Goal: Task Accomplishment & Management: Use online tool/utility

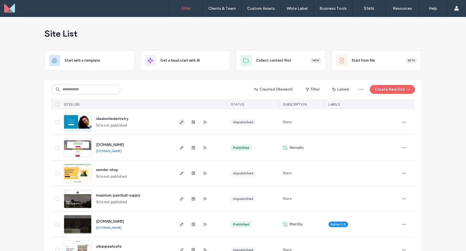
click at [180, 122] on use "button" at bounding box center [181, 121] width 3 height 3
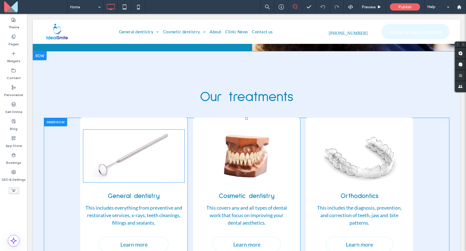
scroll to position [227, 0]
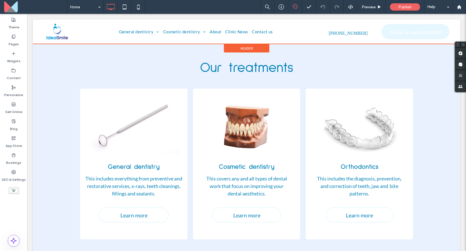
click at [144, 37] on div at bounding box center [247, 31] width 428 height 24
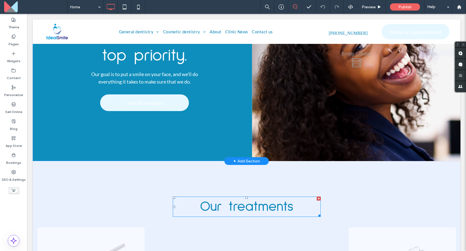
scroll to position [57, 0]
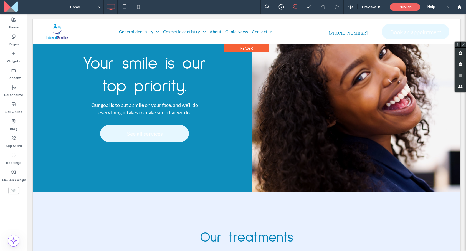
click at [393, 34] on div at bounding box center [247, 31] width 428 height 24
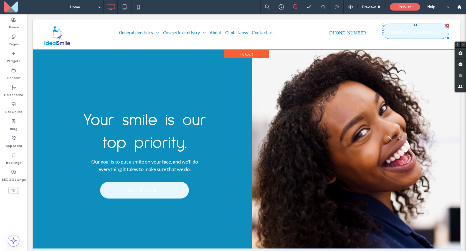
scroll to position [0, 0]
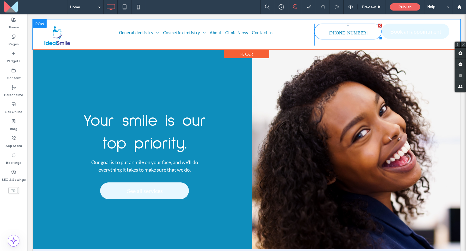
click at [355, 32] on span "555-555-5555" at bounding box center [348, 33] width 39 height 11
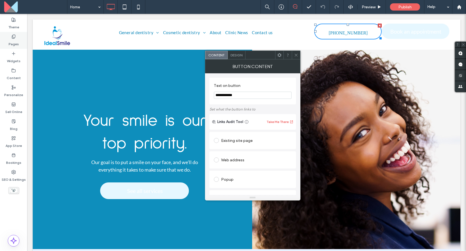
click at [13, 37] on use at bounding box center [13, 37] width 3 height 4
click at [14, 26] on label "Theme" at bounding box center [13, 26] width 11 height 8
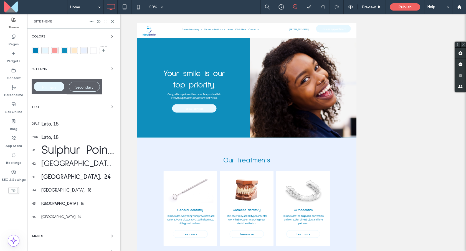
click at [75, 39] on div "Colors" at bounding box center [74, 36] width 84 height 7
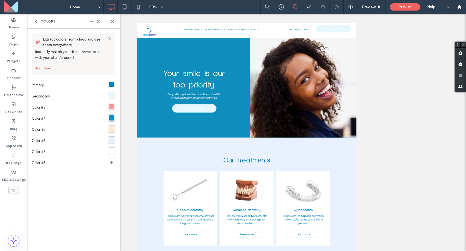
click at [38, 23] on icon at bounding box center [36, 21] width 4 height 4
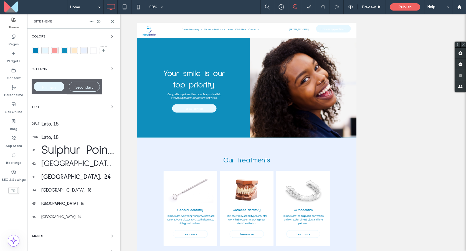
click at [37, 20] on span "Site Theme" at bounding box center [43, 21] width 18 height 4
click at [75, 77] on div "Buttons Primary Secondary" at bounding box center [74, 79] width 84 height 29
click at [110, 69] on icon "button" at bounding box center [112, 69] width 4 height 4
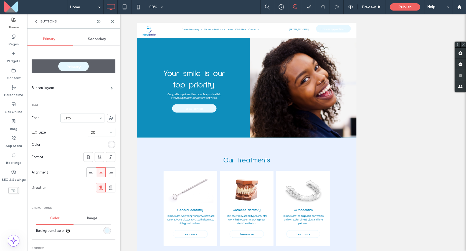
click at [77, 66] on span "Primary" at bounding box center [74, 66] width 14 height 5
click at [105, 231] on div "rgb(230, 247, 255)" at bounding box center [107, 230] width 5 height 5
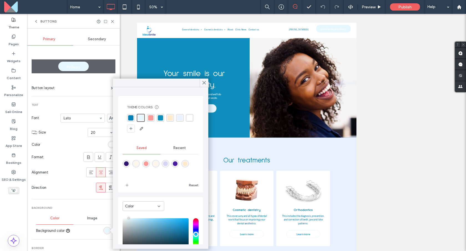
click at [131, 118] on div "rgba(0, 128, 182, 1)" at bounding box center [130, 117] width 5 height 5
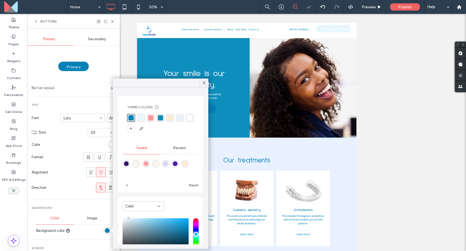
click at [94, 88] on label "Button layout" at bounding box center [71, 87] width 79 height 11
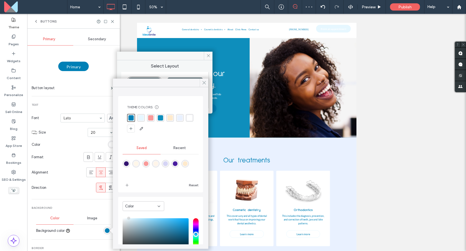
click at [204, 82] on icon at bounding box center [204, 82] width 5 height 5
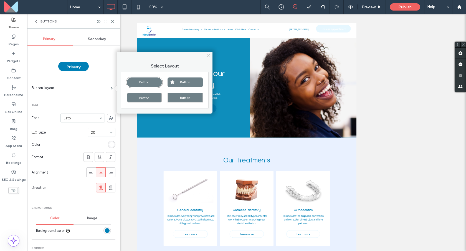
click at [205, 57] on span at bounding box center [208, 56] width 9 height 8
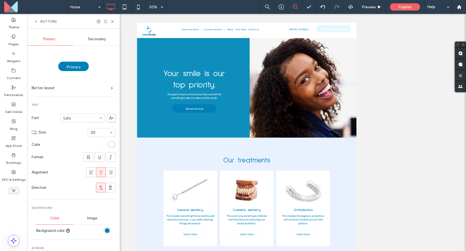
click at [92, 40] on span "Secondary" at bounding box center [97, 39] width 18 height 4
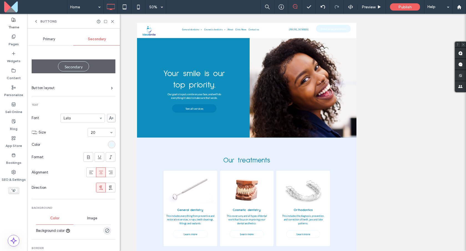
click at [79, 64] on div "Secondary" at bounding box center [73, 66] width 31 height 10
click at [109, 145] on div "rgb(230, 247, 255)" at bounding box center [111, 144] width 5 height 5
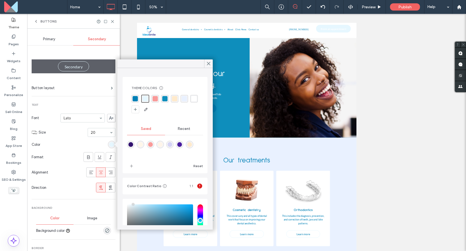
click at [165, 98] on div "rgba(14, 142, 188, 1)" at bounding box center [164, 98] width 5 height 5
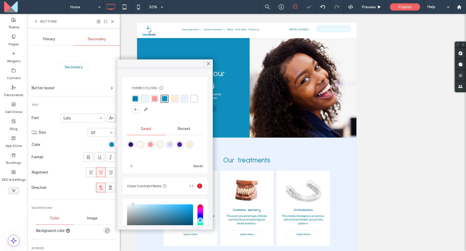
click at [153, 99] on div "rgba(249,154,153,1)" at bounding box center [154, 98] width 5 height 5
click at [130, 144] on div "rgba(50,19,111,1)" at bounding box center [130, 144] width 5 height 5
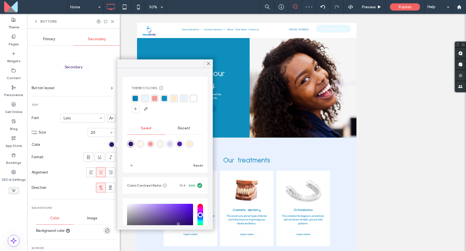
click at [137, 98] on div "rgba(0, 128, 182, 1)" at bounding box center [135, 98] width 5 height 5
click at [128, 144] on div "rgba(50,19,111,1)" at bounding box center [130, 144] width 7 height 7
click at [141, 211] on div "saturation and value" at bounding box center [160, 222] width 66 height 36
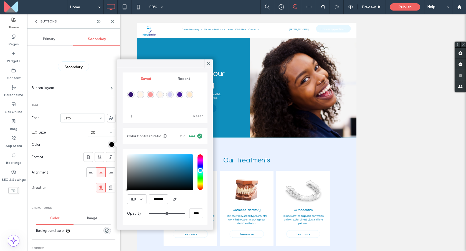
type input "*******"
drag, startPoint x: 120, startPoint y: 193, endPoint x: 116, endPoint y: 194, distance: 3.8
click at [116, 194] on body ".wqwq-1{fill:#231f20;} .cls-1q, .cls-2q { fill-rule: evenodd; } .cls-2q { fill:…" at bounding box center [233, 125] width 466 height 251
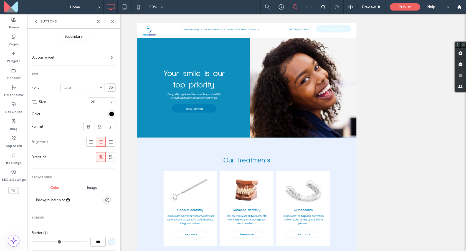
scroll to position [34, 0]
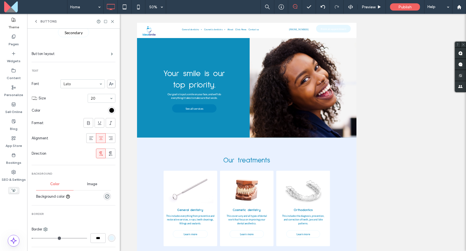
click at [108, 235] on div "rgb(230, 247, 255)" at bounding box center [111, 237] width 7 height 7
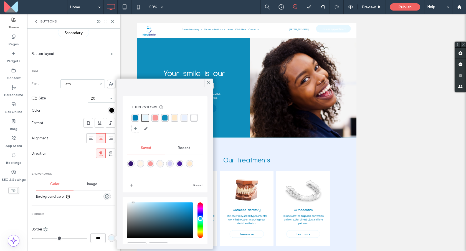
click at [152, 163] on div "rgba(249,154,153,1)" at bounding box center [150, 163] width 5 height 5
type input "*******"
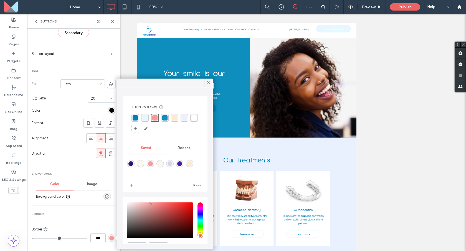
click at [77, 101] on section "Size 20" at bounding box center [77, 98] width 77 height 14
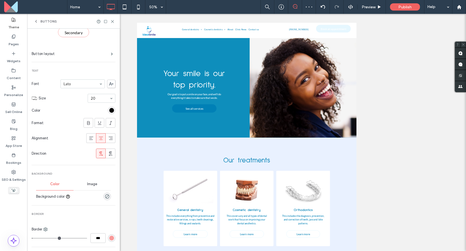
scroll to position [27, 0]
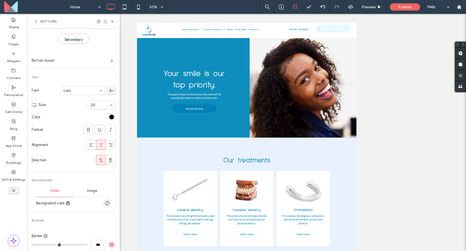
click at [109, 117] on div "rgb(0, 0, 0)" at bounding box center [111, 117] width 5 height 5
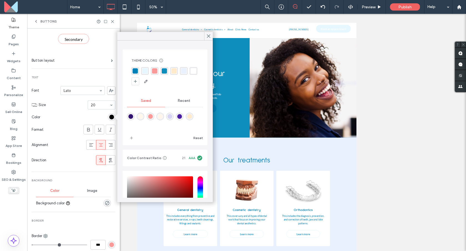
click at [153, 71] on div "rgba(249,154,153,1)" at bounding box center [154, 70] width 5 height 5
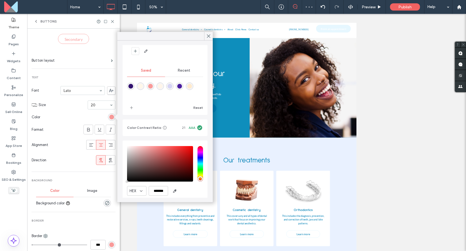
scroll to position [50, 0]
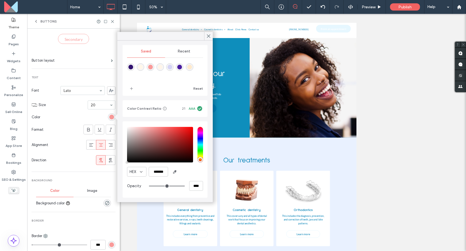
click at [150, 68] on div "rgba(249,154,153,1)" at bounding box center [150, 66] width 7 height 7
click at [150, 68] on div "rgba(249,154,153,1)" at bounding box center [150, 67] width 7 height 7
type input "*******"
drag, startPoint x: 158, startPoint y: 128, endPoint x: 173, endPoint y: 127, distance: 14.7
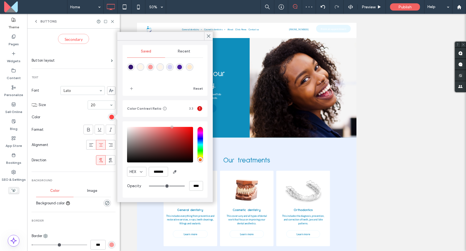
click at [173, 127] on div "saturation and value" at bounding box center [160, 145] width 66 height 36
click at [206, 35] on icon at bounding box center [208, 36] width 5 height 5
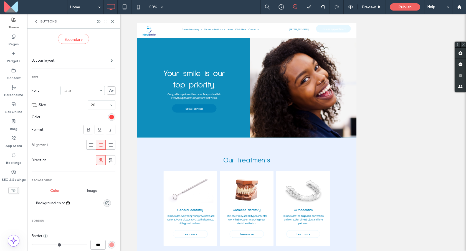
click at [38, 19] on icon at bounding box center [36, 21] width 4 height 4
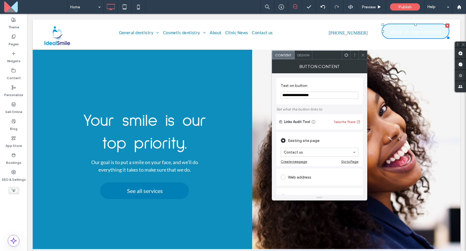
click at [301, 54] on span "Design" at bounding box center [303, 55] width 12 height 4
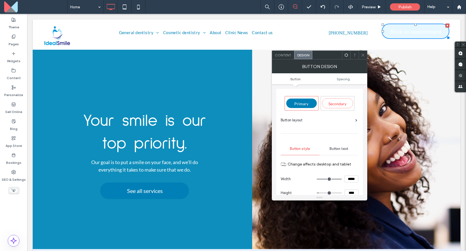
click at [304, 102] on span "Primary" at bounding box center [301, 103] width 14 height 5
click at [337, 102] on span "Secondary" at bounding box center [338, 103] width 18 height 5
type input "*"
type input "***"
click at [302, 102] on span "Primary" at bounding box center [301, 103] width 14 height 5
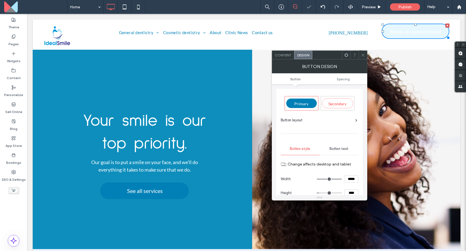
type input "*"
type input "***"
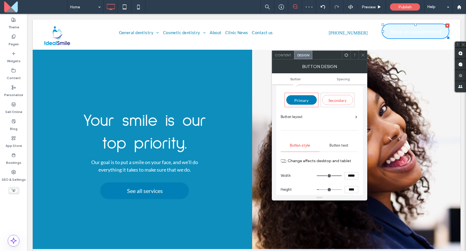
click at [363, 53] on icon at bounding box center [363, 55] width 4 height 4
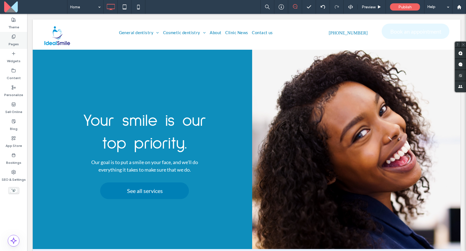
click at [20, 44] on div "Pages" at bounding box center [13, 40] width 27 height 17
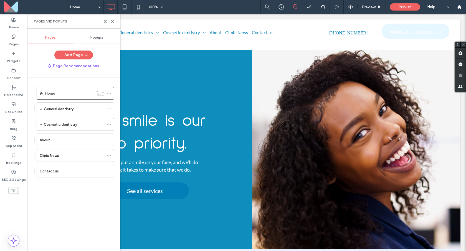
drag, startPoint x: 7, startPoint y: 22, endPoint x: 31, endPoint y: 31, distance: 25.1
click at [7, 22] on div "Theme" at bounding box center [13, 23] width 27 height 17
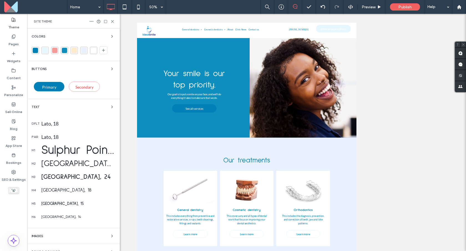
click at [53, 85] on span "Primary" at bounding box center [49, 87] width 14 height 5
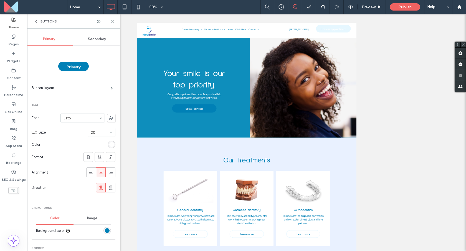
click at [112, 21] on use at bounding box center [112, 21] width 2 height 2
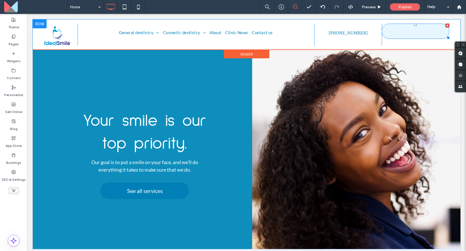
click at [399, 33] on span "Book an appointment" at bounding box center [415, 31] width 51 height 12
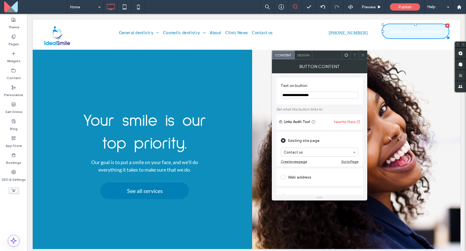
click at [300, 59] on div "Design" at bounding box center [304, 55] width 18 height 8
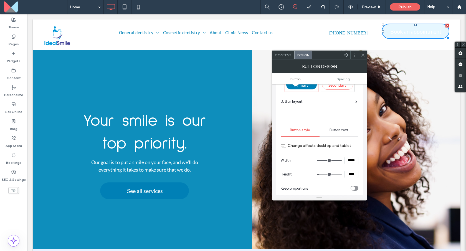
scroll to position [22, 0]
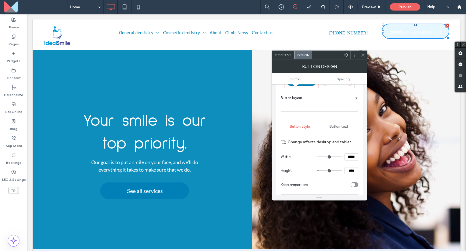
click at [362, 58] on span at bounding box center [363, 55] width 4 height 8
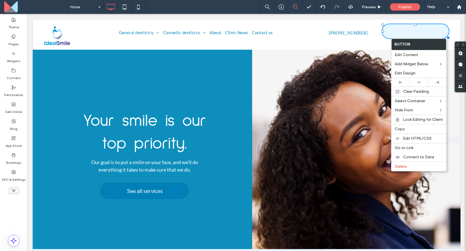
click at [392, 28] on span "Book an appointment" at bounding box center [415, 31] width 51 height 12
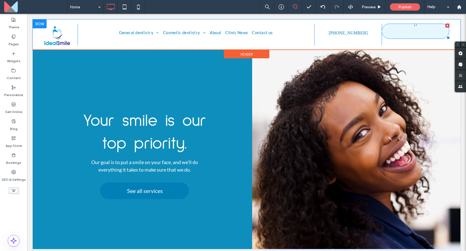
click at [392, 28] on span "Book an appointment" at bounding box center [415, 31] width 51 height 12
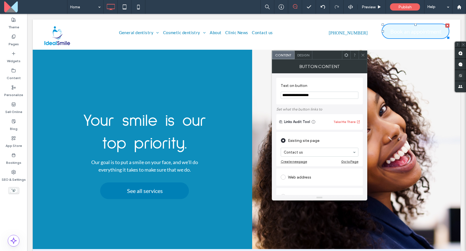
click at [309, 54] on div "Design" at bounding box center [304, 55] width 18 height 8
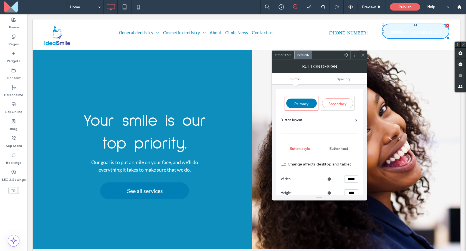
click at [306, 55] on span "Design" at bounding box center [303, 55] width 12 height 4
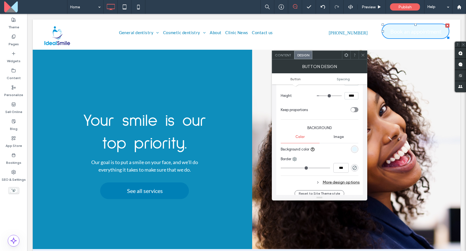
scroll to position [101, 0]
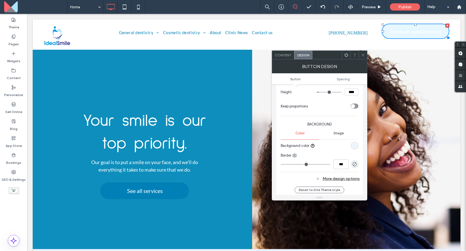
click at [353, 141] on div at bounding box center [337, 146] width 41 height 10
click at [353, 143] on div "rgb(230, 247, 255)" at bounding box center [354, 145] width 5 height 5
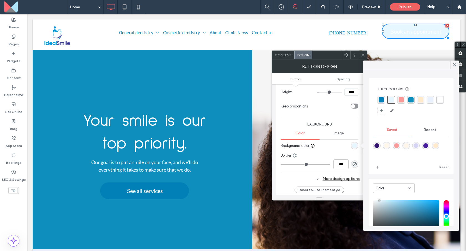
click at [378, 100] on div "rgba(0, 128, 182, 1)" at bounding box center [381, 99] width 7 height 7
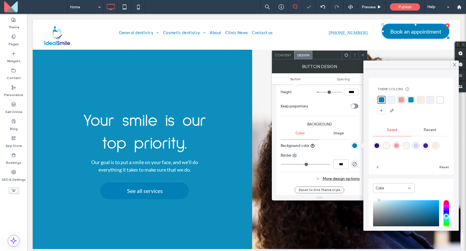
click at [379, 99] on div "rgba(0, 128, 182, 1)" at bounding box center [381, 99] width 5 height 5
click at [337, 104] on div "Keep proportions" at bounding box center [315, 106] width 68 height 6
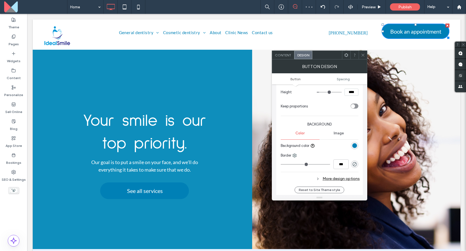
click at [349, 147] on div at bounding box center [337, 146] width 41 height 10
click at [353, 147] on div "rgba(0, 128, 182, 1)" at bounding box center [354, 145] width 5 height 5
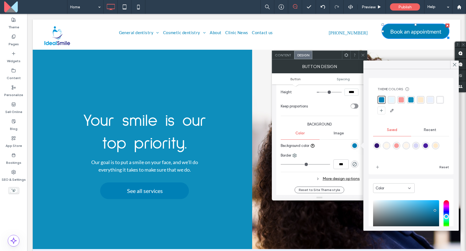
click at [398, 144] on div "rgba(249,154,153,1)" at bounding box center [396, 145] width 5 height 5
type input "*******"
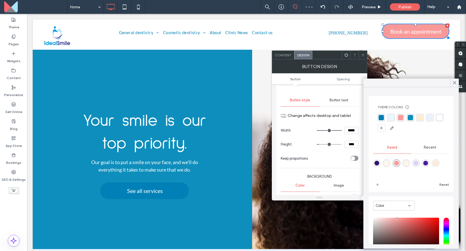
scroll to position [0, 0]
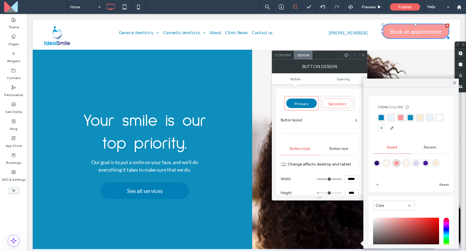
click at [338, 106] on div "Secondary" at bounding box center [337, 103] width 31 height 10
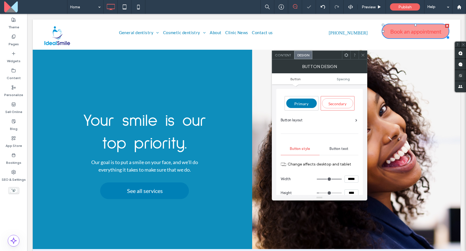
type input "*"
type input "***"
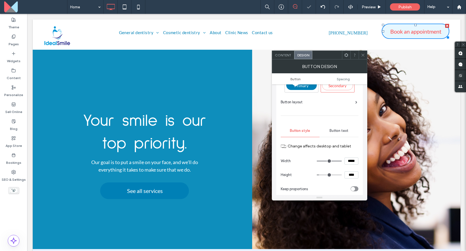
scroll to position [105, 0]
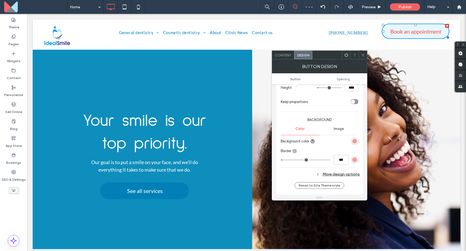
click at [347, 144] on div at bounding box center [337, 141] width 41 height 10
click at [339, 140] on div at bounding box center [337, 141] width 41 height 10
click at [353, 141] on div "rgb(249, 154, 153)" at bounding box center [354, 141] width 5 height 5
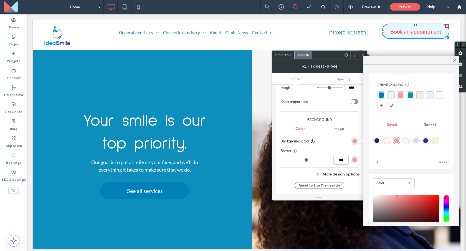
click at [398, 140] on div "rgba(249,154,153,1)" at bounding box center [396, 140] width 5 height 5
click at [312, 149] on div "Border" at bounding box center [320, 151] width 78 height 6
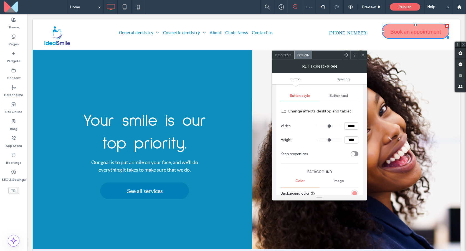
scroll to position [115, 0]
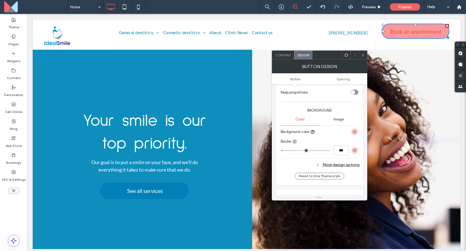
click at [354, 131] on div "rgba(249,154,153,1)" at bounding box center [354, 131] width 5 height 5
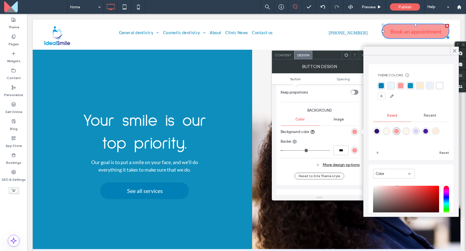
click at [437, 88] on div "rgba(255, 255, 255, 1)" at bounding box center [439, 85] width 5 height 5
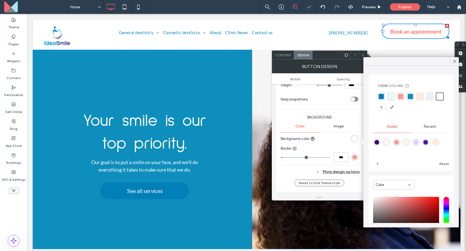
scroll to position [104, 0]
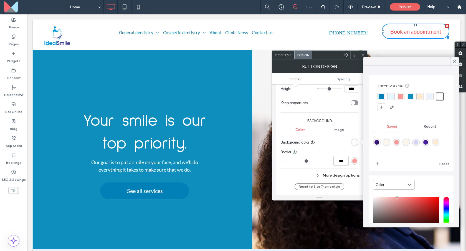
click at [340, 137] on div at bounding box center [337, 142] width 41 height 10
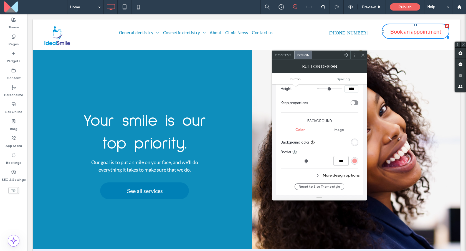
click at [361, 53] on icon at bounding box center [363, 55] width 4 height 4
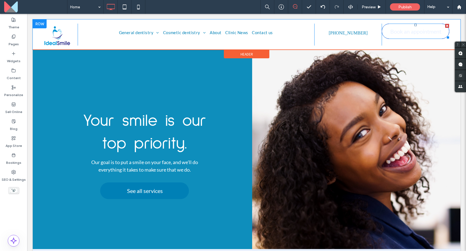
click at [423, 32] on span "Book an appointment" at bounding box center [415, 31] width 51 height 12
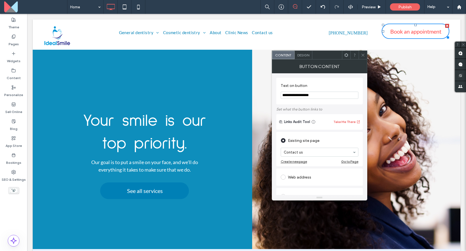
click at [297, 60] on div "Button Content" at bounding box center [319, 66] width 95 height 14
click at [14, 24] on label "Theme" at bounding box center [13, 26] width 11 height 8
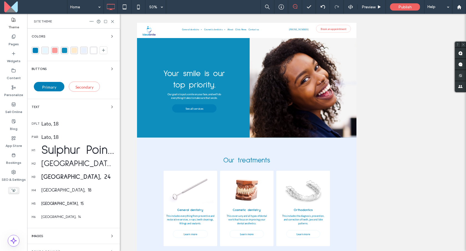
click at [89, 72] on div "Buttons Primary Secondary" at bounding box center [74, 79] width 84 height 29
click at [110, 69] on icon "button" at bounding box center [112, 69] width 4 height 4
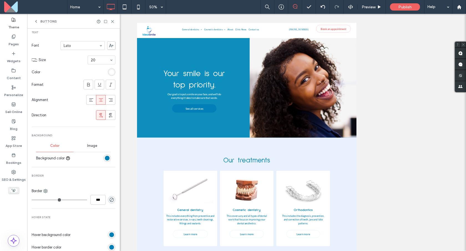
scroll to position [127, 0]
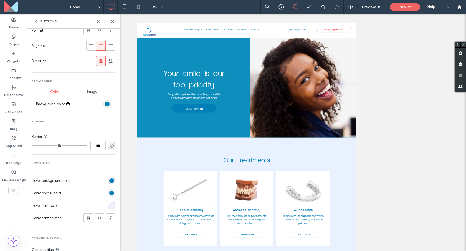
click at [109, 180] on div "rgb(0, 128, 182)" at bounding box center [111, 180] width 5 height 5
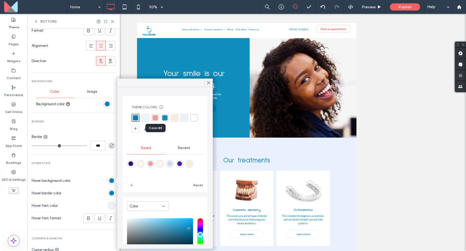
click at [154, 118] on div "rgba(249,154,153,1)" at bounding box center [155, 117] width 5 height 5
click at [110, 193] on div "rgb(0, 128, 182)" at bounding box center [111, 193] width 5 height 5
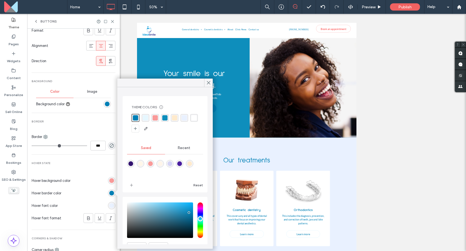
click at [137, 118] on div "rgba(0, 128, 182, 1)" at bounding box center [135, 117] width 5 height 5
click at [110, 179] on div "rgb(249, 154, 153)" at bounding box center [111, 180] width 5 height 5
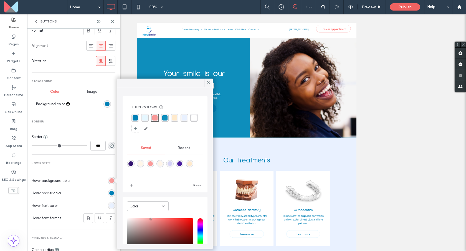
click at [134, 118] on div "rgba(0, 128, 182, 1)" at bounding box center [135, 117] width 5 height 5
click at [109, 205] on div "rgb(233, 241, 255)" at bounding box center [111, 205] width 5 height 5
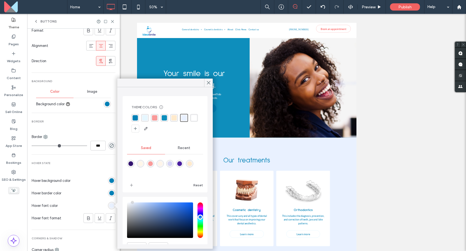
click at [137, 117] on div "rgba(0, 128, 182, 1)" at bounding box center [135, 117] width 5 height 5
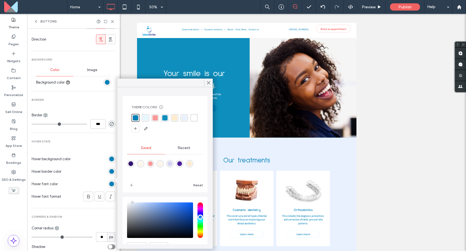
scroll to position [152, 0]
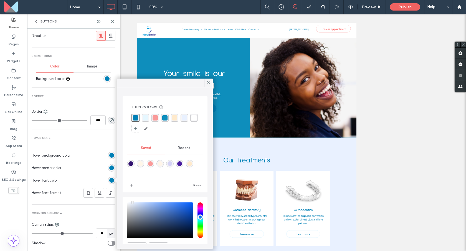
click at [166, 116] on div "rgba(14, 142, 188, 1)" at bounding box center [164, 117] width 5 height 5
click at [86, 140] on div "Hover State Hover background color Hover border color Hover font color Hover fo…" at bounding box center [74, 173] width 84 height 75
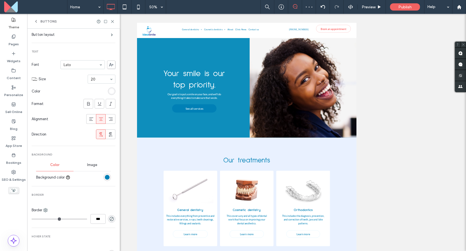
scroll to position [0, 0]
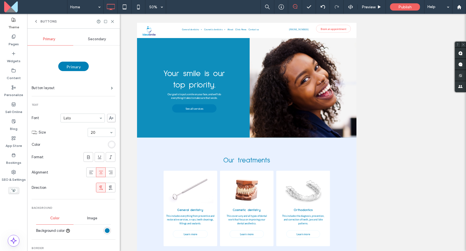
click at [93, 44] on div "Secondary" at bounding box center [97, 39] width 48 height 12
click at [49, 23] on span "Buttons" at bounding box center [49, 21] width 16 height 4
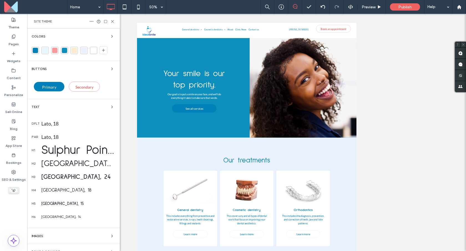
click at [65, 72] on div "Buttons Primary Secondary" at bounding box center [74, 79] width 84 height 29
click at [56, 84] on div "Primary" at bounding box center [49, 86] width 31 height 9
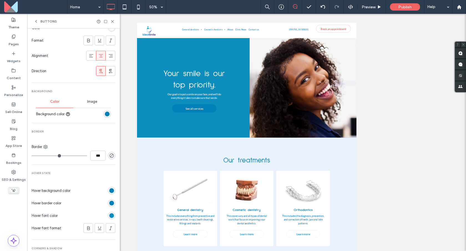
scroll to position [144, 0]
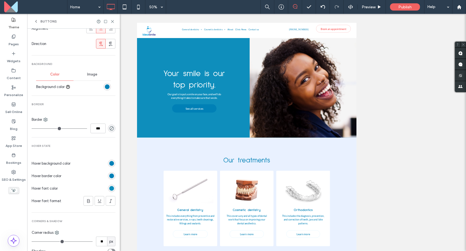
click at [109, 163] on div "rgb(0, 128, 182)" at bounding box center [111, 163] width 5 height 5
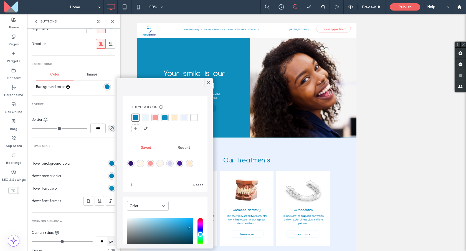
click at [191, 120] on div "rgba(255, 255, 255, 1)" at bounding box center [193, 117] width 5 height 5
click at [109, 187] on div "rgb(14, 142, 188)" at bounding box center [111, 188] width 5 height 5
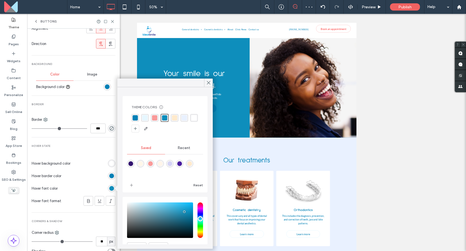
click at [136, 118] on div "rgba(0, 128, 182, 1)" at bounding box center [135, 117] width 5 height 5
click at [97, 144] on div "Primary Button layout Text Font Lato Size 20 Color Format Alignment Direction B…" at bounding box center [74, 80] width 84 height 357
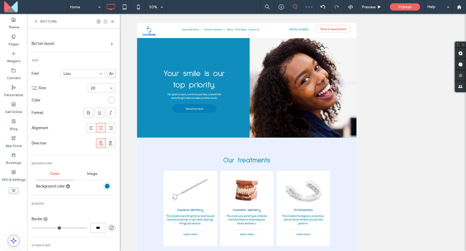
scroll to position [0, 0]
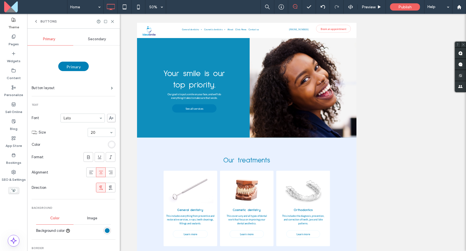
click at [36, 19] on div "Buttons" at bounding box center [73, 21] width 93 height 15
drag, startPoint x: 35, startPoint y: 19, endPoint x: 47, endPoint y: 49, distance: 32.1
click at [35, 19] on icon at bounding box center [36, 21] width 4 height 4
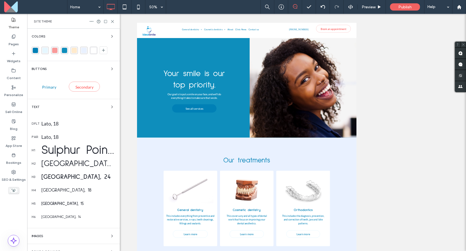
click at [50, 87] on span "Primary" at bounding box center [49, 87] width 14 height 5
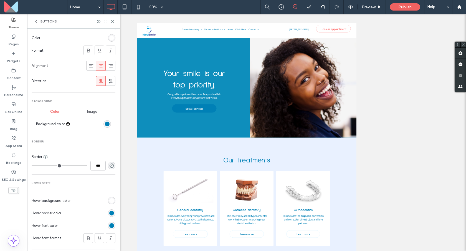
scroll to position [117, 0]
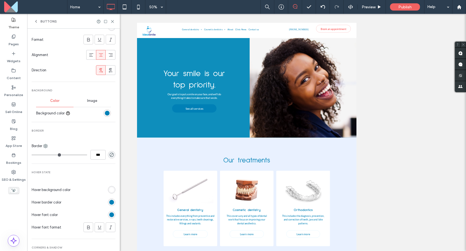
click at [109, 203] on div "rgb(0, 128, 182)" at bounding box center [111, 202] width 5 height 5
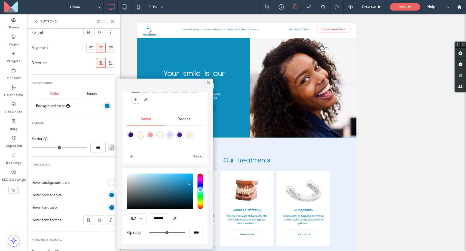
scroll to position [129, 0]
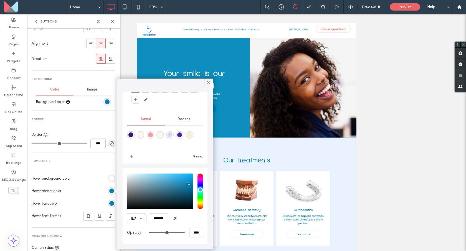
type input "*"
type input "***"
type input "*"
type input "***"
type input "*"
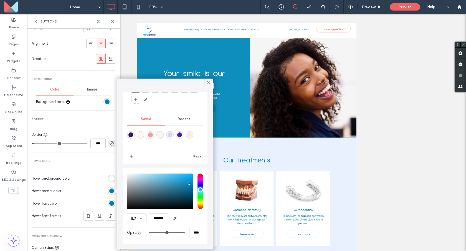
type input "***"
type input "*"
click at [35, 144] on input "range" at bounding box center [59, 143] width 55 height 1
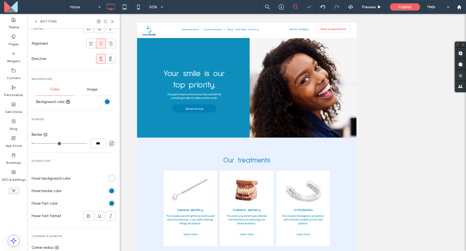
click at [57, 157] on div "Primary Button layout Text Font Lato Size 20 Color Format Alignment Direction B…" at bounding box center [74, 95] width 84 height 357
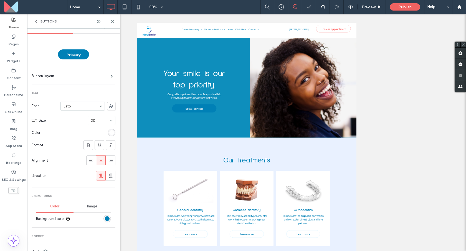
click at [44, 18] on div "Buttons" at bounding box center [73, 21] width 93 height 15
click at [38, 20] on div "Buttons" at bounding box center [45, 21] width 23 height 4
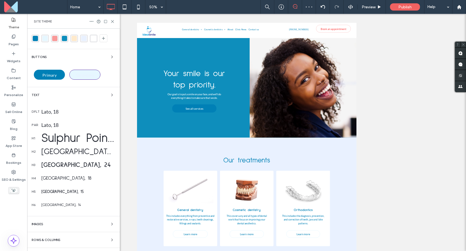
click at [74, 79] on div "Secondary" at bounding box center [84, 75] width 31 height 10
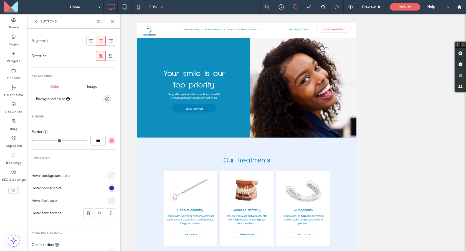
scroll to position [163, 0]
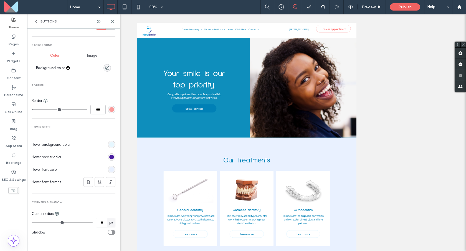
click at [111, 145] on div "rgb(230, 247, 255)" at bounding box center [111, 144] width 5 height 5
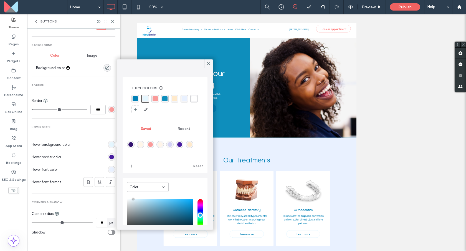
click at [153, 98] on div "rgba(249,154,153,1)" at bounding box center [155, 98] width 5 height 5
click at [109, 157] on div "rgb(73, 29, 159)" at bounding box center [111, 157] width 5 height 5
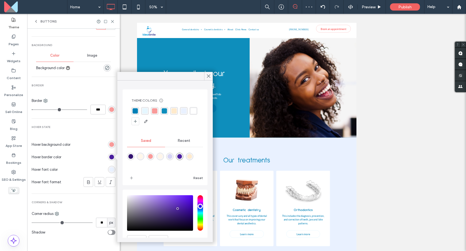
click at [152, 111] on div "rgba(249,154,153,1)" at bounding box center [154, 110] width 5 height 5
click at [109, 170] on div "rgb(233, 241, 255)" at bounding box center [111, 169] width 5 height 5
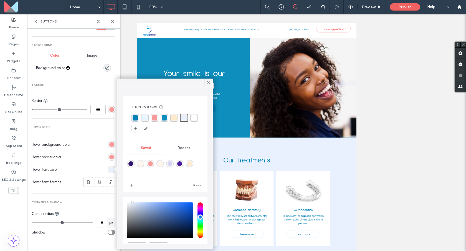
click at [191, 120] on div "rgba(255, 255, 255, 1)" at bounding box center [193, 117] width 5 height 5
click at [101, 141] on div at bounding box center [94, 145] width 43 height 10
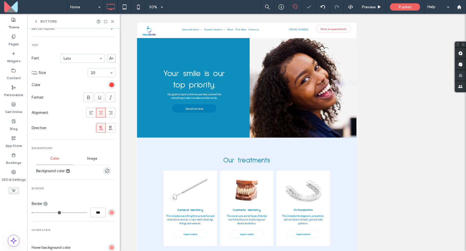
scroll to position [0, 0]
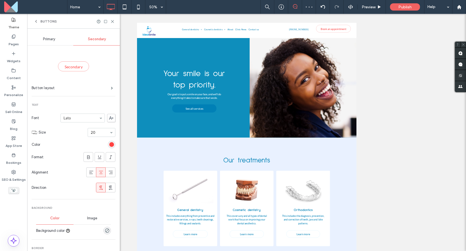
click at [39, 25] on div "Buttons" at bounding box center [73, 21] width 93 height 15
click at [39, 22] on div "Buttons" at bounding box center [45, 21] width 23 height 4
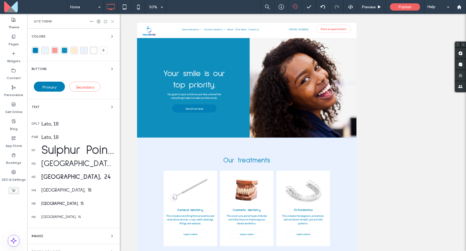
drag, startPoint x: 113, startPoint y: 21, endPoint x: 98, endPoint y: 7, distance: 20.8
click at [113, 21] on icon at bounding box center [112, 21] width 4 height 4
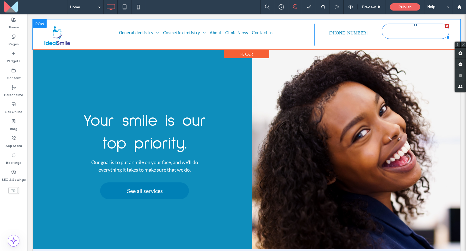
click at [413, 32] on span "Book an appointment" at bounding box center [415, 31] width 51 height 12
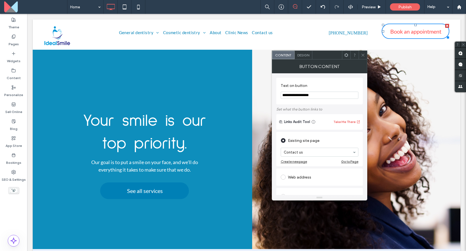
click at [299, 57] on span "Design" at bounding box center [303, 55] width 12 height 4
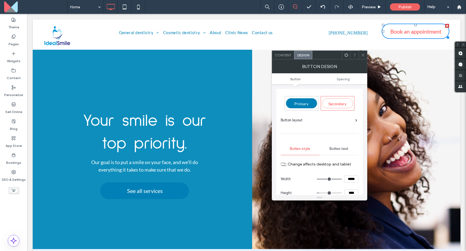
click at [326, 100] on div "Secondary" at bounding box center [337, 103] width 31 height 10
click at [363, 56] on icon at bounding box center [363, 55] width 4 height 4
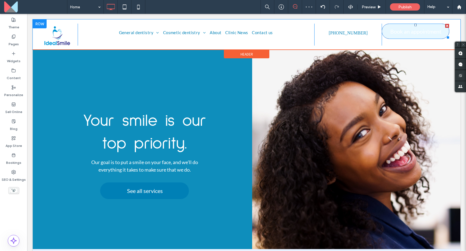
click at [411, 28] on span "Book an appointment" at bounding box center [415, 31] width 51 height 12
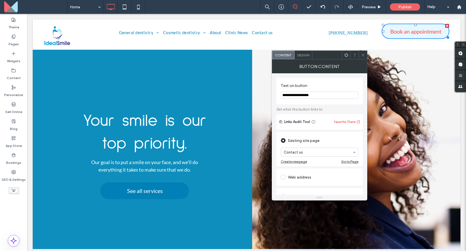
click at [302, 57] on div "Design" at bounding box center [304, 55] width 18 height 8
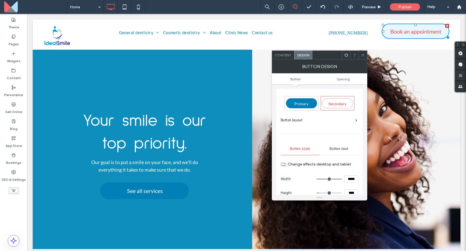
click at [363, 53] on icon at bounding box center [363, 55] width 4 height 4
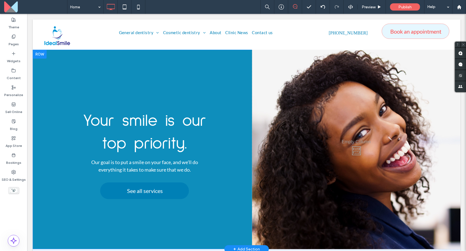
click at [327, 113] on div "Click To Paste" at bounding box center [356, 149] width 208 height 199
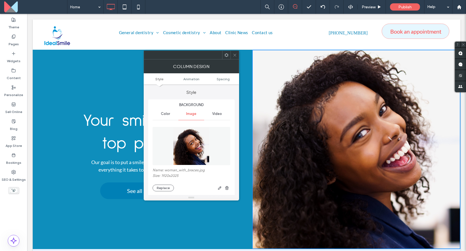
click at [179, 147] on img at bounding box center [191, 146] width 36 height 38
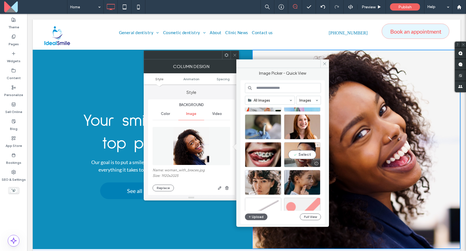
scroll to position [88, 0]
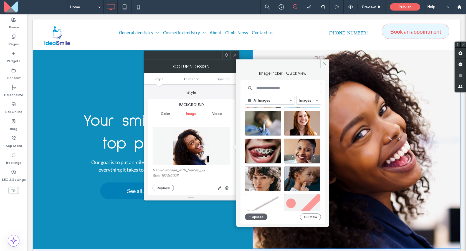
click at [279, 91] on input at bounding box center [283, 88] width 76 height 10
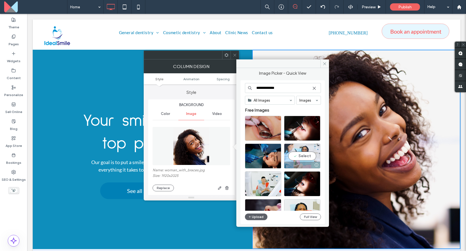
scroll to position [17, 0]
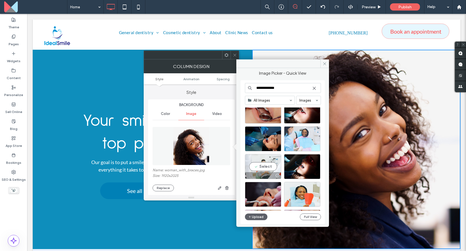
type input "**********"
click at [265, 170] on div "Select" at bounding box center [263, 166] width 36 height 25
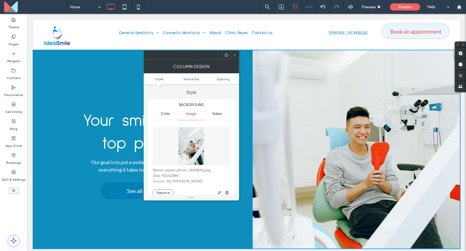
click at [205, 142] on figure at bounding box center [192, 146] width 78 height 38
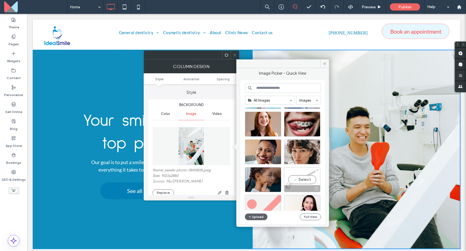
scroll to position [112, 0]
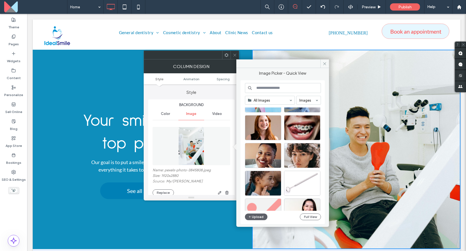
click at [274, 91] on input at bounding box center [283, 88] width 76 height 10
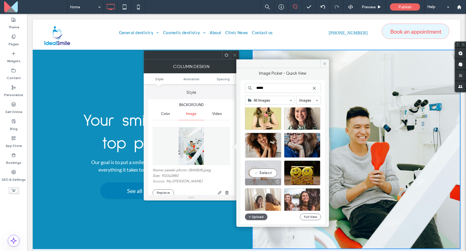
scroll to position [132, 0]
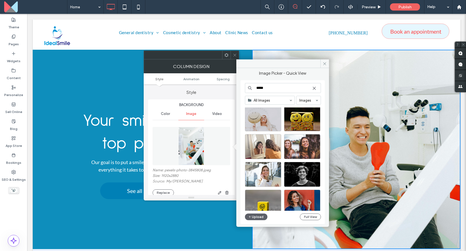
click at [284, 92] on input "*****" at bounding box center [283, 88] width 76 height 10
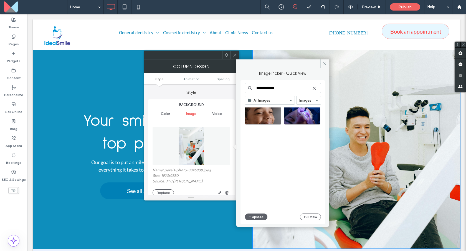
scroll to position [0, 0]
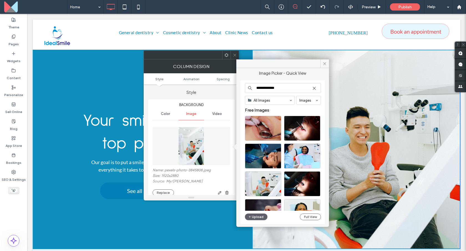
click at [275, 89] on input "**********" at bounding box center [283, 88] width 76 height 10
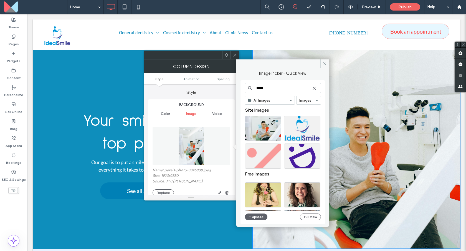
type input "*****"
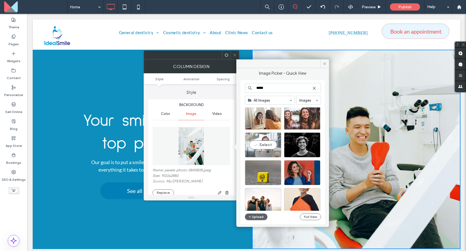
scroll to position [154, 0]
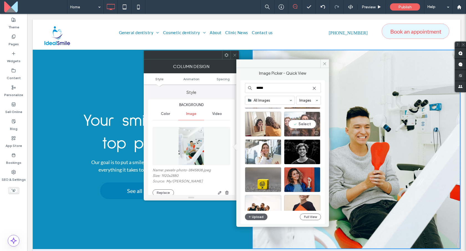
click at [296, 127] on div "Select" at bounding box center [302, 124] width 36 height 25
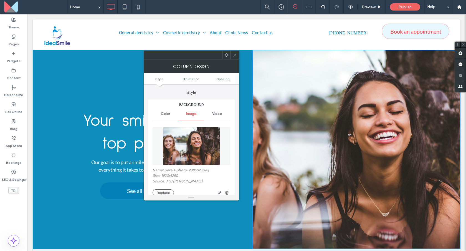
click at [196, 149] on img at bounding box center [191, 146] width 57 height 38
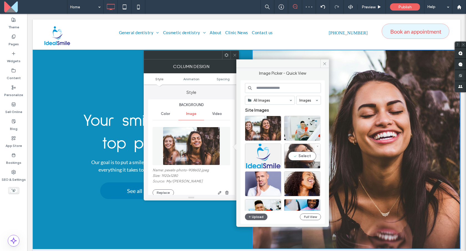
scroll to position [157, 0]
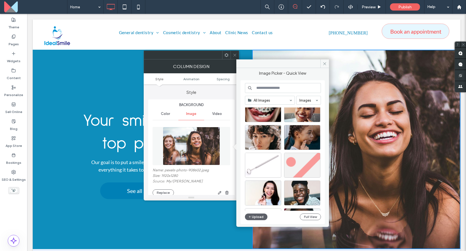
click at [283, 89] on input at bounding box center [283, 88] width 76 height 10
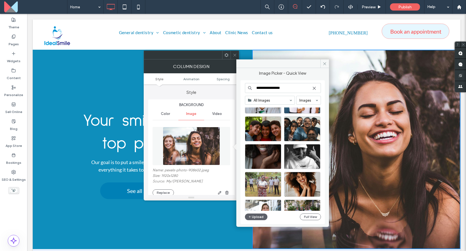
scroll to position [90, 0]
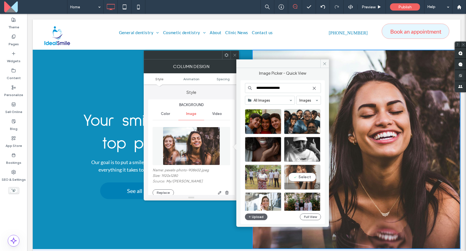
type input "**********"
click at [293, 171] on div "Select" at bounding box center [302, 177] width 36 height 25
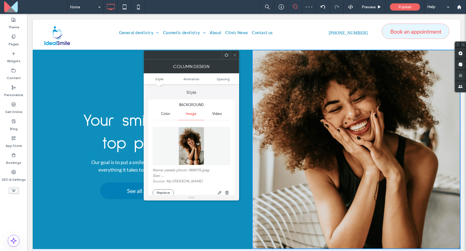
scroll to position [7, 0]
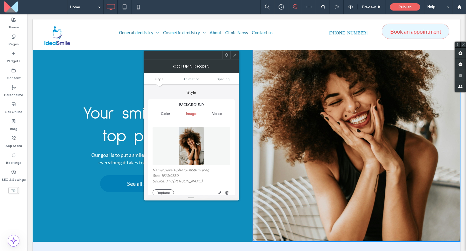
click at [199, 147] on img at bounding box center [191, 146] width 26 height 38
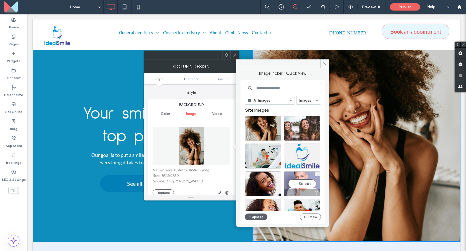
scroll to position [89, 0]
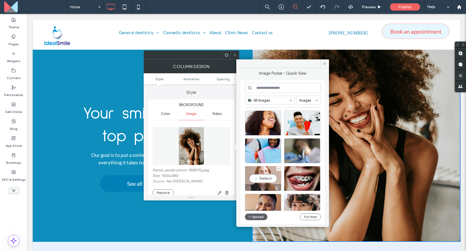
click at [270, 173] on div "Select" at bounding box center [263, 178] width 36 height 25
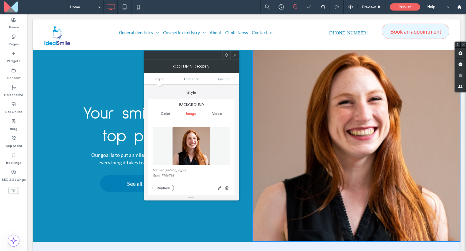
click at [213, 147] on figure at bounding box center [192, 146] width 78 height 38
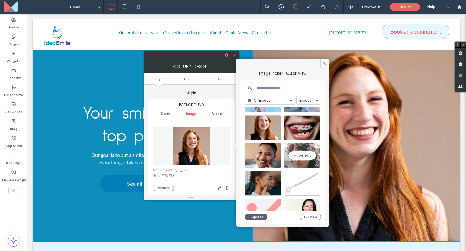
scroll to position [228, 0]
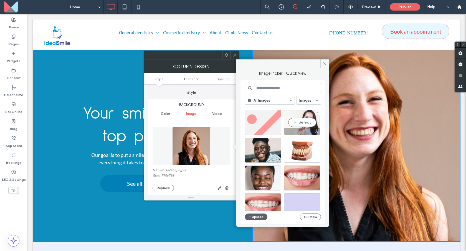
click at [304, 127] on div "Select" at bounding box center [302, 122] width 36 height 25
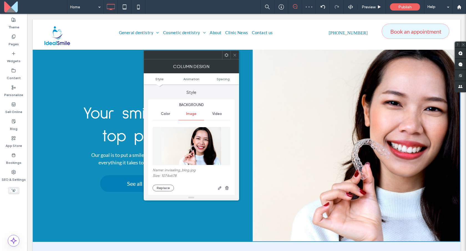
click at [209, 148] on img at bounding box center [191, 146] width 60 height 38
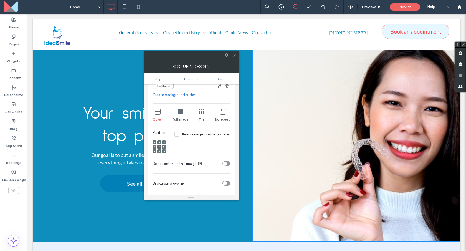
scroll to position [99, 0]
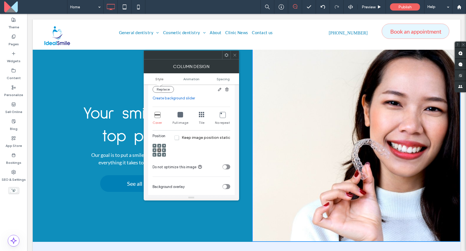
click at [180, 100] on link "Create background slider" at bounding box center [192, 98] width 78 height 6
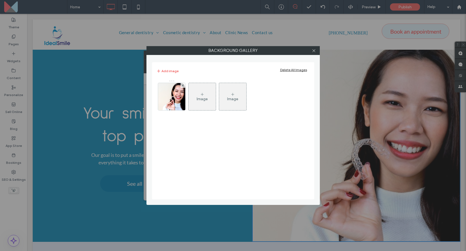
click at [204, 94] on icon at bounding box center [202, 94] width 4 height 4
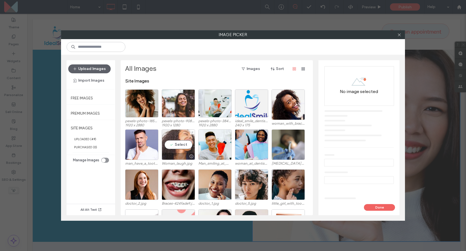
click at [183, 139] on div "Select" at bounding box center [178, 144] width 33 height 31
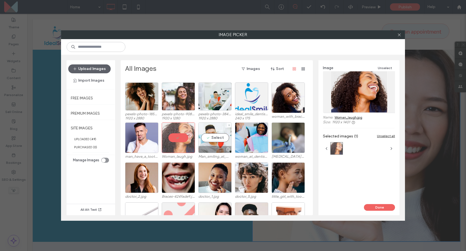
scroll to position [14, 0]
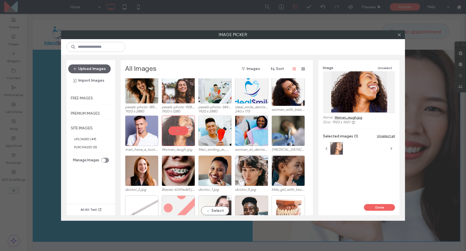
click at [221, 203] on div "Select" at bounding box center [214, 210] width 33 height 31
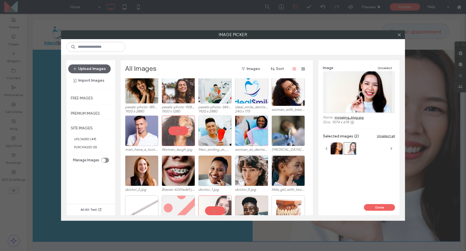
scroll to position [21, 0]
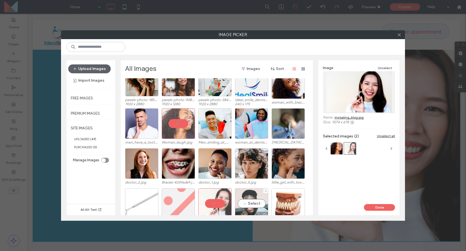
click at [244, 198] on div "Select" at bounding box center [251, 203] width 33 height 31
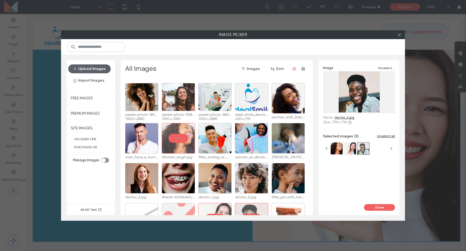
scroll to position [3, 0]
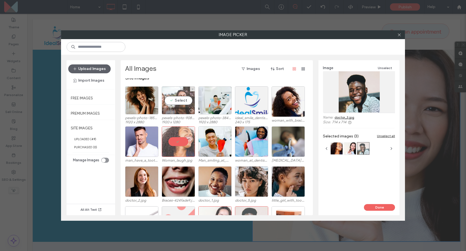
click at [187, 104] on div "Select" at bounding box center [178, 100] width 33 height 28
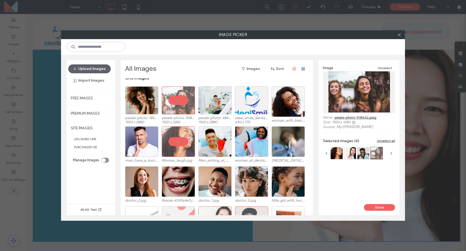
click at [392, 206] on button "Done" at bounding box center [379, 207] width 31 height 7
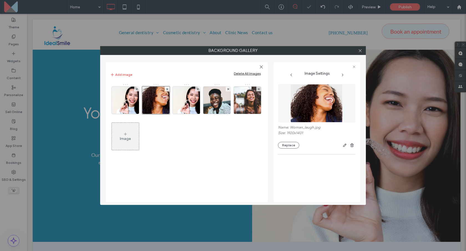
scroll to position [90, 0]
click at [200, 89] on div at bounding box center [197, 89] width 5 height 5
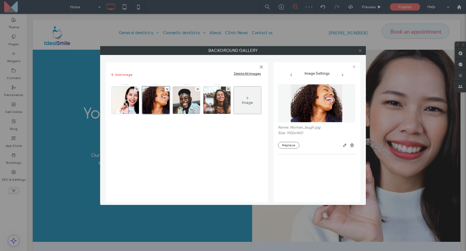
click at [360, 50] on use at bounding box center [360, 50] width 3 height 3
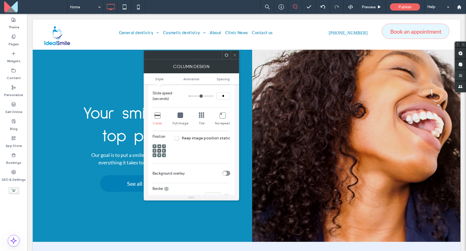
click at [236, 57] on icon at bounding box center [235, 55] width 4 height 4
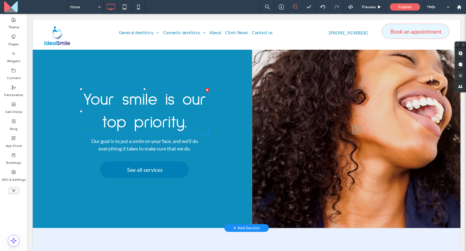
scroll to position [0, 0]
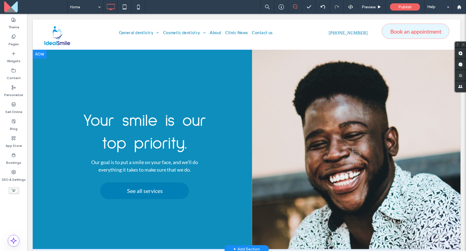
click at [324, 120] on div at bounding box center [356, 149] width 208 height 199
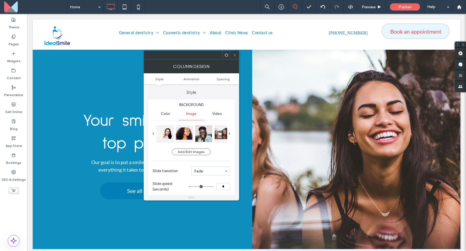
click at [233, 55] on icon at bounding box center [235, 55] width 4 height 4
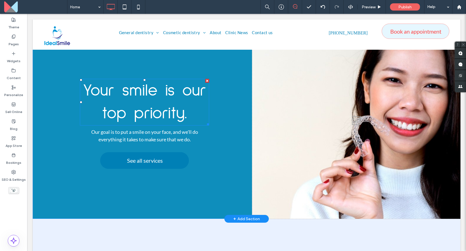
scroll to position [36, 0]
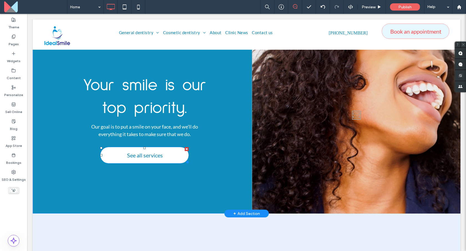
click at [156, 149] on span "See all services" at bounding box center [145, 155] width 36 height 12
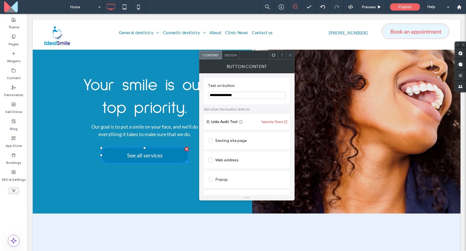
click at [289, 56] on use at bounding box center [290, 55] width 3 height 3
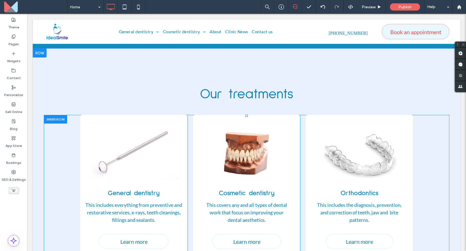
scroll to position [221, 0]
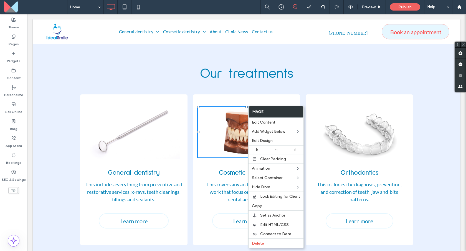
click at [230, 120] on img at bounding box center [246, 132] width 99 height 52
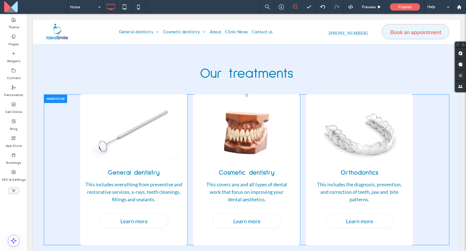
click at [277, 94] on div "Cosmetic dentistry This covers any and all types of dental work that focus on i…" at bounding box center [246, 169] width 107 height 151
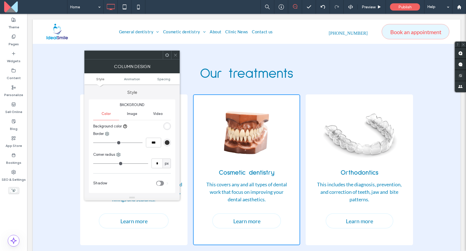
type input "*"
click at [172, 54] on div at bounding box center [175, 55] width 8 height 8
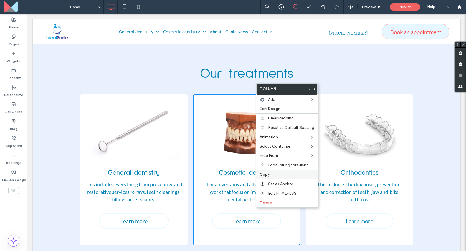
click at [276, 174] on label "Copy" at bounding box center [287, 174] width 55 height 5
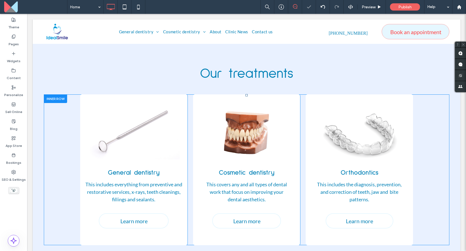
click at [347, 94] on div "Orthodontics This includes the diagnosis, prevention, and correction of teeth, …" at bounding box center [359, 169] width 107 height 151
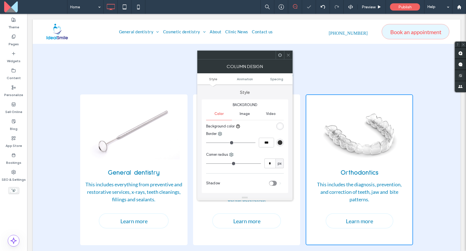
type input "*"
click at [287, 54] on icon at bounding box center [288, 55] width 4 height 4
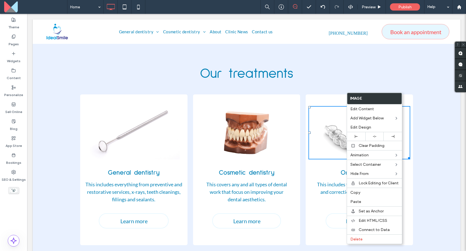
click at [334, 94] on div "Orthodontics This includes the diagnosis, prevention, and correction of teeth, …" at bounding box center [359, 169] width 107 height 151
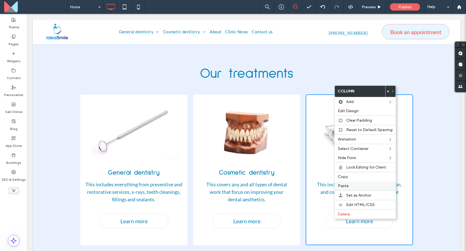
click at [359, 184] on label "Paste" at bounding box center [365, 185] width 55 height 5
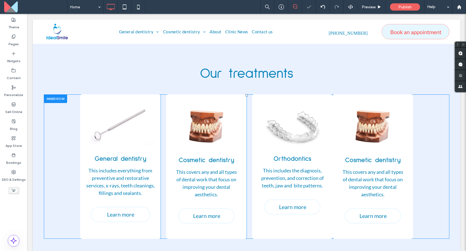
click at [304, 94] on div "Orthodontics This includes the diagnosis, prevention, and correction of teeth, …" at bounding box center [292, 166] width 80 height 144
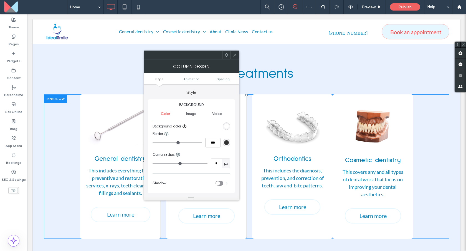
type input "*"
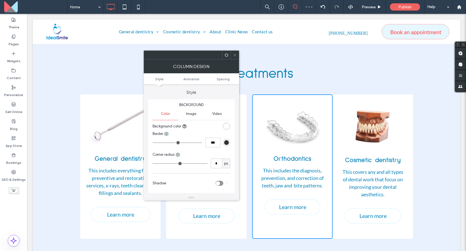
click at [234, 55] on use at bounding box center [234, 55] width 3 height 3
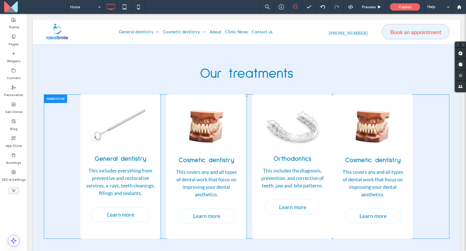
click at [267, 94] on div "Orthodontics This includes the diagnosis, prevention, and correction of teeth, …" at bounding box center [292, 166] width 80 height 144
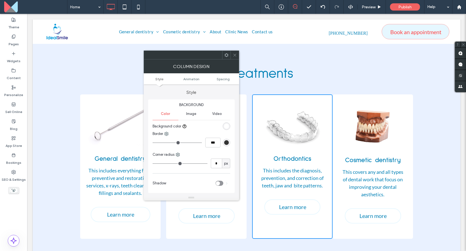
click at [236, 52] on span at bounding box center [235, 55] width 4 height 8
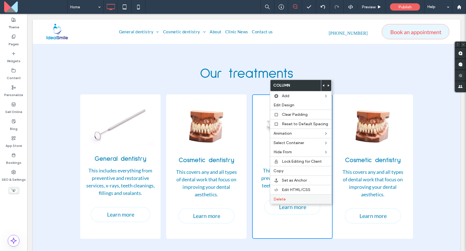
click at [287, 198] on label "Delete" at bounding box center [301, 199] width 55 height 5
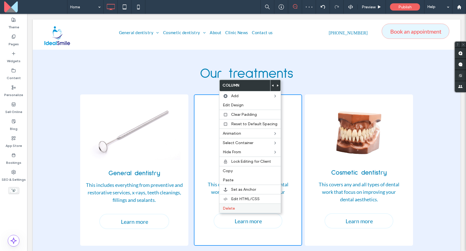
click at [240, 210] on label "Delete" at bounding box center [250, 208] width 55 height 5
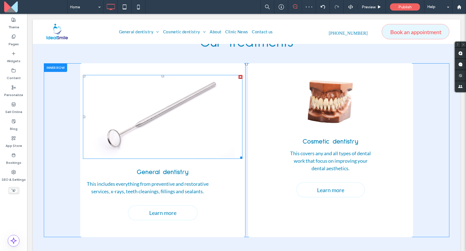
scroll to position [240, 0]
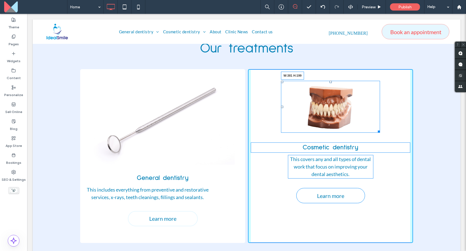
drag, startPoint x: 375, startPoint y: 113, endPoint x: 379, endPoint y: 140, distance: 26.8
click at [379, 140] on div "W:381 H:199 Cosmetic dentistry This covers any and all types of dental work tha…" at bounding box center [330, 156] width 165 height 174
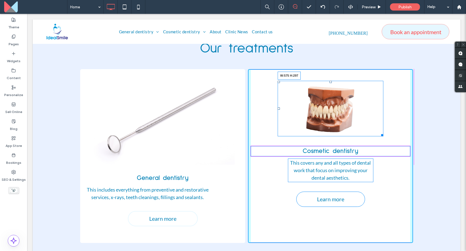
drag, startPoint x: 379, startPoint y: 117, endPoint x: 405, endPoint y: 140, distance: 34.6
click at [383, 136] on div "W:575 H:297" at bounding box center [331, 108] width 106 height 55
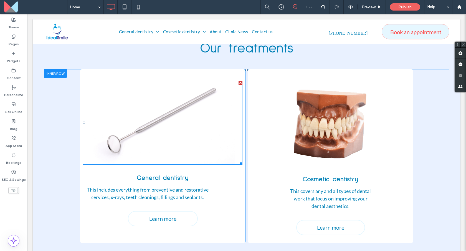
click at [209, 131] on img at bounding box center [163, 123] width 160 height 84
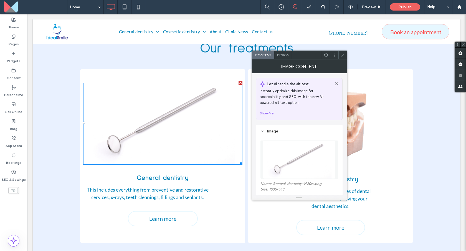
click at [281, 55] on span "Design" at bounding box center [283, 55] width 12 height 4
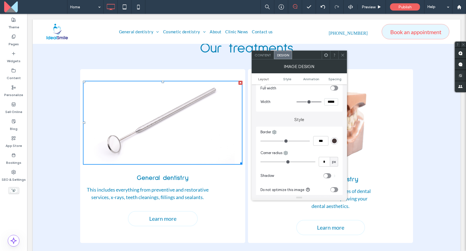
scroll to position [85, 0]
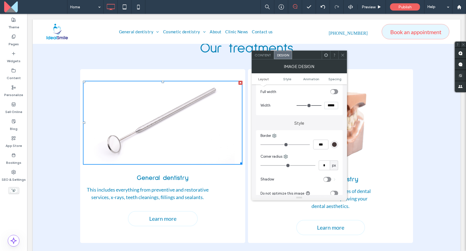
click at [331, 92] on div "toggle" at bounding box center [333, 92] width 4 height 4
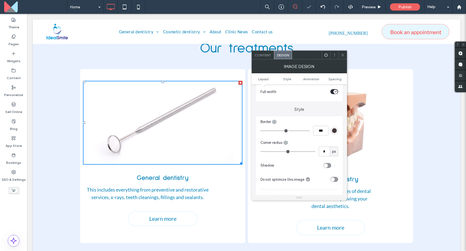
click at [384, 108] on img at bounding box center [331, 123] width 160 height 84
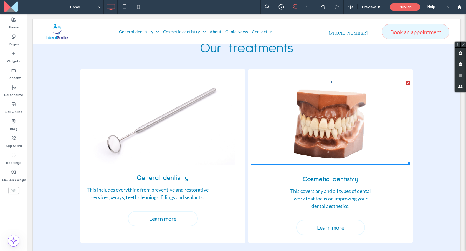
click at [334, 115] on img at bounding box center [331, 123] width 160 height 84
click at [344, 115] on img at bounding box center [331, 123] width 160 height 84
click at [330, 48] on div "Our treatments General dentistry This includes everything from preventive and r…" at bounding box center [247, 139] width 406 height 207
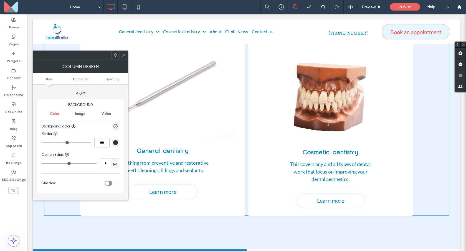
scroll to position [240, 0]
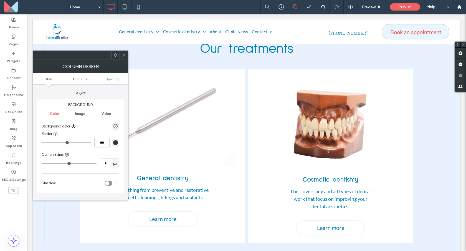
click at [321, 104] on img at bounding box center [331, 123] width 160 height 84
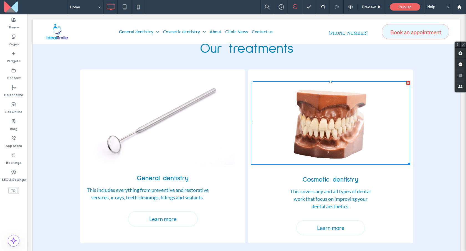
click at [316, 90] on img at bounding box center [331, 123] width 160 height 84
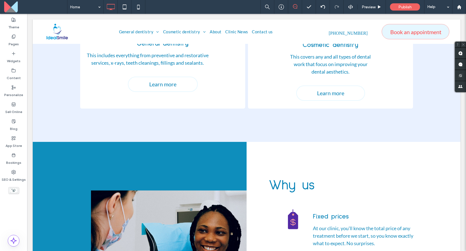
scroll to position [259, 0]
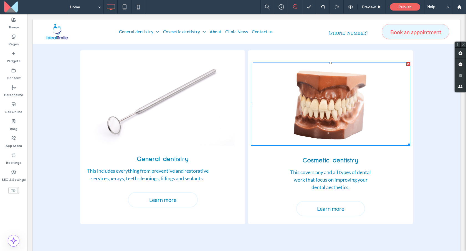
click at [166, 168] on span "This includes everything from preventive and restorative services, x-rays, teet…" at bounding box center [148, 175] width 122 height 14
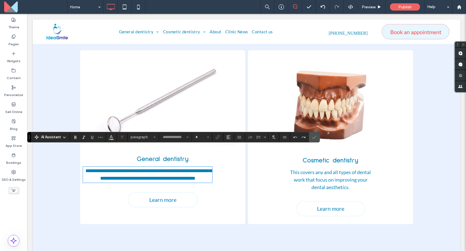
type input "****"
type input "**"
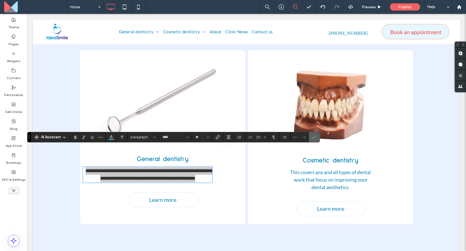
click at [312, 136] on icon "Confirm" at bounding box center [314, 137] width 4 height 4
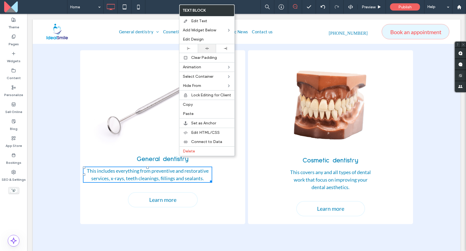
click at [206, 47] on icon at bounding box center [207, 49] width 4 height 4
click at [160, 156] on span "General dentistry" at bounding box center [163, 159] width 52 height 7
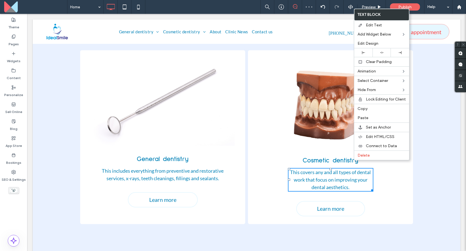
click at [189, 168] on span "This includes everything from preventive and restorative services, x-rays, teet…" at bounding box center [163, 175] width 122 height 14
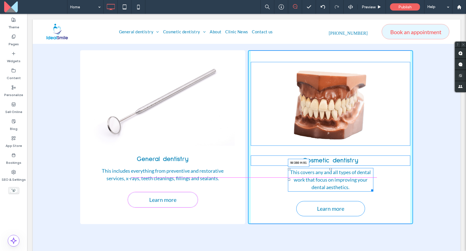
drag, startPoint x: 367, startPoint y: 171, endPoint x: 377, endPoint y: 171, distance: 10.0
click at [374, 187] on div at bounding box center [371, 189] width 4 height 4
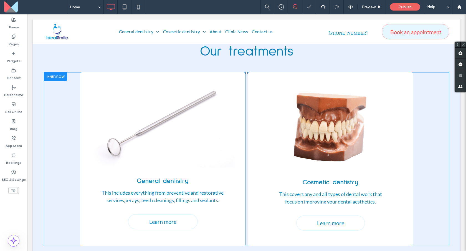
scroll to position [234, 0]
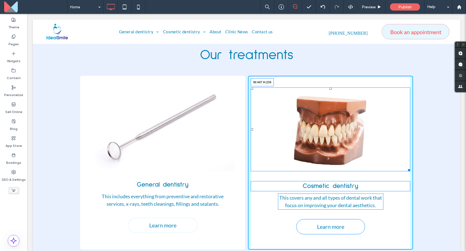
drag, startPoint x: 407, startPoint y: 151, endPoint x: 384, endPoint y: 139, distance: 25.9
click at [384, 139] on div "W:447 H:234 Cosmetic dentistry This covers any and all types of dental work tha…" at bounding box center [330, 163] width 165 height 174
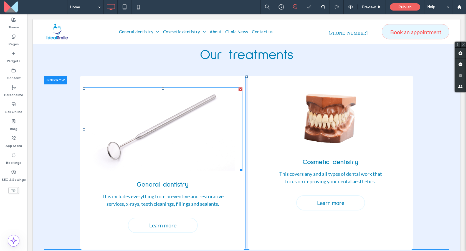
click at [185, 112] on img at bounding box center [163, 129] width 160 height 84
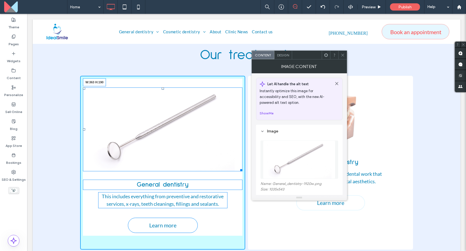
drag, startPoint x: 239, startPoint y: 152, endPoint x: 211, endPoint y: 134, distance: 32.8
click at [211, 134] on div "W:363 H:190 General dentistry This includes everything from preventive and rest…" at bounding box center [162, 163] width 165 height 174
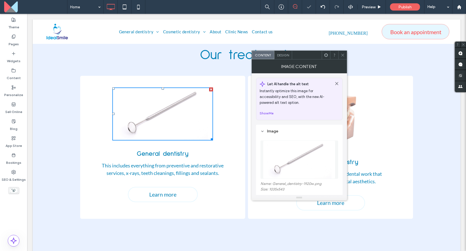
drag, startPoint x: 342, startPoint y: 57, endPoint x: 321, endPoint y: 49, distance: 21.8
click at [342, 57] on icon at bounding box center [343, 55] width 4 height 4
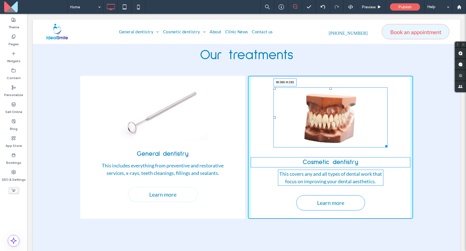
drag, startPoint x: 384, startPoint y: 126, endPoint x: 376, endPoint y: 123, distance: 8.6
click at [383, 143] on div at bounding box center [385, 145] width 4 height 4
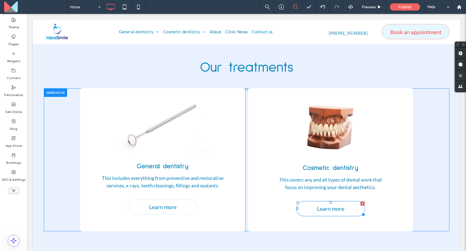
scroll to position [224, 0]
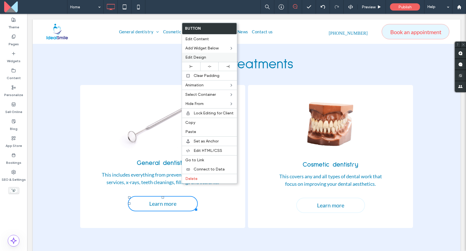
click at [216, 60] on div "Edit Design" at bounding box center [209, 57] width 55 height 9
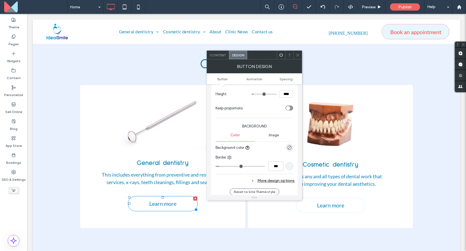
scroll to position [126, 0]
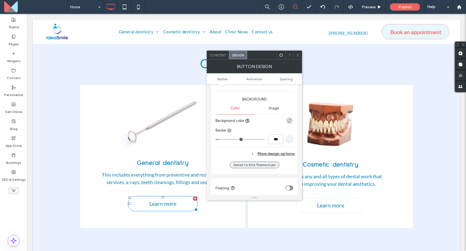
click at [255, 165] on button "Reset to Site Theme style" at bounding box center [255, 165] width 50 height 7
type input "*"
type input "***"
click at [297, 55] on icon at bounding box center [298, 55] width 4 height 4
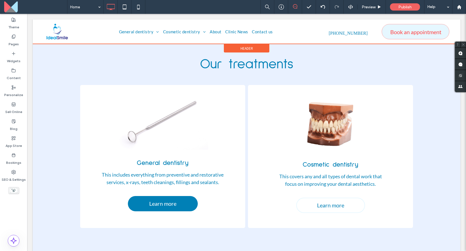
click at [411, 27] on div at bounding box center [247, 31] width 428 height 24
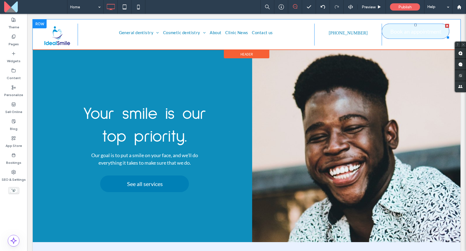
scroll to position [0, 0]
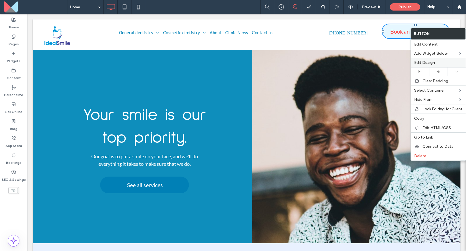
click at [420, 62] on span "Edit Design" at bounding box center [424, 62] width 21 height 5
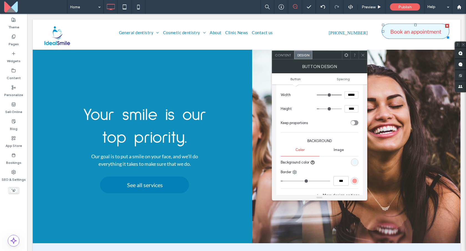
scroll to position [159, 0]
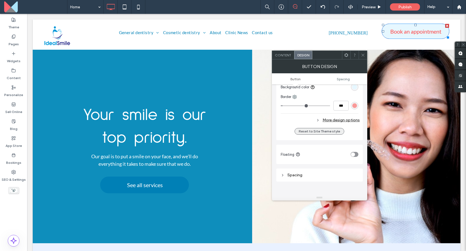
click at [324, 132] on button "Reset to Site Theme style" at bounding box center [320, 131] width 50 height 7
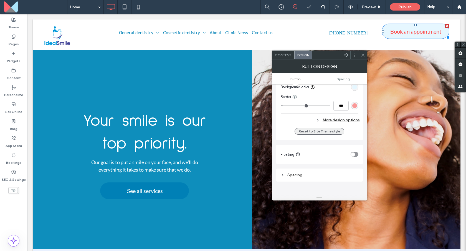
click at [337, 131] on button "Reset to Site Theme style" at bounding box center [320, 131] width 50 height 7
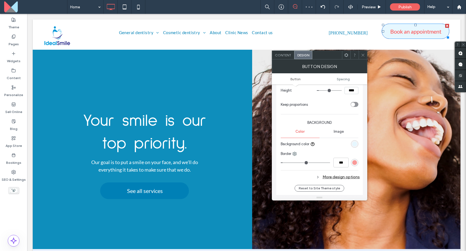
scroll to position [16, 0]
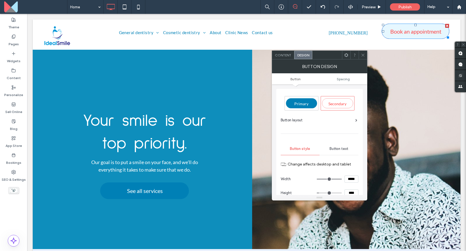
click at [307, 105] on span "Primary" at bounding box center [301, 103] width 14 height 5
click at [338, 103] on span "Secondary" at bounding box center [338, 103] width 18 height 5
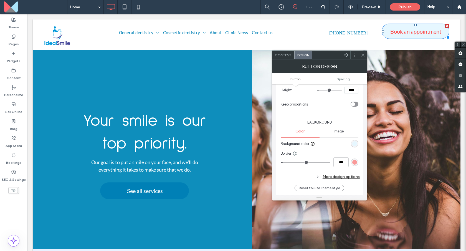
scroll to position [117, 0]
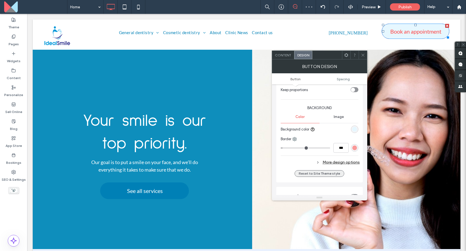
click at [318, 171] on button "Reset to Site Theme style" at bounding box center [320, 173] width 50 height 7
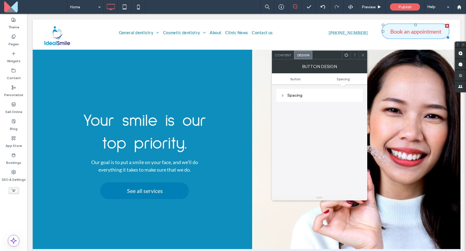
click at [364, 53] on icon at bounding box center [363, 55] width 4 height 4
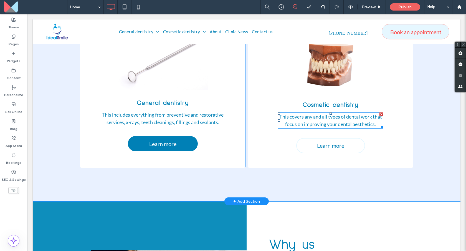
scroll to position [294, 0]
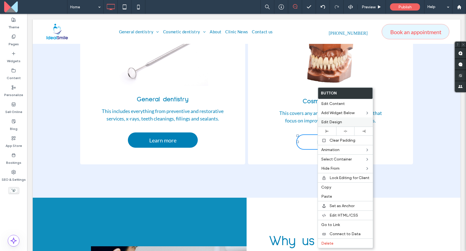
click at [341, 119] on div "Edit Design" at bounding box center [345, 121] width 55 height 9
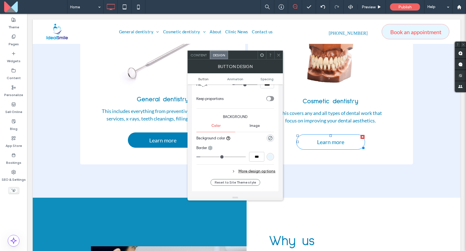
scroll to position [132, 0]
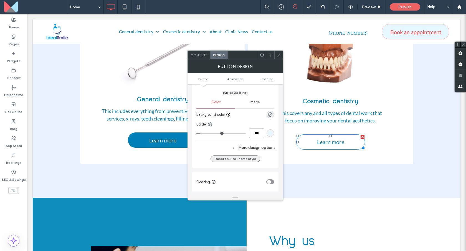
click at [247, 159] on button "Reset to Site Theme style" at bounding box center [236, 158] width 50 height 7
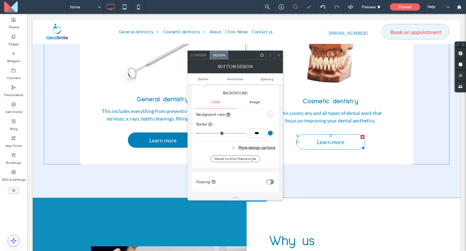
type input "*"
type input "***"
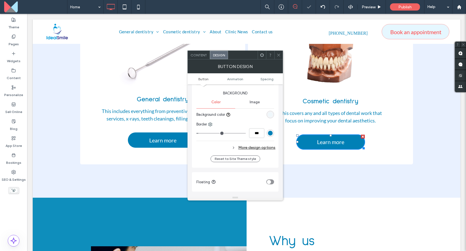
click at [279, 56] on icon at bounding box center [279, 55] width 4 height 4
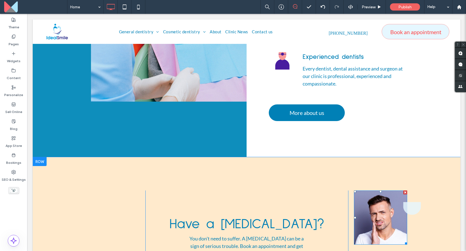
scroll to position [657, 0]
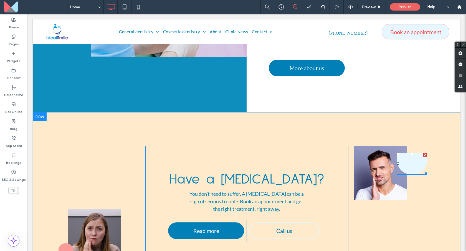
click at [411, 153] on icon at bounding box center [412, 164] width 30 height 22
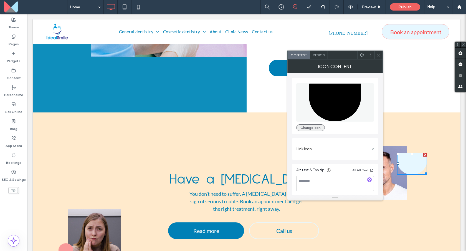
click at [308, 127] on button "Change Icon" at bounding box center [310, 127] width 29 height 7
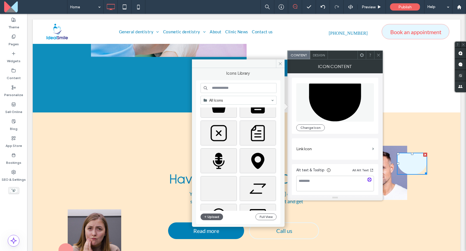
scroll to position [169, 0]
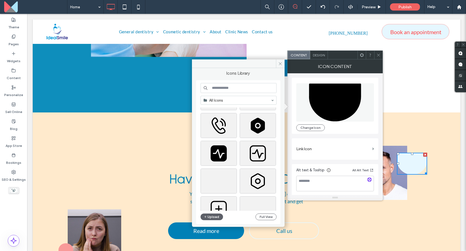
click at [234, 91] on input at bounding box center [239, 88] width 76 height 10
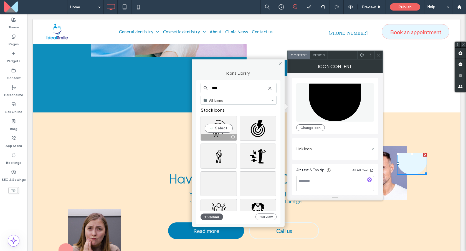
type input "****"
click at [226, 128] on div "Select" at bounding box center [219, 128] width 36 height 25
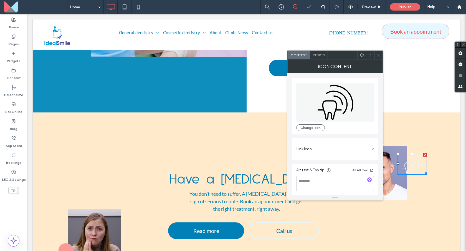
scroll to position [1, 0]
click at [321, 53] on span "Design" at bounding box center [319, 55] width 12 height 4
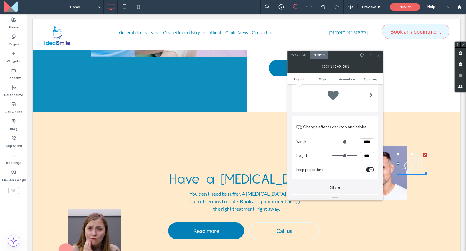
scroll to position [39, 0]
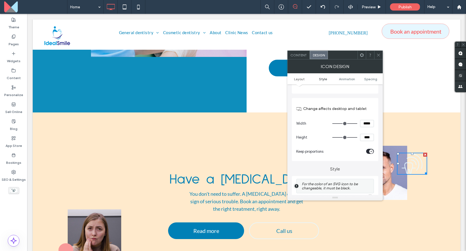
click at [326, 80] on span "Style" at bounding box center [323, 79] width 8 height 4
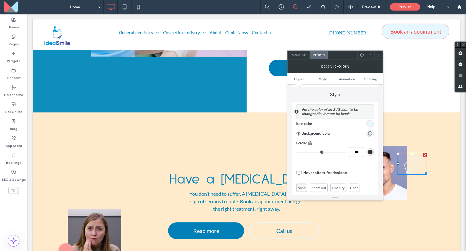
scroll to position [116, 0]
click at [367, 122] on div "rgb(230, 247, 255)" at bounding box center [370, 120] width 7 height 7
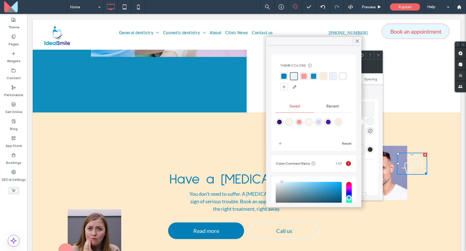
click at [284, 74] on div "rgba(0, 128, 182, 1)" at bounding box center [283, 76] width 5 height 5
click at [359, 41] on icon at bounding box center [357, 41] width 5 height 5
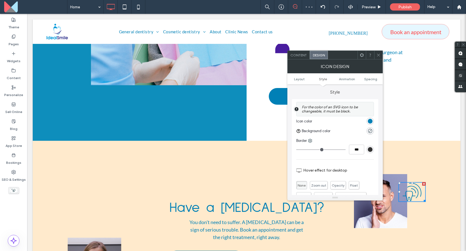
scroll to position [644, 0]
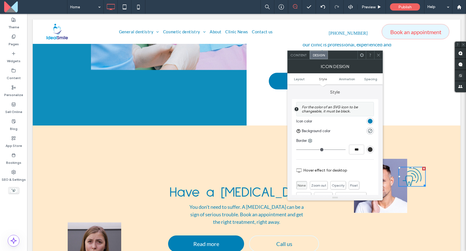
click at [368, 121] on div "rgb(0, 128, 182)" at bounding box center [370, 121] width 5 height 5
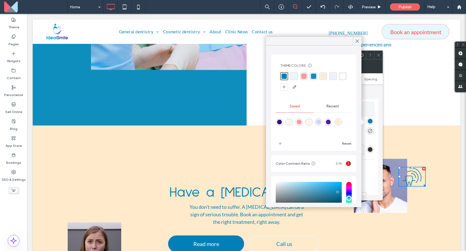
click at [303, 76] on div "rgba(249,154,153,1)" at bounding box center [303, 76] width 5 height 5
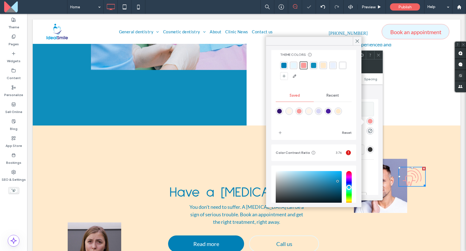
scroll to position [38, 0]
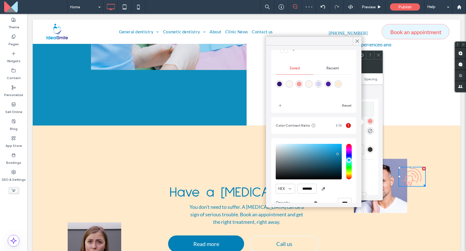
type input "***"
type input "*******"
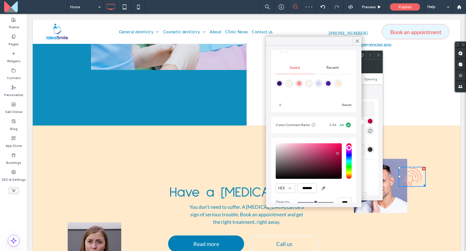
type input "***"
type input "*******"
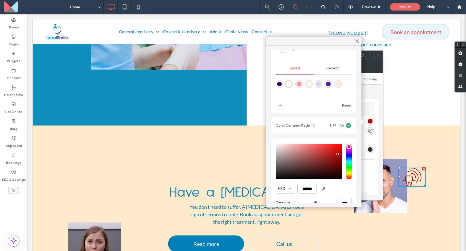
drag, startPoint x: 345, startPoint y: 148, endPoint x: 343, endPoint y: 141, distance: 6.7
type input "***"
click at [346, 144] on input "hue" at bounding box center [349, 162] width 6 height 36
drag, startPoint x: 333, startPoint y: 148, endPoint x: 317, endPoint y: 142, distance: 17.0
click at [317, 142] on div "HEX ******* Opacity ****" at bounding box center [314, 176] width 76 height 71
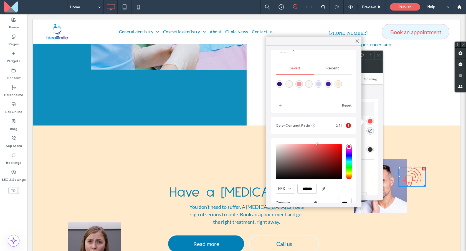
type input "*******"
click at [358, 40] on use at bounding box center [357, 41] width 3 height 3
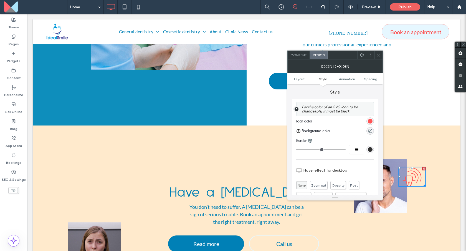
drag, startPoint x: 379, startPoint y: 55, endPoint x: 357, endPoint y: 67, distance: 25.2
click at [379, 55] on icon at bounding box center [379, 55] width 4 height 4
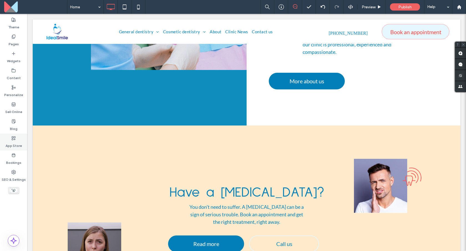
click at [16, 138] on div "App Store" at bounding box center [13, 141] width 27 height 17
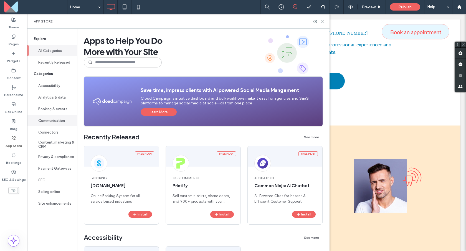
click at [69, 123] on button "Communication" at bounding box center [52, 121] width 50 height 12
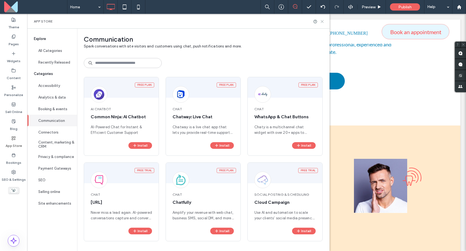
click at [322, 21] on use at bounding box center [322, 21] width 2 height 2
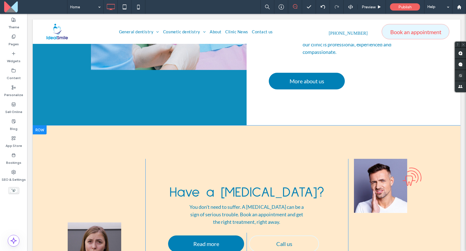
click at [98, 125] on div "Click To Paste Have a toothache? You don't need to suffer. A toothache can be a…" at bounding box center [247, 216] width 428 height 182
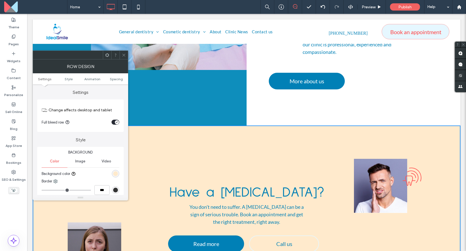
click at [118, 176] on div "rgb(255, 234, 204)" at bounding box center [115, 173] width 7 height 7
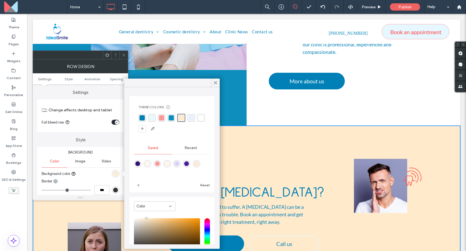
click at [152, 118] on div "rgba(230, 247, 255, 1)" at bounding box center [151, 117] width 5 height 5
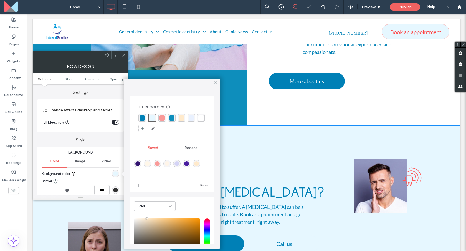
click at [216, 82] on icon at bounding box center [215, 82] width 5 height 5
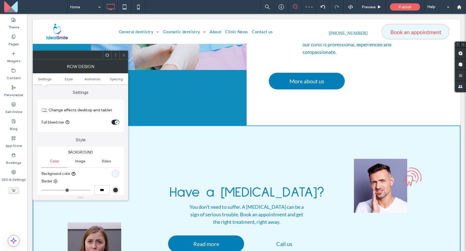
click at [125, 55] on icon at bounding box center [124, 55] width 4 height 4
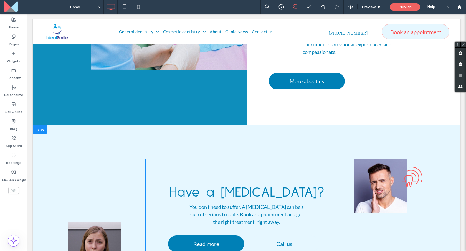
scroll to position [655, 0]
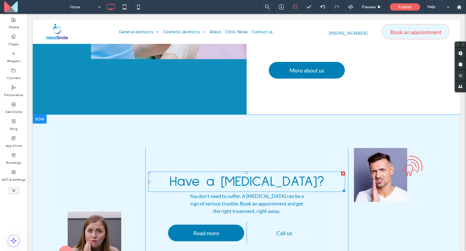
click at [213, 175] on span "Have a [MEDICAL_DATA]?" at bounding box center [247, 182] width 155 height 14
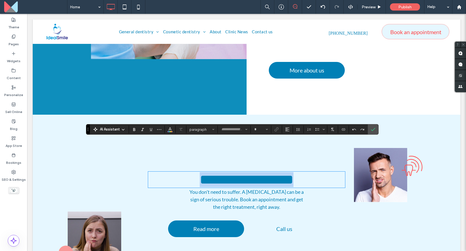
type input "**********"
type input "**"
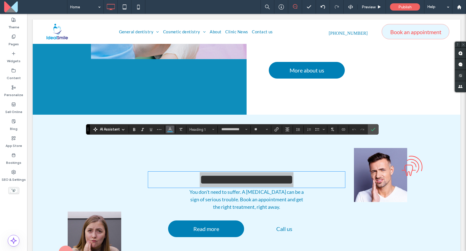
click at [171, 129] on icon "Color" at bounding box center [170, 129] width 4 height 4
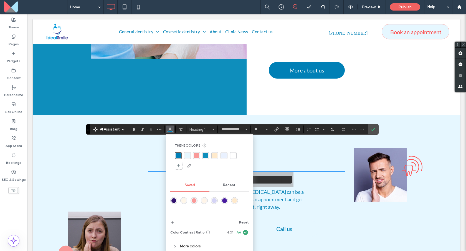
click at [206, 156] on div "rgba(14, 142, 188, 1)" at bounding box center [205, 155] width 5 height 5
click at [135, 130] on use "Bold" at bounding box center [134, 129] width 2 height 3
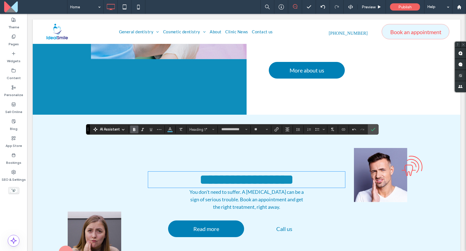
click at [217, 189] on span "You don't need to suffer. A [MEDICAL_DATA] can be a sign of serious trouble. Bo…" at bounding box center [247, 199] width 114 height 21
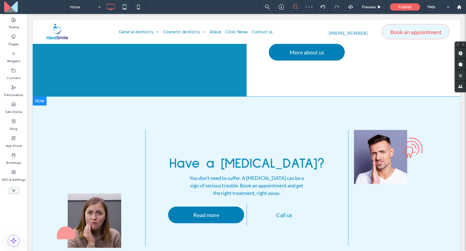
scroll to position [676, 0]
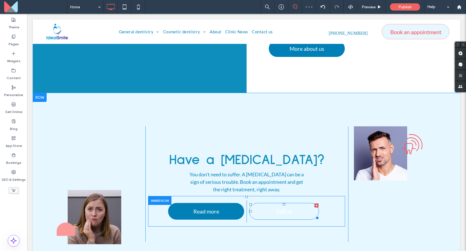
click at [274, 203] on link "Call us" at bounding box center [284, 211] width 70 height 17
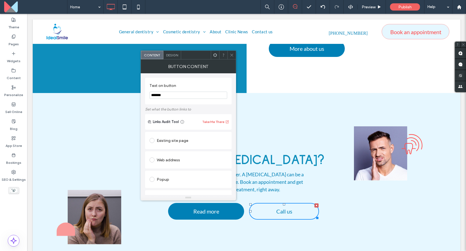
click at [173, 57] on div "Design" at bounding box center [172, 55] width 18 height 8
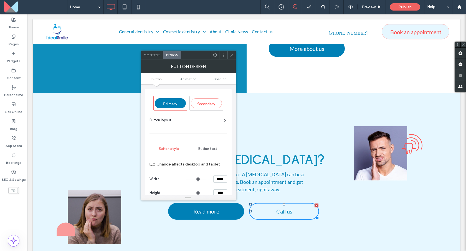
click at [220, 105] on div "Secondary" at bounding box center [206, 103] width 31 height 10
type input "*"
type input "***"
click at [230, 56] on icon at bounding box center [232, 55] width 4 height 4
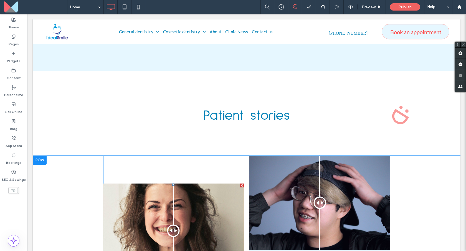
scroll to position [894, 0]
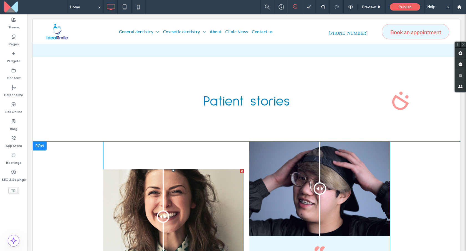
drag, startPoint x: 171, startPoint y: 179, endPoint x: 162, endPoint y: 184, distance: 9.7
click at [162, 210] on div at bounding box center [163, 216] width 12 height 12
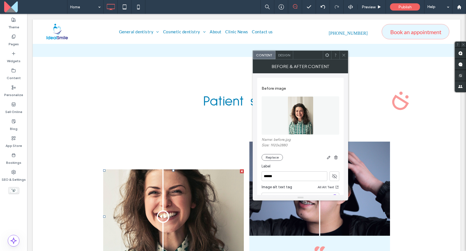
click at [344, 54] on icon at bounding box center [344, 55] width 4 height 4
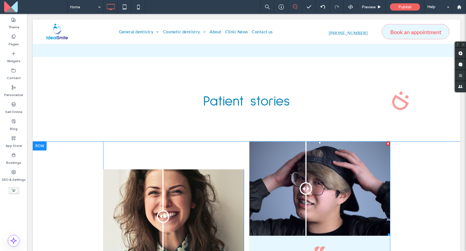
drag, startPoint x: 319, startPoint y: 149, endPoint x: 302, endPoint y: 161, distance: 20.9
click at [307, 182] on div at bounding box center [306, 188] width 12 height 12
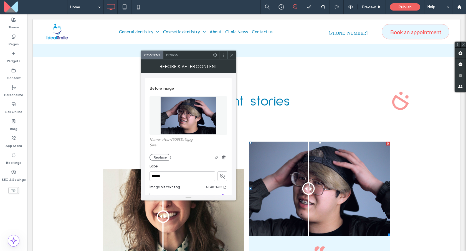
scroll to position [1016, 0]
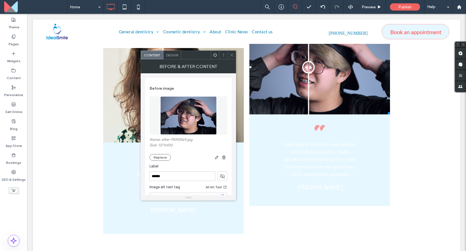
click at [231, 53] on icon at bounding box center [232, 55] width 4 height 4
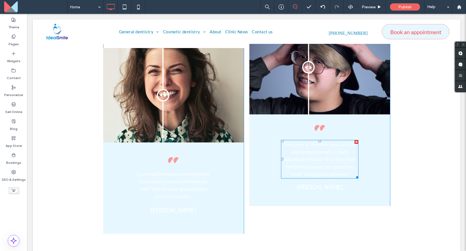
click at [336, 141] on span "Everyone at the clinic was so kind and compassionate. I really appreciate the f…" at bounding box center [320, 159] width 72 height 36
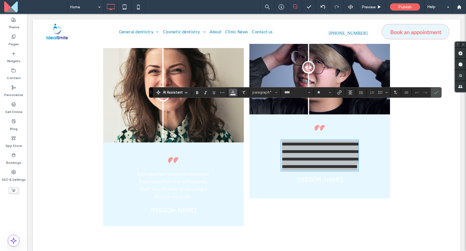
click at [231, 93] on icon "Color" at bounding box center [233, 92] width 4 height 4
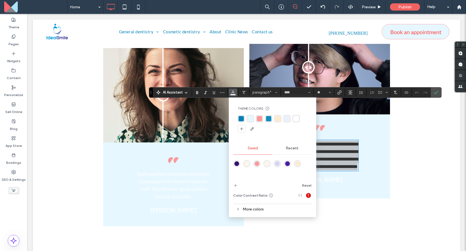
click at [258, 205] on div "More colors" at bounding box center [272, 208] width 79 height 7
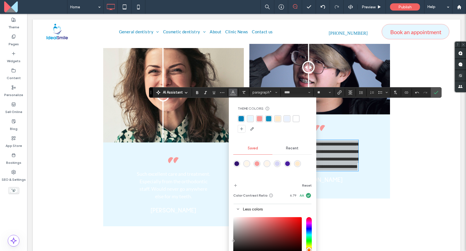
drag, startPoint x: 250, startPoint y: 228, endPoint x: 229, endPoint y: 235, distance: 22.0
click at [229, 239] on div "Theme Colors Save time with Theme Colors Create a color palette to instantly ad…" at bounding box center [272, 193] width 87 height 192
type input "*******"
drag, startPoint x: 238, startPoint y: 251, endPoint x: 229, endPoint y: 245, distance: 10.6
click at [229, 251] on div "Theme Colors Save time with Theme Colors Create a color palette to instantly ad…" at bounding box center [272, 193] width 87 height 192
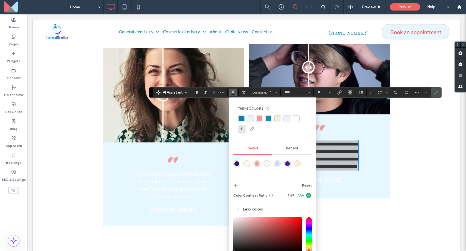
click at [244, 128] on div at bounding box center [242, 129] width 8 height 8
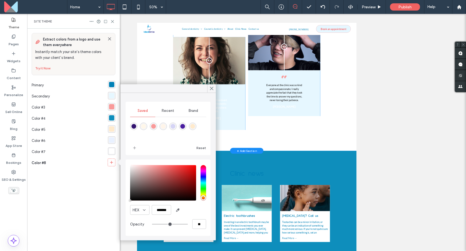
drag, startPoint x: 212, startPoint y: 87, endPoint x: 164, endPoint y: 145, distance: 75.3
click at [165, 143] on div "Saved Recent Brand Reset HEX ******* Opacity **" at bounding box center [167, 162] width 95 height 156
type input "*******"
type input "***"
type input "****"
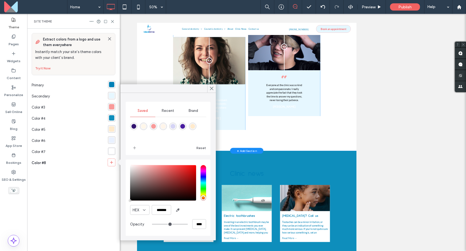
type input "*******"
drag, startPoint x: 146, startPoint y: 194, endPoint x: 127, endPoint y: 205, distance: 21.4
click at [127, 205] on div "HEX ******* Opacity ****" at bounding box center [168, 198] width 85 height 76
click at [208, 208] on div "HEX ******* Opacity ****" at bounding box center [168, 198] width 85 height 76
click at [215, 89] on div at bounding box center [211, 88] width 9 height 8
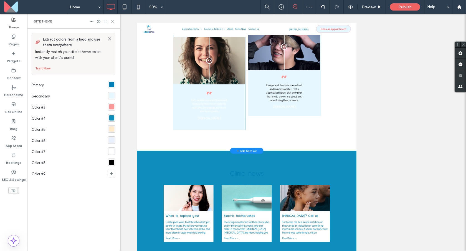
click at [113, 21] on icon at bounding box center [112, 21] width 4 height 4
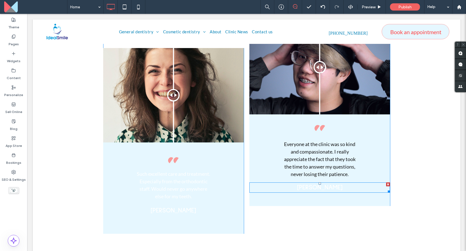
click at [313, 184] on span "[PERSON_NAME]" at bounding box center [320, 187] width 46 height 7
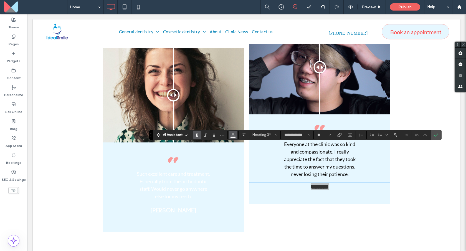
click at [231, 133] on icon "Color" at bounding box center [233, 134] width 4 height 4
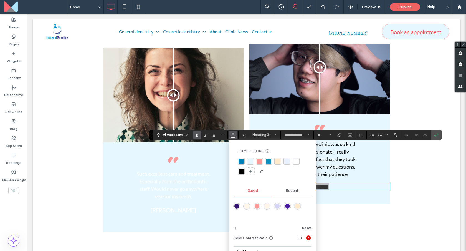
click at [241, 160] on div "rgba(0, 128, 182, 1)" at bounding box center [241, 160] width 5 height 5
click at [178, 171] on span "Such excellent care and treatment. Especially from the orthodontic staff. Would…" at bounding box center [174, 185] width 74 height 29
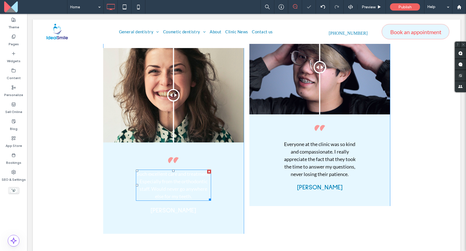
click at [178, 171] on span "Such excellent care and treatment. Especially from the orthodontic staff. Would…" at bounding box center [174, 185] width 74 height 29
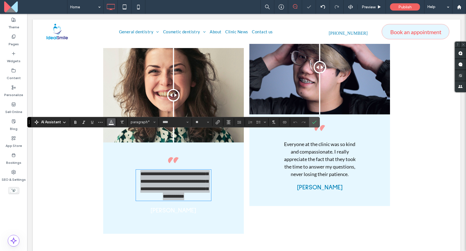
click at [114, 122] on button "Color" at bounding box center [111, 122] width 8 height 8
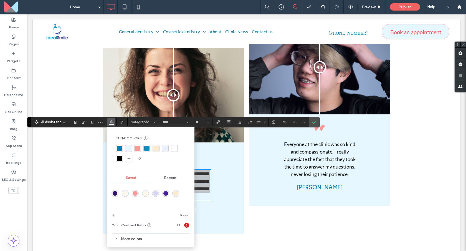
click at [122, 158] on div "rgba(0, 0, 0, 1)" at bounding box center [119, 158] width 5 height 5
click at [223, 155] on div "**********" at bounding box center [173, 141] width 141 height 186
click at [317, 120] on label "Confirm" at bounding box center [314, 122] width 8 height 10
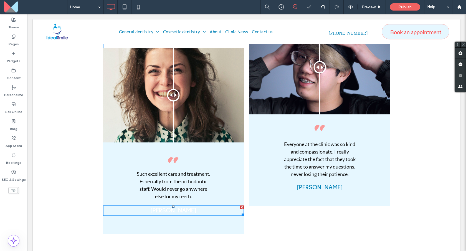
click at [168, 207] on span "[PERSON_NAME]" at bounding box center [174, 210] width 46 height 7
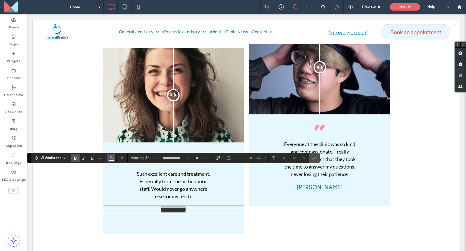
click at [111, 159] on icon "Color" at bounding box center [111, 157] width 4 height 4
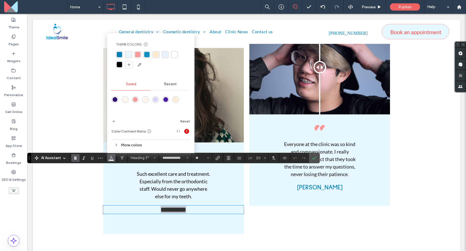
click at [119, 50] on div "Theme Colors Save time with Theme Colors Create a color palette to instantly ad…" at bounding box center [151, 56] width 79 height 36
click at [119, 53] on div "rgba(0, 128, 182, 1)" at bounding box center [119, 54] width 5 height 5
click at [320, 192] on div "**********" at bounding box center [247, 126] width 428 height 213
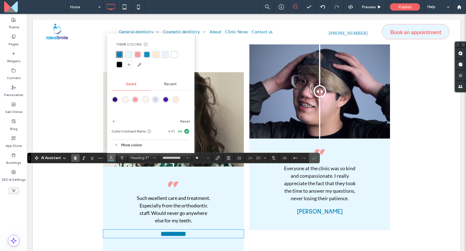
scroll to position [868, 0]
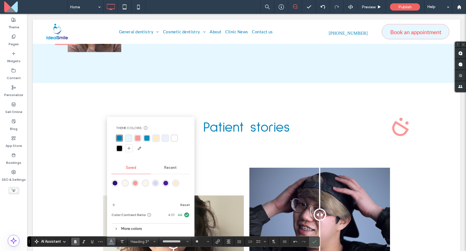
click at [305, 118] on h1 "Patient stories" at bounding box center [246, 127] width 333 height 19
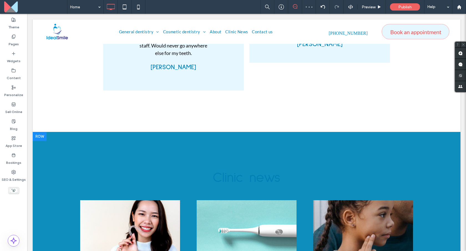
scroll to position [1180, 0]
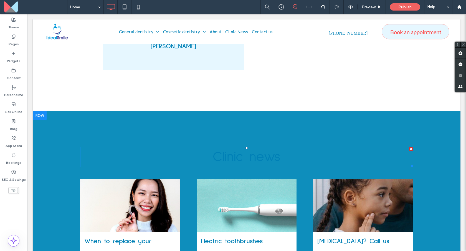
click at [241, 150] on span "Clinic news" at bounding box center [247, 157] width 68 height 14
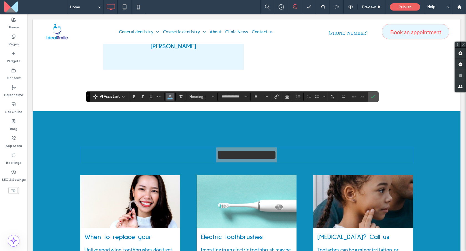
click at [171, 97] on use "Color" at bounding box center [169, 96] width 3 height 3
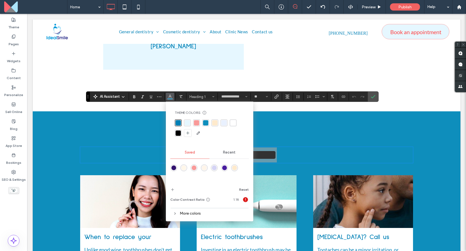
click at [235, 123] on div "rgba(255, 255, 255, 1)" at bounding box center [233, 122] width 5 height 5
click at [180, 95] on use "Clear Format" at bounding box center [180, 96] width 3 height 3
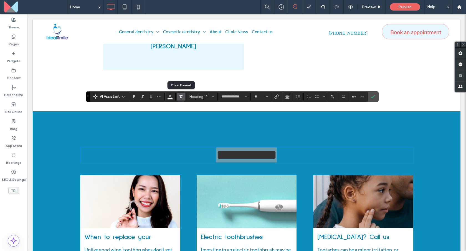
click at [181, 96] on use "Clear Format" at bounding box center [180, 96] width 3 height 3
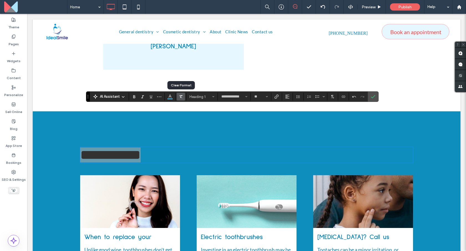
click at [181, 96] on use "Clear Format" at bounding box center [180, 96] width 3 height 3
click at [286, 94] on span "Alignment" at bounding box center [287, 96] width 4 height 7
click at [293, 112] on icon "ui.textEditor.alignment.center" at bounding box center [291, 114] width 4 height 4
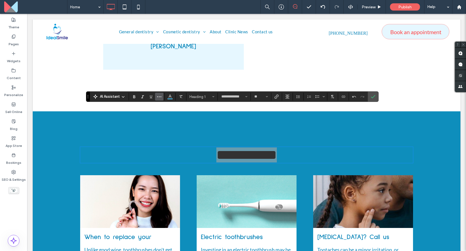
click at [157, 97] on use "More" at bounding box center [159, 96] width 4 height 1
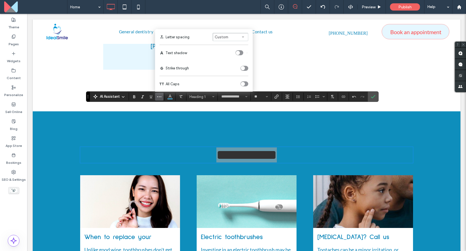
click at [236, 37] on button "Custom" at bounding box center [231, 37] width 36 height 8
click at [241, 85] on div "toggle" at bounding box center [243, 84] width 4 height 4
click at [375, 97] on icon "Confirm" at bounding box center [373, 96] width 4 height 4
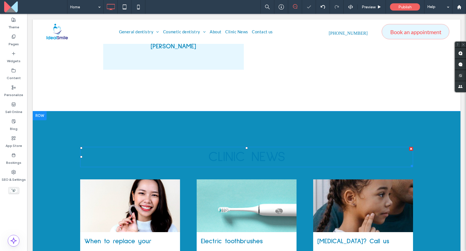
click at [269, 150] on span "Clinic news" at bounding box center [246, 157] width 77 height 14
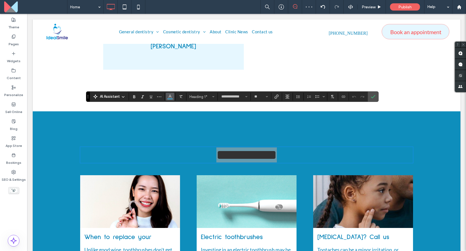
click at [174, 96] on button "Color" at bounding box center [170, 97] width 8 height 8
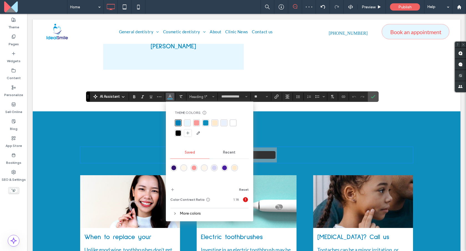
click at [231, 123] on div "rgba(255, 255, 255, 1)" at bounding box center [233, 122] width 5 height 5
click at [373, 95] on icon "Confirm" at bounding box center [373, 96] width 4 height 4
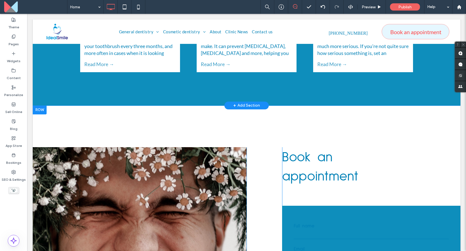
scroll to position [1422, 0]
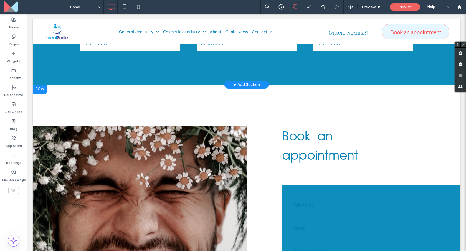
click at [189, 148] on div "Click To Paste" at bounding box center [140, 233] width 214 height 214
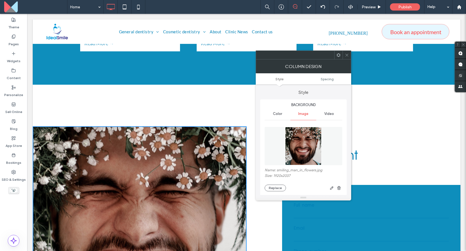
click at [296, 145] on img at bounding box center [303, 146] width 36 height 38
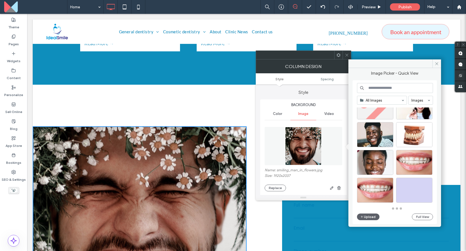
scroll to position [243, 0]
click at [380, 84] on input at bounding box center [395, 88] width 76 height 10
type input "*****"
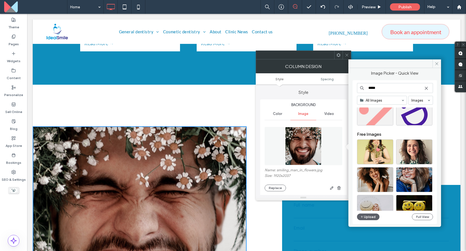
scroll to position [94, 0]
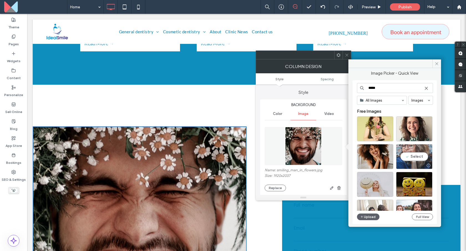
click at [418, 152] on div "Select" at bounding box center [414, 156] width 36 height 25
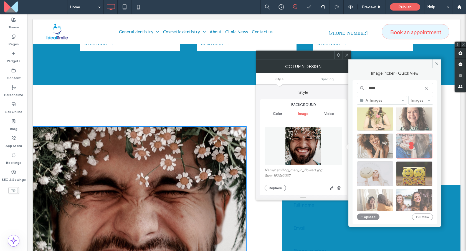
scroll to position [110, 0]
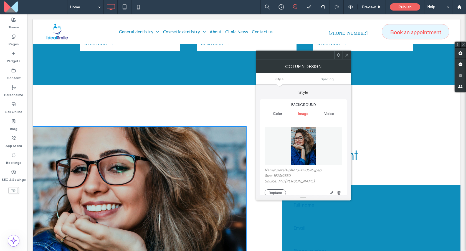
click at [347, 55] on icon at bounding box center [347, 55] width 4 height 4
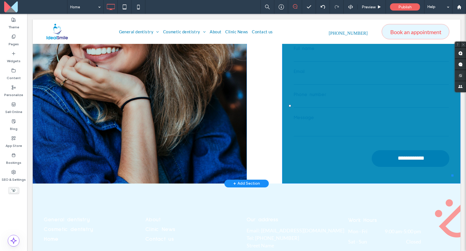
scroll to position [1463, 0]
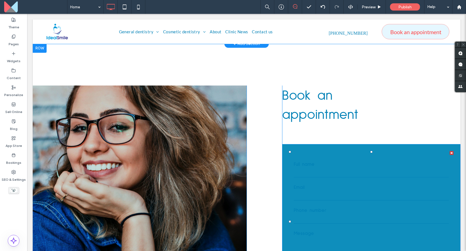
click at [316, 184] on label "Email" at bounding box center [371, 187] width 155 height 7
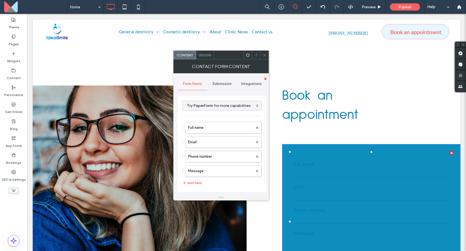
type input "**********"
click at [264, 56] on icon at bounding box center [265, 55] width 4 height 4
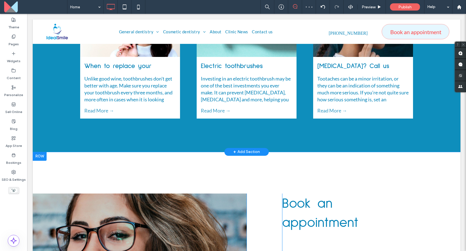
scroll to position [1410, 0]
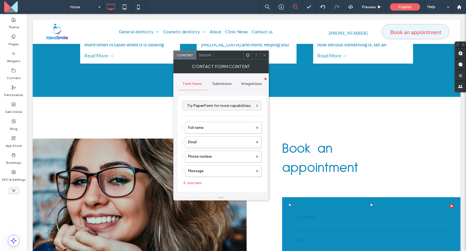
click at [205, 56] on span "Design" at bounding box center [205, 55] width 12 height 4
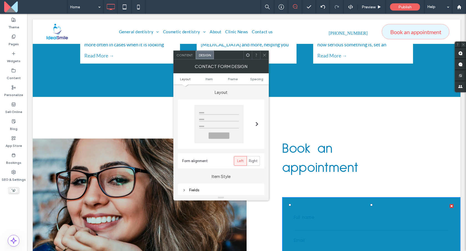
click at [247, 56] on use at bounding box center [248, 55] width 4 height 4
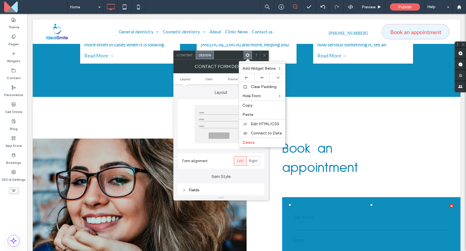
click at [194, 92] on label "Layout" at bounding box center [221, 89] width 87 height 11
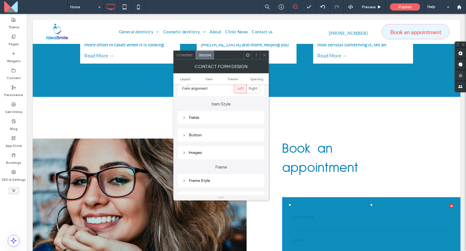
scroll to position [93, 0]
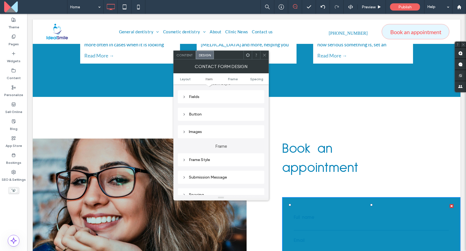
click at [193, 81] on ul "Layout Item Frame Spacing" at bounding box center [220, 78] width 95 height 11
click at [189, 79] on span "Layout" at bounding box center [185, 79] width 11 height 4
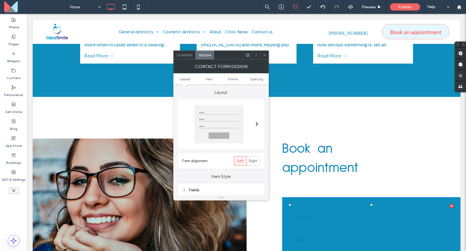
scroll to position [0, 0]
click at [187, 57] on div "Content" at bounding box center [185, 55] width 22 height 8
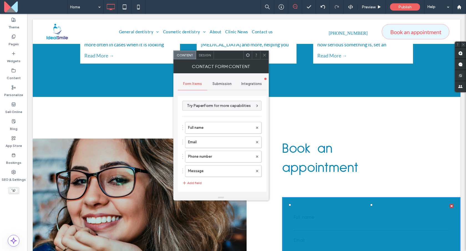
click at [265, 57] on icon at bounding box center [265, 55] width 4 height 4
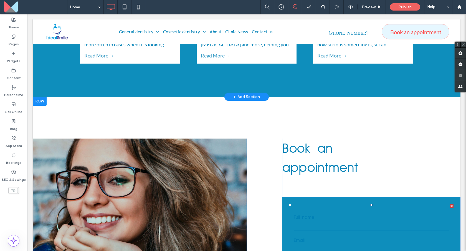
scroll to position [1527, 0]
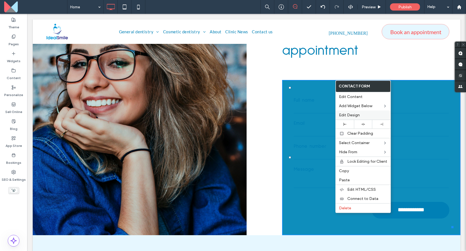
click at [355, 116] on span "Edit Design" at bounding box center [349, 115] width 21 height 5
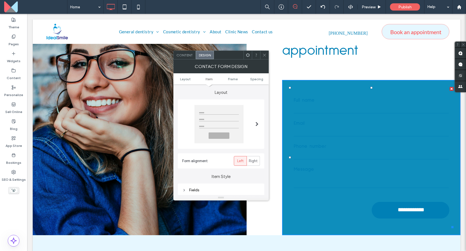
scroll to position [90, 0]
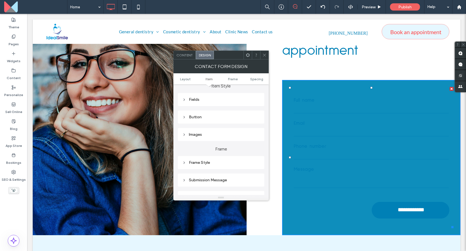
click at [208, 105] on div "Fields" at bounding box center [221, 99] width 87 height 13
click at [200, 100] on div "Fields" at bounding box center [221, 99] width 78 height 5
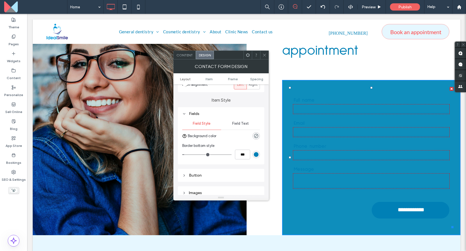
scroll to position [0, 0]
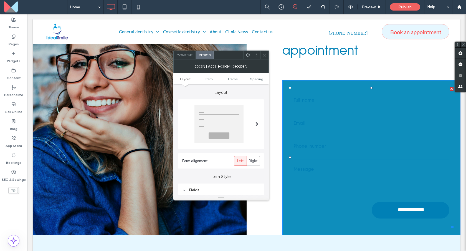
click at [255, 77] on ul "Layout Item Frame Spacing" at bounding box center [220, 78] width 95 height 11
click at [256, 79] on span "Spacing" at bounding box center [256, 79] width 13 height 4
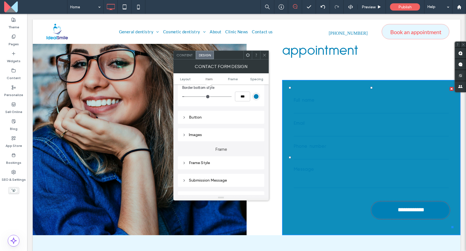
scroll to position [145, 0]
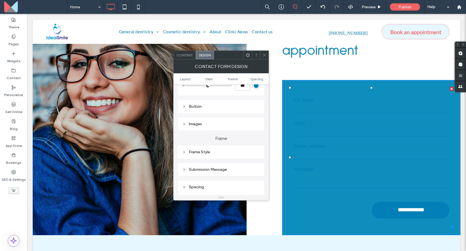
click at [208, 157] on div "Frame Style" at bounding box center [221, 151] width 87 height 13
click at [208, 153] on div "Frame Style" at bounding box center [221, 152] width 78 height 5
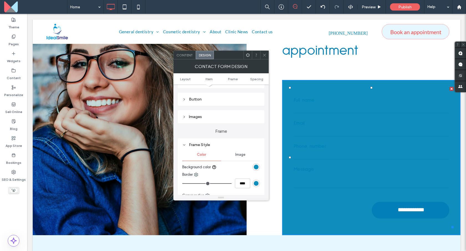
scroll to position [156, 0]
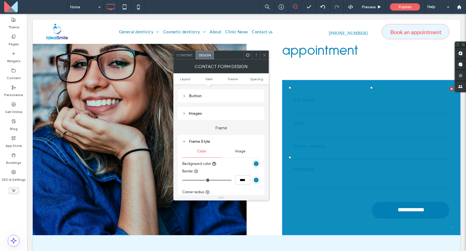
click at [253, 164] on div "rgb(14, 142, 188)" at bounding box center [256, 163] width 7 height 7
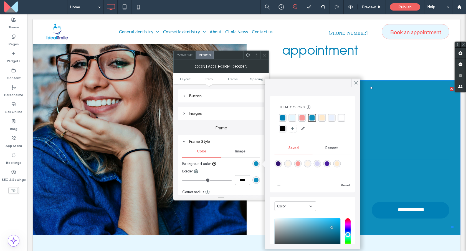
click at [291, 118] on div "rgba(230, 247, 255, 1)" at bounding box center [292, 117] width 5 height 5
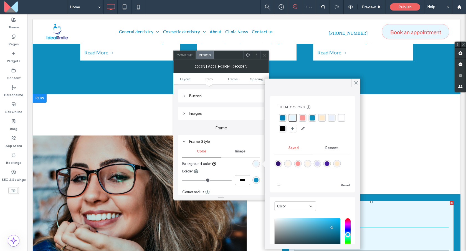
scroll to position [1465, 0]
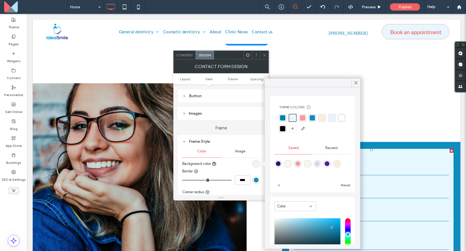
click at [332, 115] on div "rgba(233, 241, 255, 1)" at bounding box center [331, 117] width 5 height 5
click at [339, 120] on div "rgba(255, 255, 255, 1)" at bounding box center [341, 117] width 5 height 5
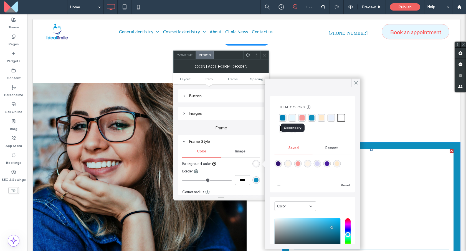
click at [292, 117] on div "rgba(230, 247, 255, 1)" at bounding box center [292, 117] width 5 height 5
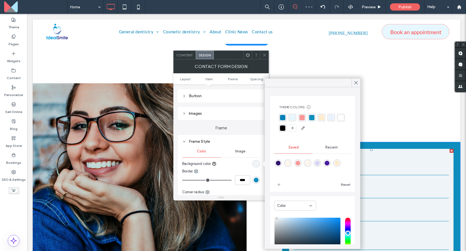
type input "*******"
drag, startPoint x: 311, startPoint y: 225, endPoint x: 277, endPoint y: 219, distance: 34.7
click at [277, 219] on div "saturation and value" at bounding box center [308, 236] width 66 height 36
click at [358, 82] on icon at bounding box center [356, 82] width 5 height 5
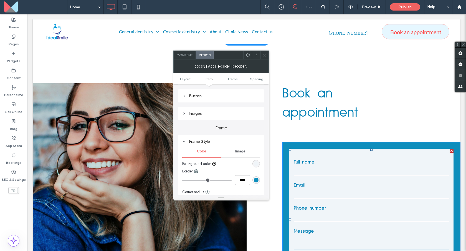
click at [264, 55] on icon at bounding box center [265, 55] width 4 height 4
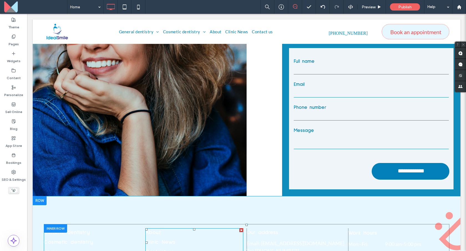
scroll to position [1588, 0]
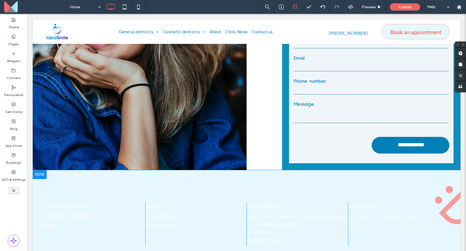
click at [72, 170] on div "General dentistry Cosmetic dentistry Home Click To Paste About Clinic News Cont…" at bounding box center [247, 235] width 428 height 130
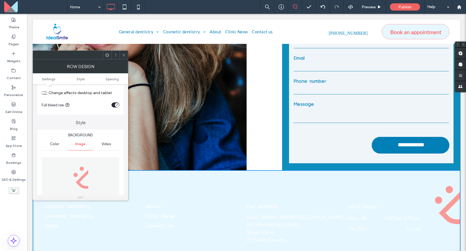
scroll to position [10, 0]
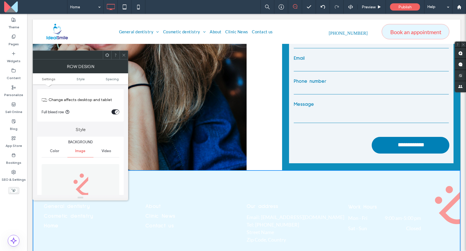
click at [123, 55] on use at bounding box center [123, 55] width 3 height 3
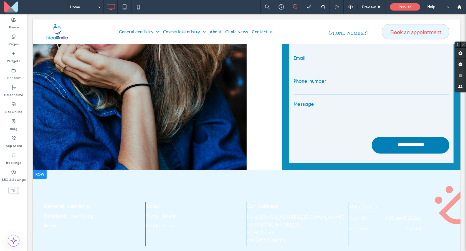
click at [171, 170] on div "General dentistry Cosmetic dentistry Home Click To Paste About Clinic News Cont…" at bounding box center [247, 235] width 428 height 130
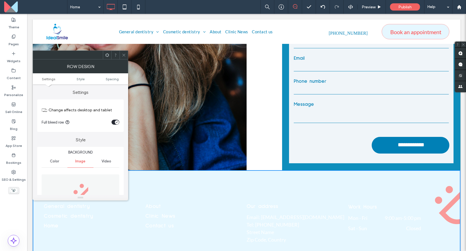
click at [124, 54] on icon at bounding box center [124, 55] width 4 height 4
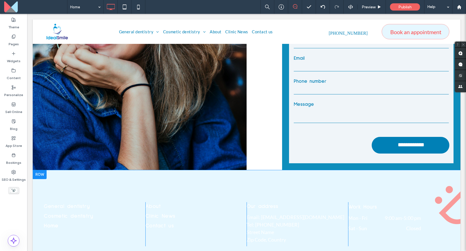
click at [41, 170] on div at bounding box center [40, 174] width 14 height 9
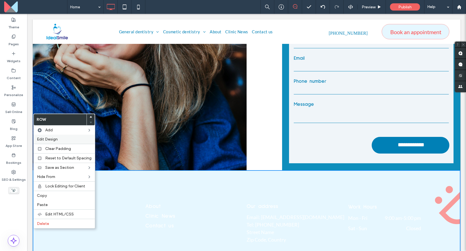
click at [52, 139] on span "Edit Design" at bounding box center [47, 139] width 21 height 5
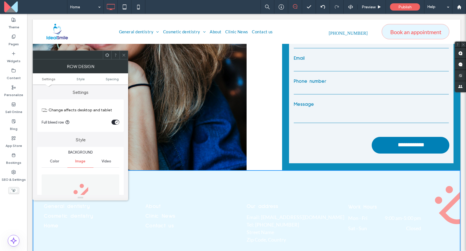
click at [48, 76] on ul "Settings Style Spacing" at bounding box center [80, 78] width 95 height 11
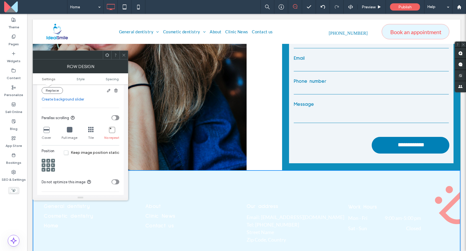
scroll to position [46, 0]
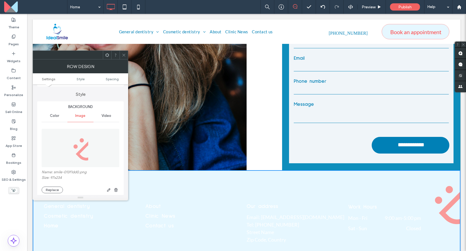
click at [104, 84] on ul "Settings Style Spacing" at bounding box center [80, 78] width 95 height 11
click at [107, 81] on ul "Settings Style Spacing" at bounding box center [80, 78] width 95 height 11
click at [84, 80] on link "Style" at bounding box center [81, 79] width 32 height 4
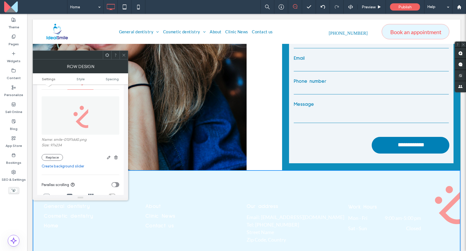
scroll to position [0, 0]
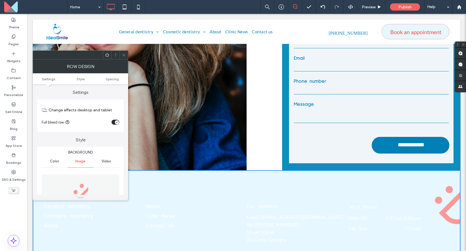
click at [57, 163] on div "Color" at bounding box center [55, 161] width 26 height 12
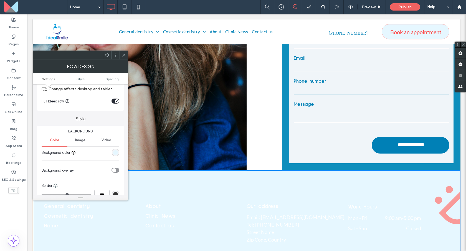
click at [115, 155] on div "rgb(230, 247, 255)" at bounding box center [115, 152] width 5 height 5
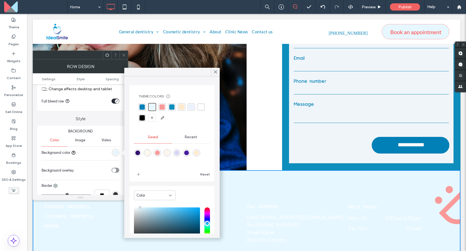
click at [142, 109] on div "rgba(0, 128, 182, 1)" at bounding box center [142, 106] width 5 height 5
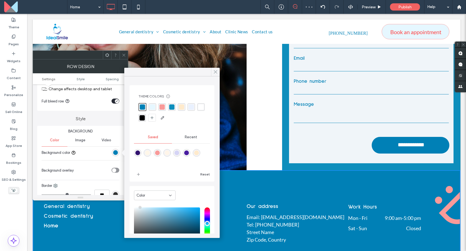
click at [217, 72] on icon at bounding box center [215, 71] width 5 height 5
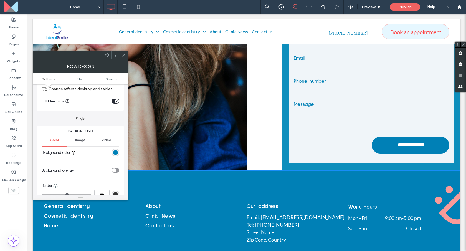
click at [123, 53] on span at bounding box center [124, 55] width 4 height 8
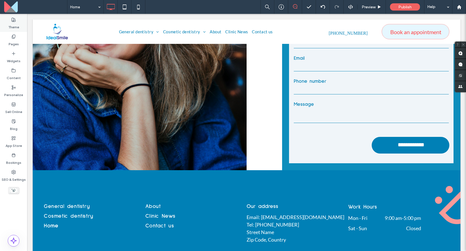
click at [21, 21] on div "Theme" at bounding box center [13, 23] width 27 height 17
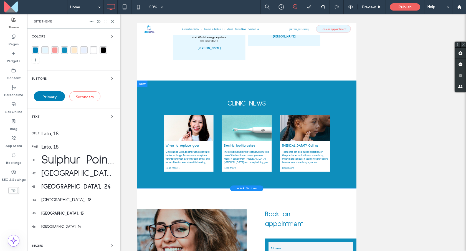
scroll to position [1093, 0]
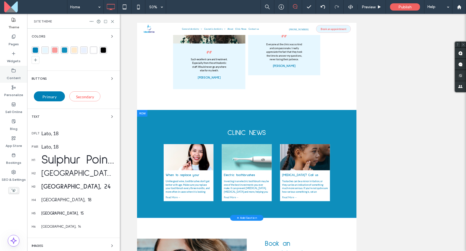
click at [17, 77] on label "Content" at bounding box center [14, 77] width 14 height 8
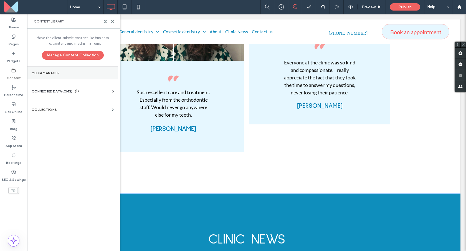
click at [56, 72] on label "Media Manager" at bounding box center [73, 73] width 82 height 4
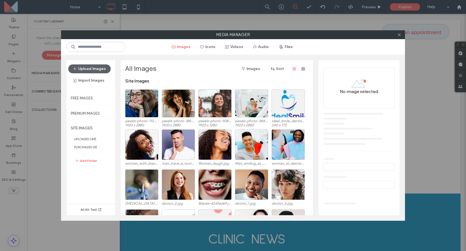
click at [53, 75] on div "Media Manager Images Icons Videos Audio Files Upload Images Import Images Free …" at bounding box center [233, 125] width 466 height 251
click at [47, 94] on div "Media Manager Images Icons Videos Audio Files Upload Images Import Images Free …" at bounding box center [233, 125] width 466 height 251
click at [401, 36] on icon at bounding box center [399, 35] width 4 height 4
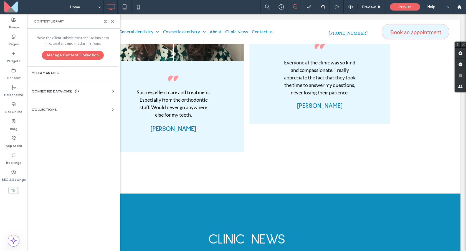
click at [77, 91] on icon at bounding box center [77, 91] width 4 height 4
click at [60, 106] on label "Business Info" at bounding box center [73, 105] width 75 height 4
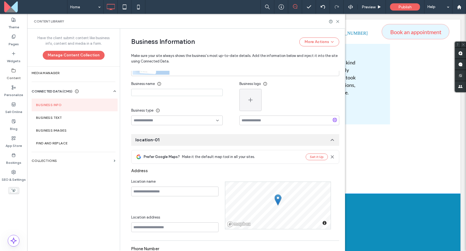
scroll to position [0, 0]
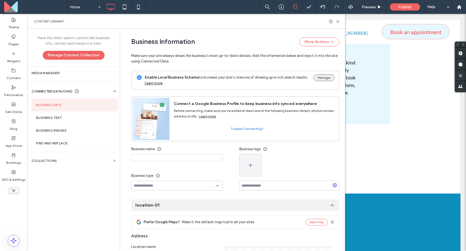
click at [321, 79] on button "Manage" at bounding box center [324, 77] width 21 height 7
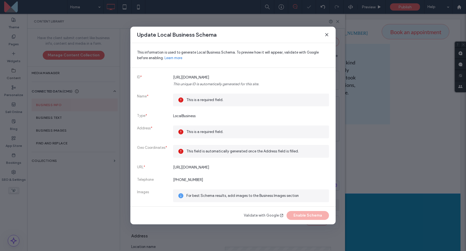
click at [205, 101] on span "This is a required field." at bounding box center [255, 100] width 138 height 6
click at [243, 100] on span "This is a required field." at bounding box center [255, 100] width 138 height 6
drag, startPoint x: 234, startPoint y: 100, endPoint x: 194, endPoint y: 99, distance: 40.2
click at [194, 99] on span "This is a required field." at bounding box center [255, 100] width 138 height 6
click at [260, 216] on link "Validate with Google" at bounding box center [264, 216] width 40 height 6
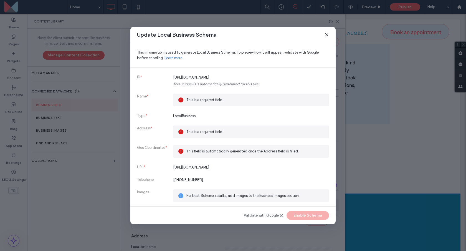
scroll to position [3, 0]
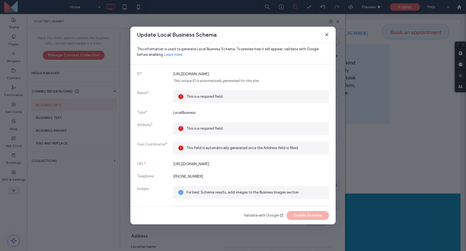
click at [326, 34] on use at bounding box center [327, 35] width 2 height 2
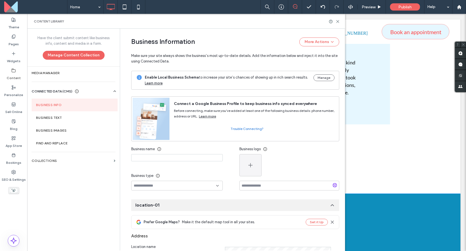
scroll to position [7, 0]
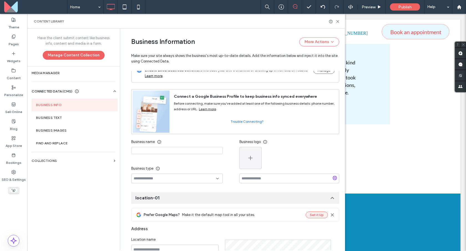
click at [315, 217] on button "Set it Up" at bounding box center [317, 214] width 22 height 7
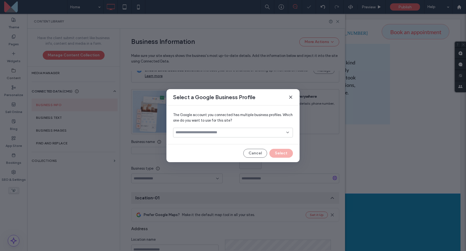
click at [266, 130] on input at bounding box center [231, 132] width 111 height 4
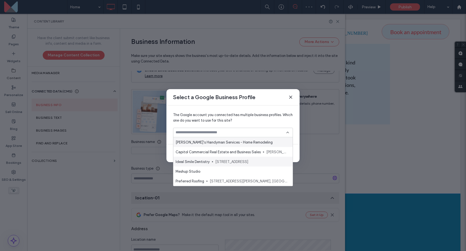
click at [234, 159] on span "475 East Almond Avenue #103, Madera, US" at bounding box center [251, 162] width 73 height 6
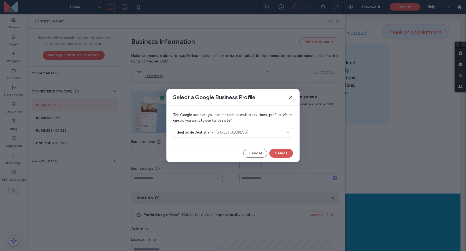
click at [278, 154] on button "Select" at bounding box center [281, 153] width 24 height 9
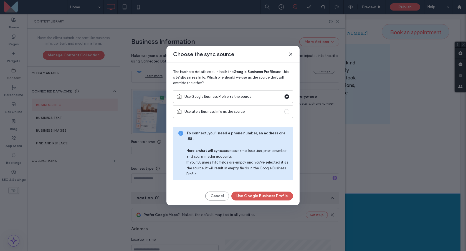
click at [262, 192] on button "Use Google Business Profile" at bounding box center [262, 195] width 62 height 9
type input "**********"
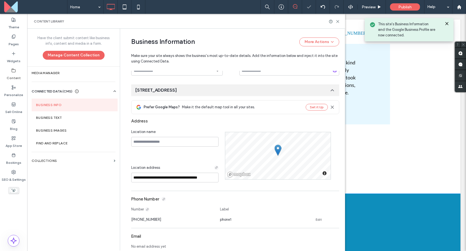
scroll to position [94, 0]
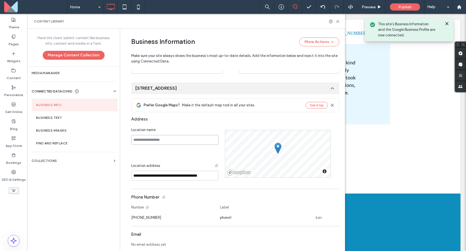
click at [167, 140] on input at bounding box center [174, 140] width 87 height 10
type input "**********"
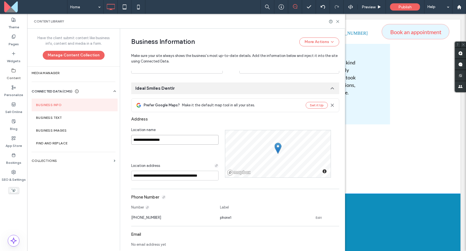
click at [169, 140] on input "**********" at bounding box center [174, 140] width 87 height 10
type input "**********"
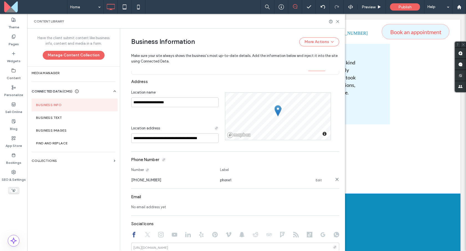
scroll to position [135, 0]
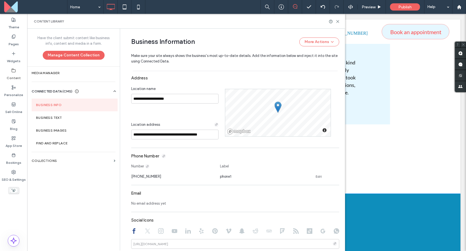
click at [185, 198] on div "Email" at bounding box center [235, 193] width 208 height 11
click at [178, 202] on div "No email address yet" at bounding box center [235, 202] width 208 height 8
click at [140, 204] on span "No email address yet" at bounding box center [148, 204] width 35 height 6
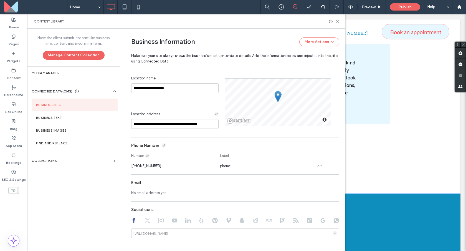
scroll to position [153, 0]
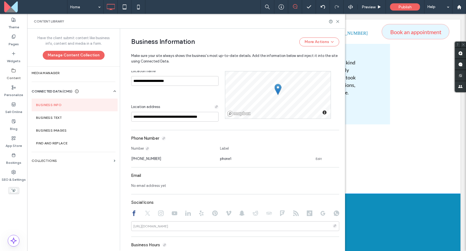
click at [141, 186] on span "No email address yet" at bounding box center [148, 186] width 35 height 6
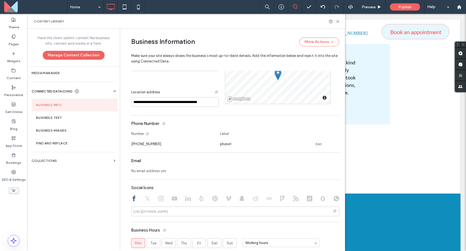
scroll to position [137, 0]
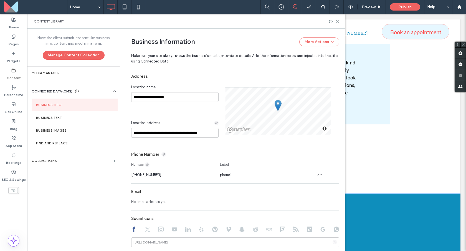
click at [146, 204] on span "No email address yet" at bounding box center [148, 202] width 35 height 6
click at [149, 203] on span "No email address yet" at bounding box center [148, 202] width 35 height 6
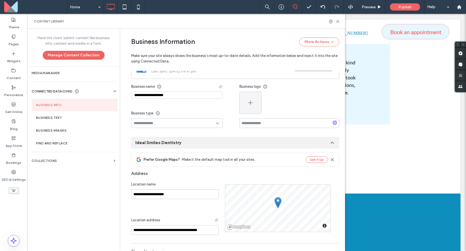
scroll to position [27, 0]
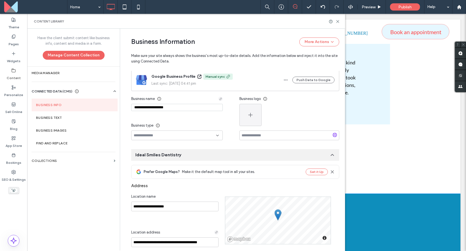
click at [192, 137] on input at bounding box center [175, 135] width 82 height 4
type input "****"
click at [193, 143] on div "— Dentist" at bounding box center [175, 145] width 91 height 10
click at [248, 114] on use "button" at bounding box center [250, 115] width 4 height 4
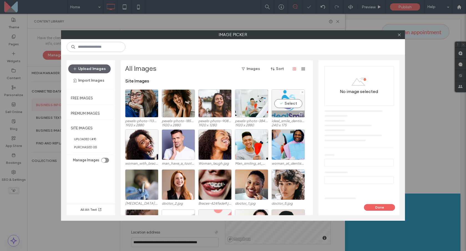
click at [290, 102] on div "Select" at bounding box center [288, 103] width 33 height 28
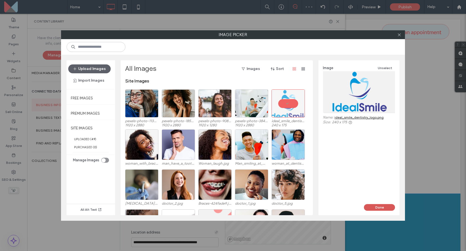
click at [371, 206] on button "Done" at bounding box center [379, 207] width 31 height 7
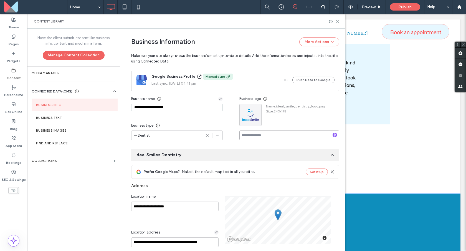
click at [290, 135] on input at bounding box center [289, 135] width 100 height 10
type input "**********"
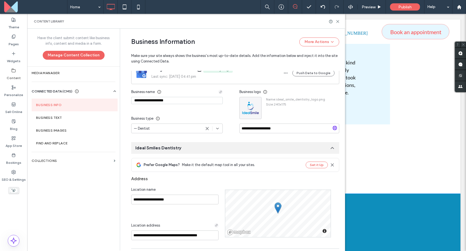
scroll to position [42, 0]
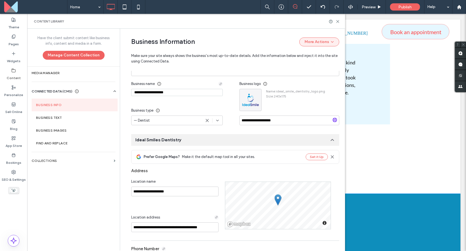
click at [330, 43] on icon "button" at bounding box center [332, 42] width 4 height 4
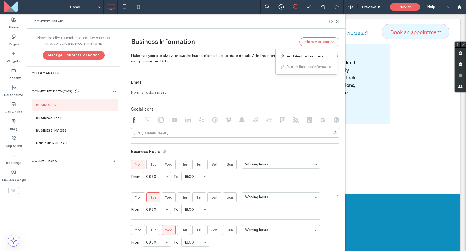
scroll to position [305, 0]
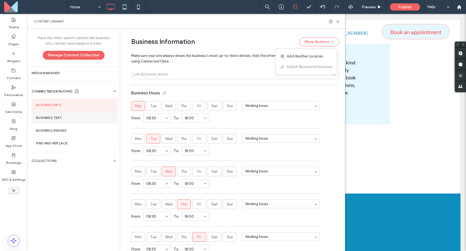
click at [72, 118] on label "Business Text" at bounding box center [74, 118] width 77 height 4
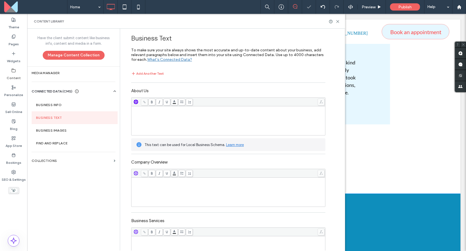
click at [134, 103] on icon "button" at bounding box center [136, 102] width 4 height 4
click at [148, 122] on span "Paragraph" at bounding box center [164, 123] width 54 height 6
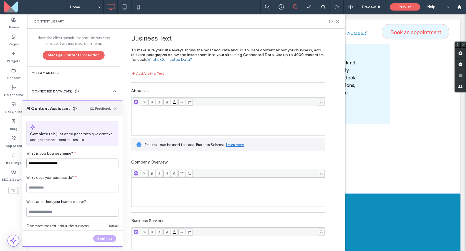
click at [73, 166] on input "**********" at bounding box center [72, 163] width 92 height 10
click at [67, 185] on input at bounding box center [72, 188] width 92 height 10
type input "*"
type input "**********"
click at [65, 208] on input at bounding box center [72, 212] width 92 height 10
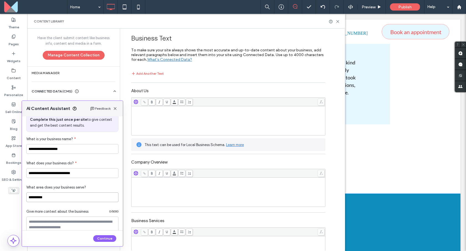
scroll to position [25, 0]
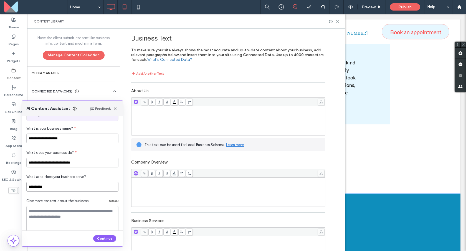
type input "**********"
click at [50, 221] on textarea at bounding box center [72, 220] width 92 height 28
paste textarea "**********"
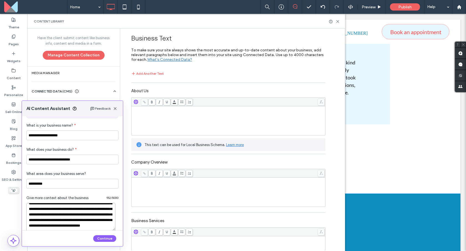
scroll to position [47, 0]
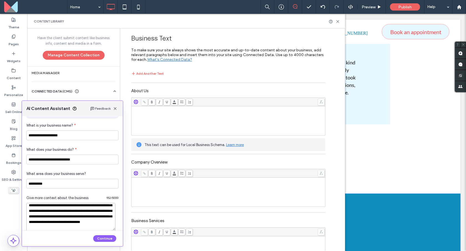
click at [57, 219] on textarea "**********" at bounding box center [70, 217] width 89 height 28
click at [58, 219] on textarea "**********" at bounding box center [70, 217] width 89 height 28
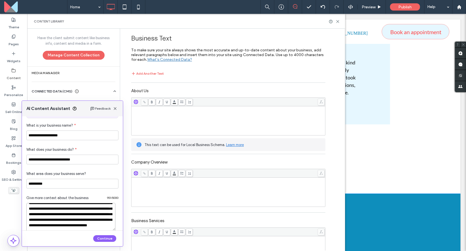
scroll to position [122, 0]
type textarea "**********"
click at [102, 239] on button "Continue" at bounding box center [104, 238] width 23 height 7
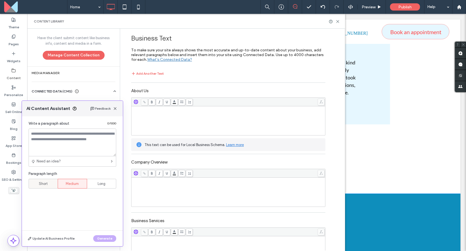
click at [42, 181] on span "Short" at bounding box center [43, 184] width 9 height 6
click at [77, 211] on div "Write a paragraph about 0 / 1000 Need an idea? Paragraph length Short Medium Lo…" at bounding box center [72, 173] width 101 height 114
click at [65, 138] on textarea at bounding box center [73, 142] width 88 height 28
click at [70, 160] on div "Need an idea?" at bounding box center [73, 161] width 88 height 10
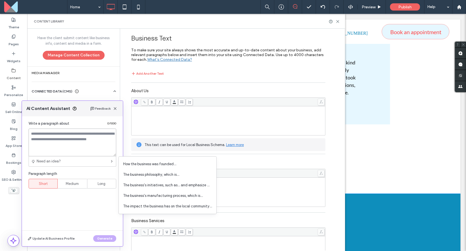
click at [70, 150] on textarea at bounding box center [73, 142] width 88 height 28
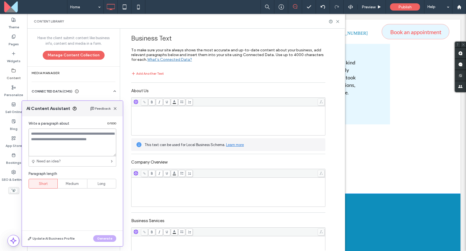
paste textarea "**********"
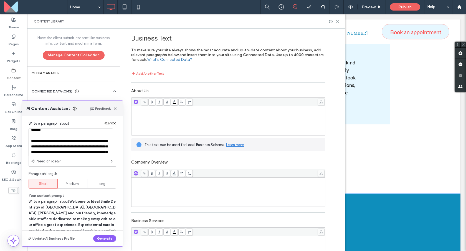
scroll to position [63, 0]
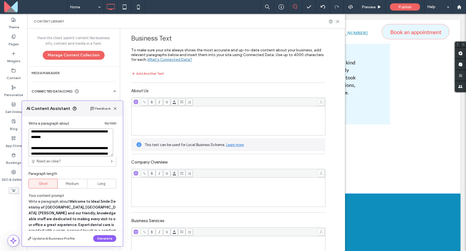
click at [70, 138] on textarea "**********" at bounding box center [71, 142] width 85 height 28
type textarea "**********"
click at [105, 238] on button "Generate" at bounding box center [104, 238] width 23 height 7
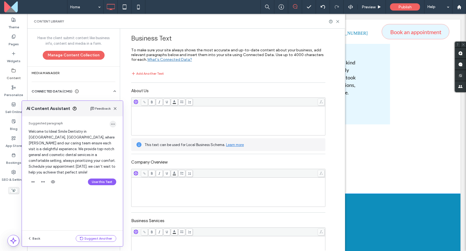
click at [111, 125] on icon "button" at bounding box center [113, 124] width 4 height 4
click at [107, 133] on span "Welcome to Ideal Smile Dentistry in Madera, CA, where Dr. Nahideh Shojaei and o…" at bounding box center [72, 151] width 87 height 45
click at [33, 235] on button "Back" at bounding box center [34, 238] width 20 height 7
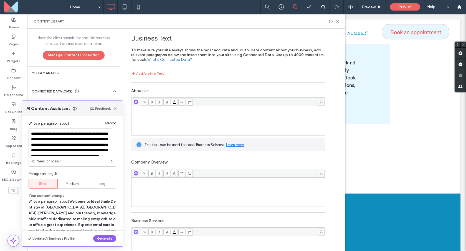
click at [62, 140] on textarea "**********" at bounding box center [71, 142] width 85 height 28
type textarea "**********"
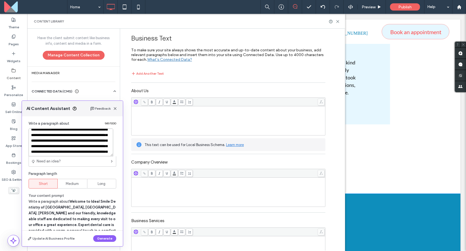
click at [64, 140] on textarea "**********" at bounding box center [71, 142] width 85 height 28
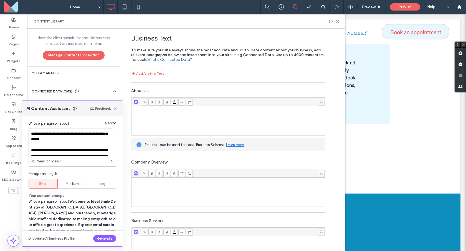
click at [69, 143] on textarea "**********" at bounding box center [71, 142] width 85 height 28
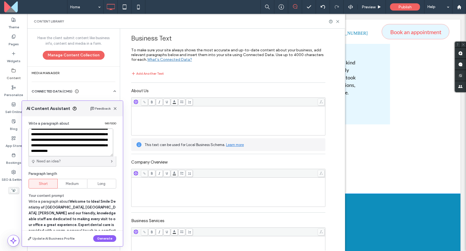
scroll to position [127, 0]
click at [100, 239] on button "Generate" at bounding box center [104, 238] width 23 height 7
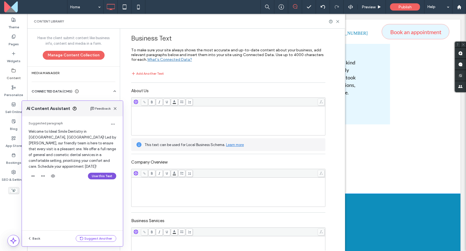
click at [97, 173] on button "Use this Text" at bounding box center [102, 176] width 28 height 7
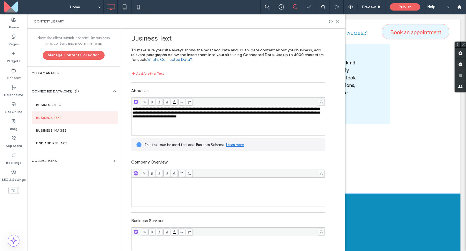
click at [135, 176] on div at bounding box center [136, 173] width 4 height 5
click at [135, 174] on icon "button" at bounding box center [136, 173] width 4 height 4
click at [146, 194] on span "Paragraph" at bounding box center [164, 195] width 54 height 6
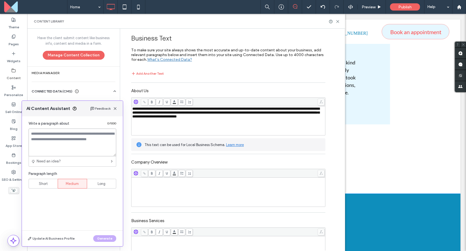
click at [70, 140] on textarea at bounding box center [73, 142] width 88 height 28
paste textarea "**********"
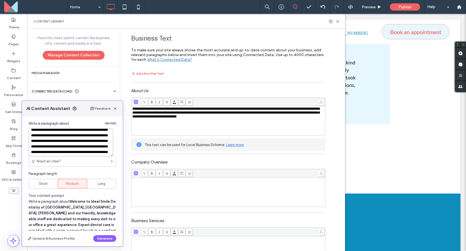
scroll to position [0, 0]
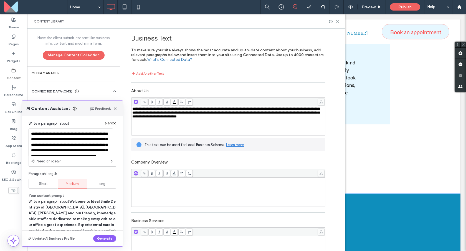
drag, startPoint x: 74, startPoint y: 143, endPoint x: 34, endPoint y: 125, distance: 43.8
click at [34, 125] on div "**********" at bounding box center [72, 173] width 101 height 114
type textarea "**********"
click at [107, 237] on button "Generate" at bounding box center [104, 238] width 23 height 7
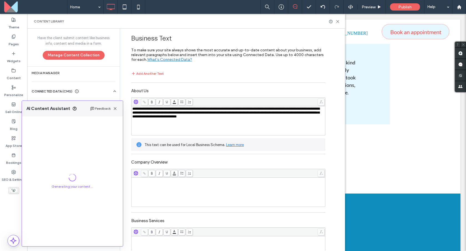
click at [110, 182] on div "Generating your content ..." at bounding box center [72, 181] width 101 height 130
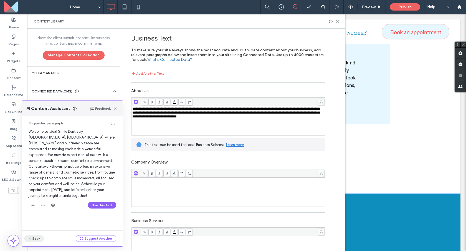
click at [37, 236] on button "Back" at bounding box center [34, 238] width 20 height 7
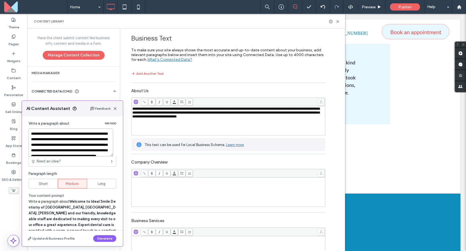
click at [69, 138] on textarea "**********" at bounding box center [71, 142] width 85 height 28
click at [68, 141] on textarea "**********" at bounding box center [71, 142] width 85 height 28
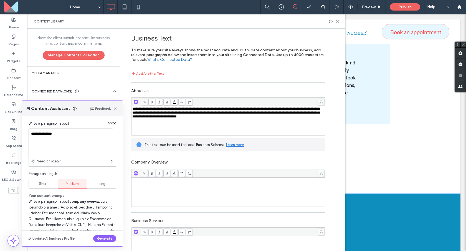
scroll to position [4, 0]
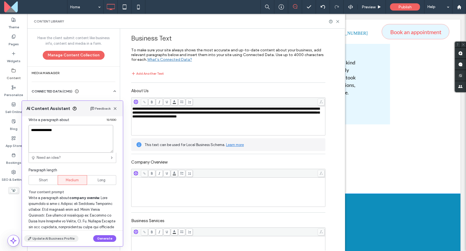
type textarea "**********"
click at [33, 235] on button "Update AI Business Profile" at bounding box center [51, 238] width 54 height 7
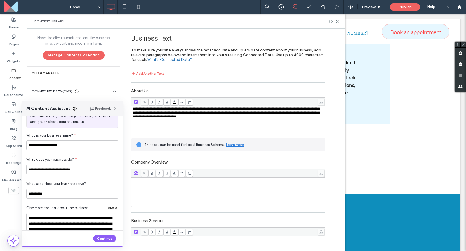
scroll to position [25, 0]
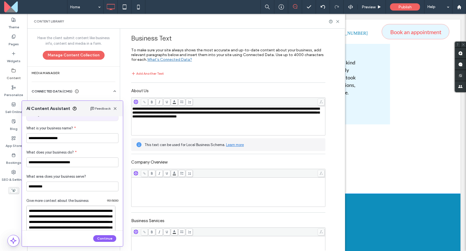
click at [55, 220] on textarea "**********" at bounding box center [70, 220] width 89 height 28
paste textarea
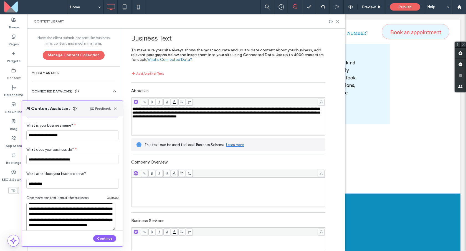
scroll to position [122, 0]
type textarea "**********"
click at [108, 239] on button "Continue" at bounding box center [104, 238] width 23 height 7
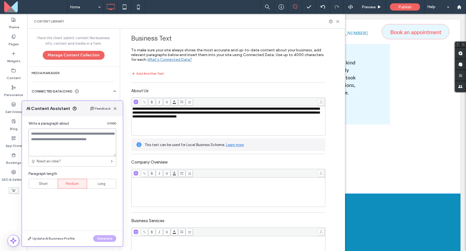
click at [64, 146] on textarea at bounding box center [73, 142] width 88 height 28
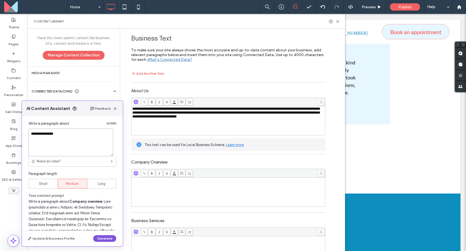
type textarea "**********"
click at [106, 238] on button "Generate" at bounding box center [104, 238] width 23 height 7
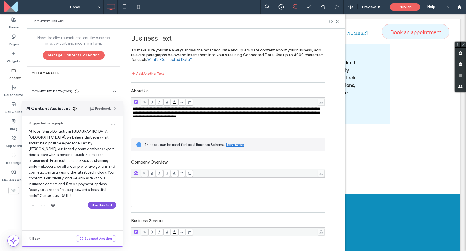
click at [105, 202] on button "Use this Text" at bounding box center [102, 205] width 28 height 7
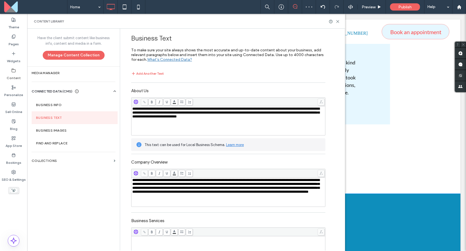
click at [167, 127] on div "**********" at bounding box center [228, 121] width 192 height 28
click at [132, 102] on div at bounding box center [229, 102] width 194 height 9
click at [134, 102] on icon "button" at bounding box center [136, 102] width 4 height 4
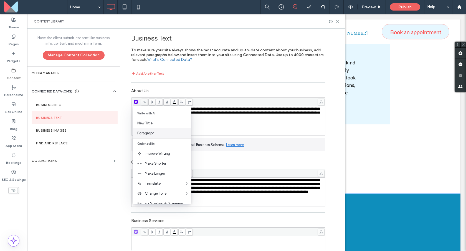
click at [153, 130] on div "Paragraph" at bounding box center [162, 133] width 58 height 10
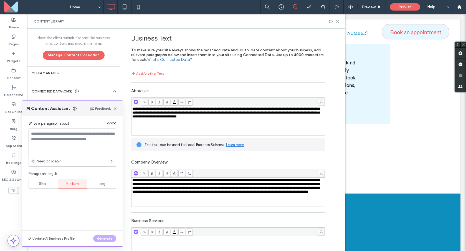
click at [88, 138] on textarea at bounding box center [73, 142] width 88 height 28
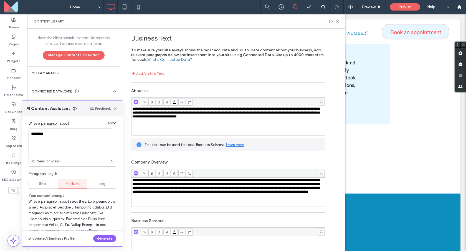
type textarea "*********"
click at [96, 242] on div "Update AI Business Profile Generate" at bounding box center [72, 239] width 101 height 16
click at [97, 241] on button "Generate" at bounding box center [104, 238] width 23 height 7
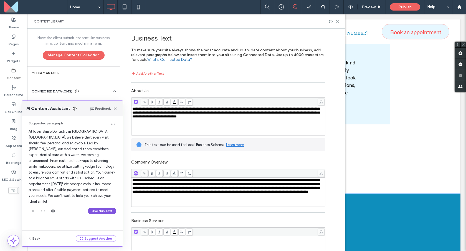
click at [110, 208] on button "Use this Text" at bounding box center [102, 211] width 28 height 7
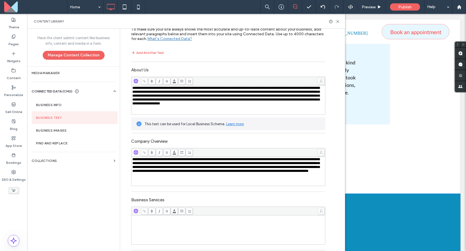
scroll to position [38, 0]
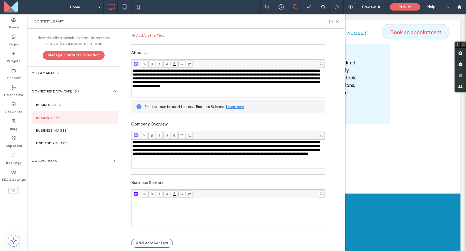
click at [134, 194] on icon "button" at bounding box center [136, 194] width 4 height 4
click at [145, 213] on span "Paragraph" at bounding box center [164, 215] width 54 height 6
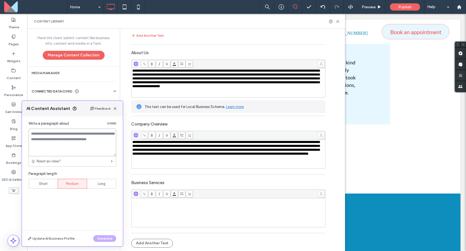
click at [83, 144] on textarea at bounding box center [73, 142] width 88 height 28
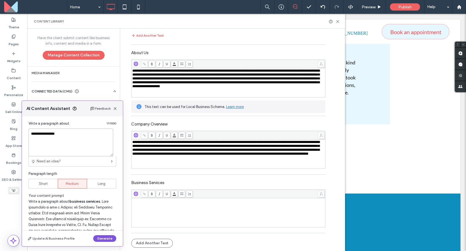
type textarea "**********"
click at [107, 238] on button "Generate" at bounding box center [104, 238] width 23 height 7
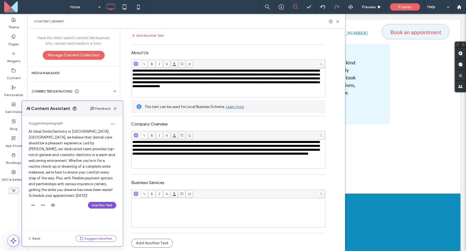
click at [107, 202] on button "Use this Text" at bounding box center [102, 205] width 28 height 7
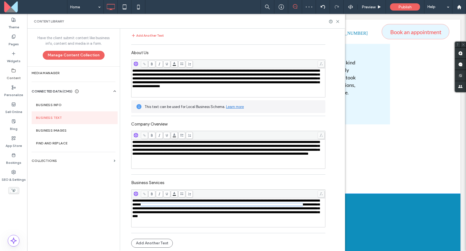
drag, startPoint x: 181, startPoint y: 207, endPoint x: 193, endPoint y: 208, distance: 11.1
click at [192, 208] on span "**********" at bounding box center [225, 208] width 187 height 19
click at [203, 211] on span "**********" at bounding box center [225, 208] width 187 height 19
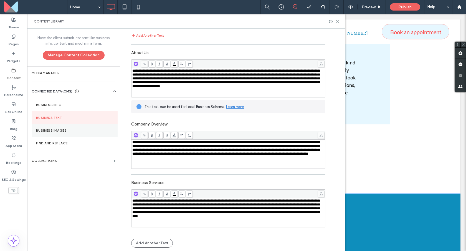
click at [77, 130] on label "Business Images" at bounding box center [74, 130] width 77 height 4
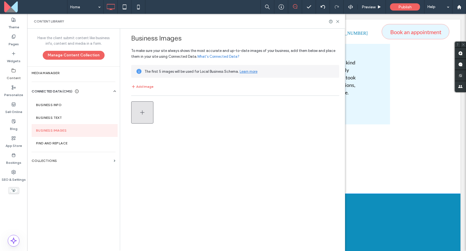
click at [132, 112] on button "button" at bounding box center [142, 112] width 22 height 22
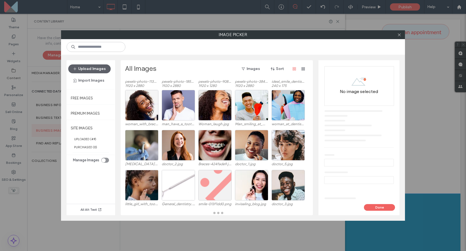
scroll to position [39, 0]
click at [30, 176] on div "Image Picker Upload Images Import Images Free Images Premium Images SITE IMAGES…" at bounding box center [233, 125] width 466 height 251
click at [397, 35] on icon at bounding box center [399, 35] width 4 height 4
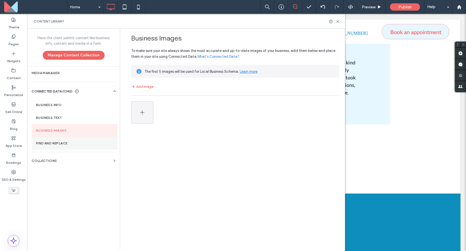
click at [51, 142] on label "Find and Replace" at bounding box center [74, 143] width 77 height 4
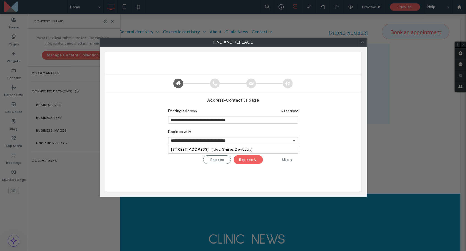
click at [275, 138] on input "**********" at bounding box center [233, 140] width 130 height 7
click at [241, 151] on link "475 East Almond Avenue #103, Madera, 93637, US [Ideal Smiles Dentistry]" at bounding box center [212, 149] width 82 height 5
type input "**********"
click at [245, 161] on div "Replace All" at bounding box center [248, 159] width 29 height 8
type input "**********"
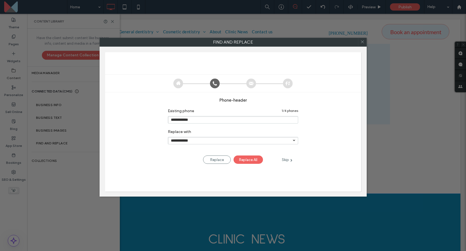
click at [254, 118] on input "**********" at bounding box center [233, 119] width 130 height 7
click at [264, 139] on input "**********" at bounding box center [233, 140] width 130 height 7
click at [245, 150] on li "(559) 662-1010 [phone1]" at bounding box center [233, 149] width 130 height 8
type input "**********"
click at [246, 158] on div "Replace All" at bounding box center [248, 159] width 29 height 8
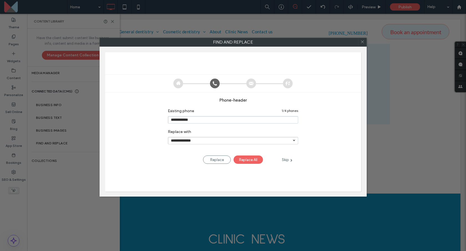
type input "**********"
click at [249, 142] on input "**********" at bounding box center [233, 140] width 130 height 7
click at [242, 150] on li "(559) 662-1010 [phone1]" at bounding box center [233, 149] width 130 height 8
type input "**********"
click at [246, 157] on div "Replace All" at bounding box center [248, 159] width 29 height 8
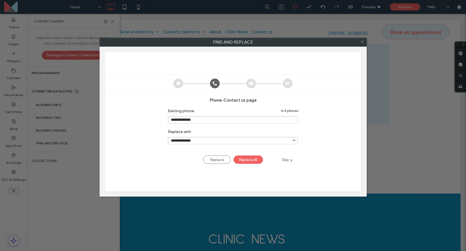
type input "**********"
click at [247, 143] on input "**********" at bounding box center [233, 140] width 130 height 7
paste input "**********"
type input "**********"
click at [242, 160] on div "Replace All" at bounding box center [248, 159] width 29 height 8
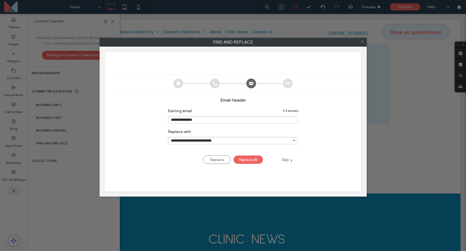
type input "**********"
click at [227, 141] on input "**********" at bounding box center [233, 140] width 130 height 7
paste input "*******"
click at [295, 143] on input "**********" at bounding box center [233, 140] width 130 height 7
type input "**********"
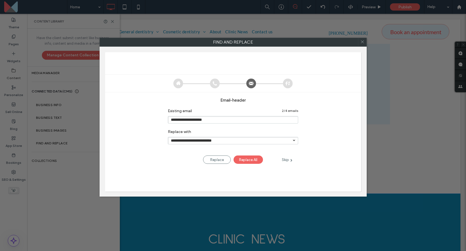
click at [242, 164] on div "Replace All" at bounding box center [248, 159] width 29 height 8
type input "**********"
click at [253, 161] on div "Replace All" at bounding box center [248, 159] width 29 height 8
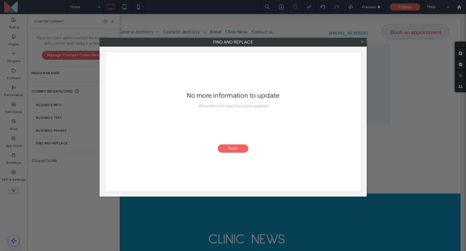
click at [232, 145] on div "Finish" at bounding box center [233, 148] width 31 height 8
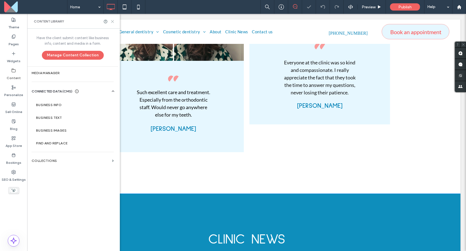
click at [112, 21] on icon at bounding box center [112, 21] width 4 height 4
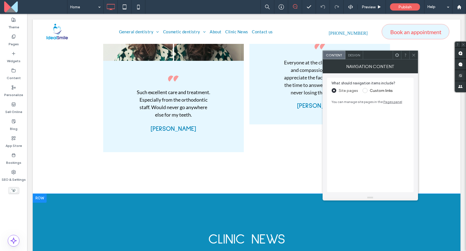
click at [352, 53] on div "Design" at bounding box center [354, 55] width 18 height 8
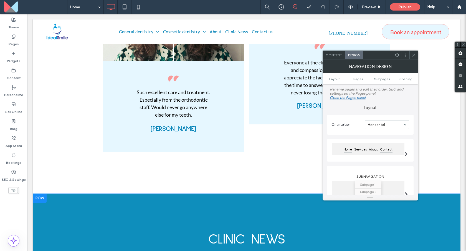
scroll to position [7, 0]
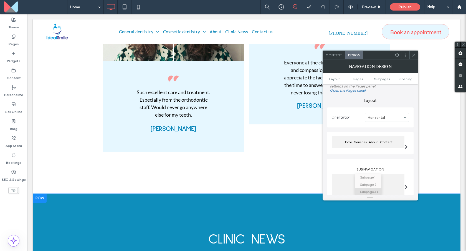
click at [387, 145] on span "Contact" at bounding box center [386, 142] width 15 height 7
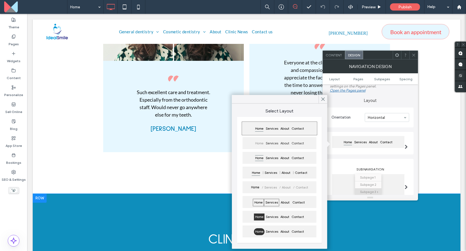
click at [278, 203] on span "Services" at bounding box center [271, 202] width 15 height 7
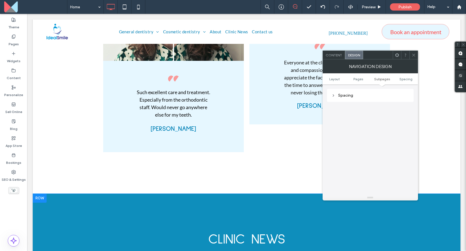
scroll to position [199, 0]
click at [340, 76] on ul "Layout Pages Subpages Spacing" at bounding box center [370, 78] width 95 height 11
click at [337, 79] on span "Layout" at bounding box center [334, 79] width 11 height 4
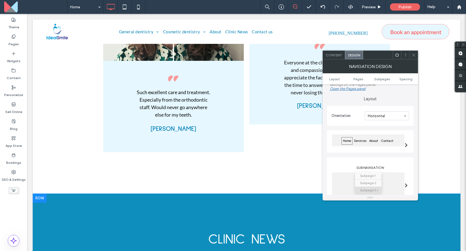
scroll to position [81, 0]
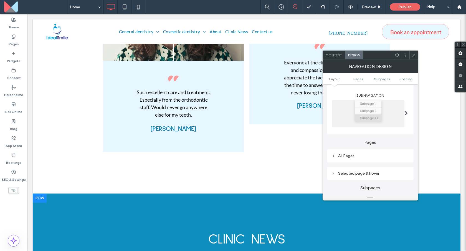
click at [371, 171] on div "Selected page & hover" at bounding box center [370, 173] width 87 height 13
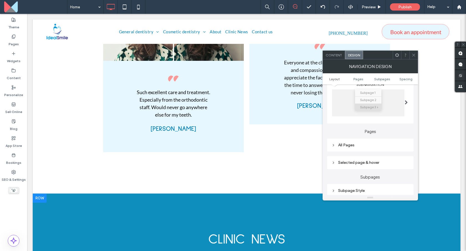
click at [362, 163] on div "Selected page & hover" at bounding box center [371, 162] width 78 height 5
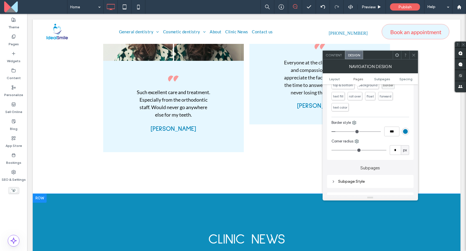
scroll to position [222, 0]
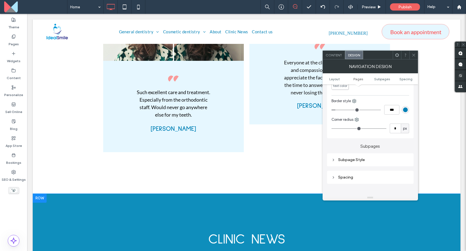
click at [360, 162] on div "Subpage Style" at bounding box center [371, 159] width 78 height 5
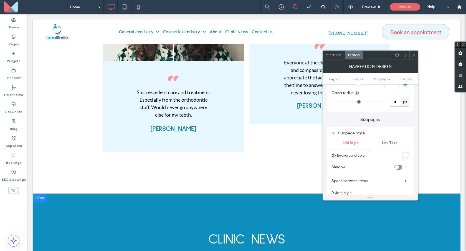
scroll to position [287, 0]
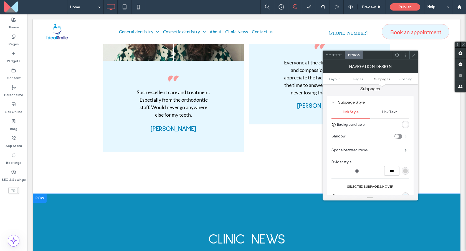
click at [376, 137] on label "Shadow" at bounding box center [363, 136] width 63 height 11
click at [405, 124] on div "rgb(255, 255, 255)" at bounding box center [405, 124] width 5 height 5
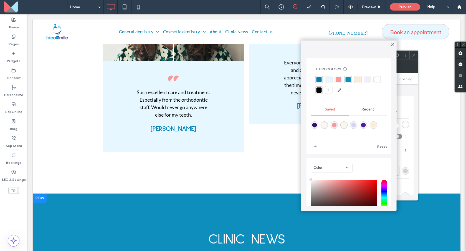
click at [320, 79] on div "rgba(0, 128, 182, 1)" at bounding box center [319, 79] width 5 height 5
click at [327, 80] on div "rgba(230, 247, 255, 1)" at bounding box center [329, 79] width 5 height 5
click at [392, 46] on use at bounding box center [392, 44] width 3 height 3
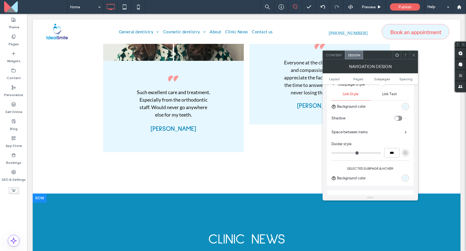
scroll to position [298, 0]
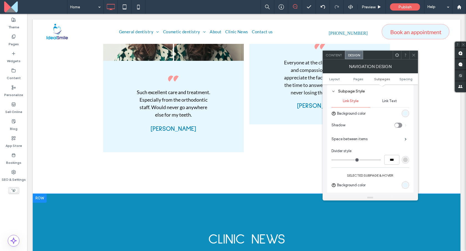
click at [386, 100] on span "Link Text" at bounding box center [389, 101] width 15 height 4
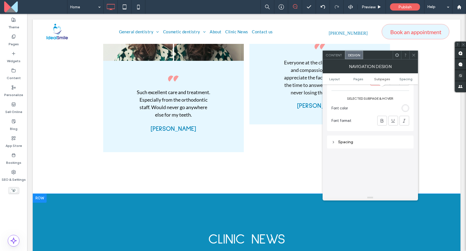
scroll to position [407, 0]
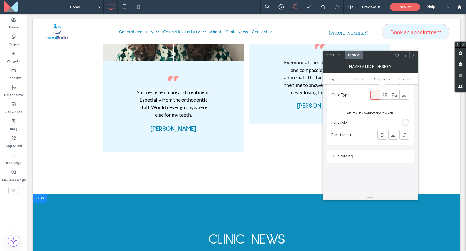
click at [406, 123] on div "rgb(255, 255, 255)" at bounding box center [405, 122] width 5 height 5
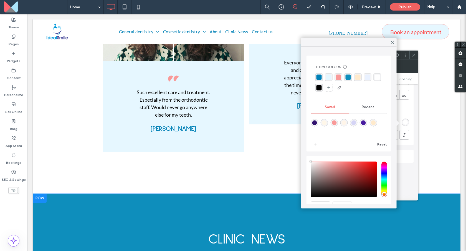
click at [318, 75] on div "rgba(0, 128, 182, 1)" at bounding box center [319, 77] width 5 height 5
click at [393, 44] on icon at bounding box center [392, 42] width 5 height 5
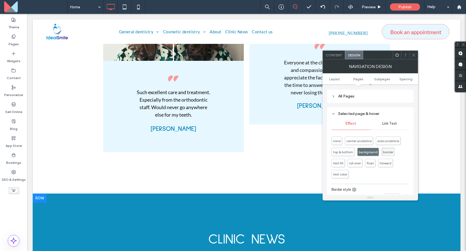
scroll to position [137, 0]
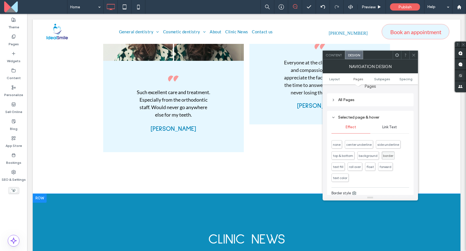
click at [386, 128] on span "Link Text" at bounding box center [389, 127] width 15 height 4
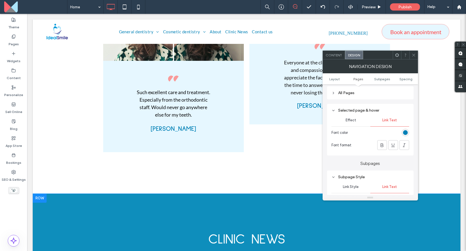
scroll to position [155, 0]
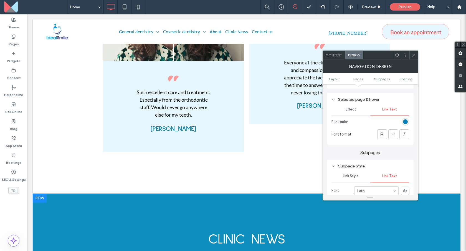
click at [405, 124] on div "rgb(0, 128, 182)" at bounding box center [405, 121] width 5 height 5
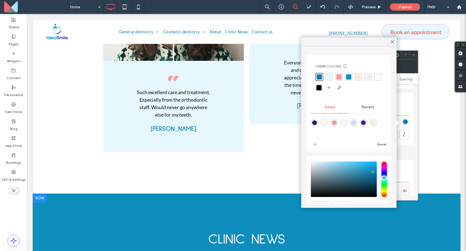
click at [322, 88] on div "rgba(0, 0, 0, 1)" at bounding box center [319, 87] width 5 height 5
click at [322, 88] on div "rgba(0, 0, 0, 1)" at bounding box center [319, 86] width 5 height 5
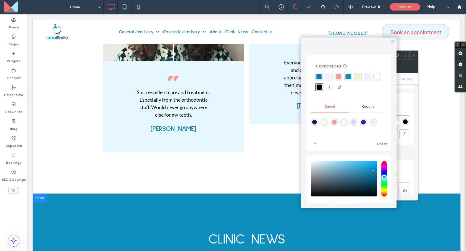
click at [394, 45] on span at bounding box center [392, 42] width 5 height 8
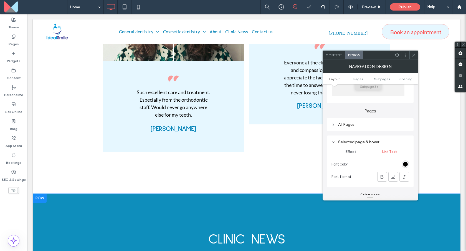
scroll to position [82, 0]
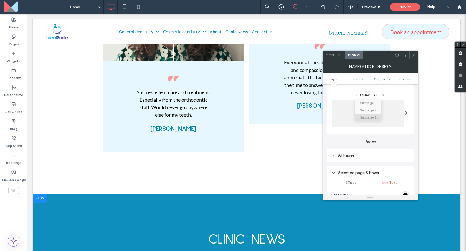
click at [355, 157] on div "All Pages" at bounding box center [371, 155] width 78 height 5
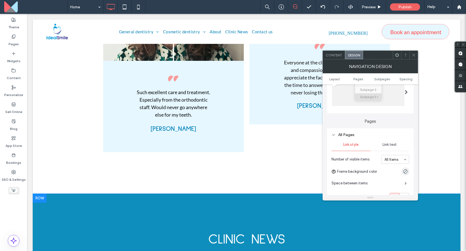
click at [382, 149] on div "Link text" at bounding box center [389, 144] width 39 height 12
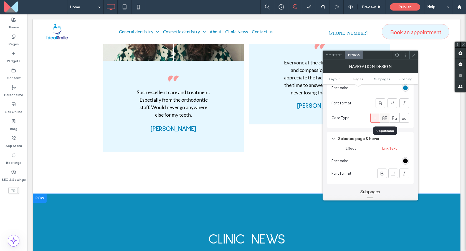
scroll to position [244, 0]
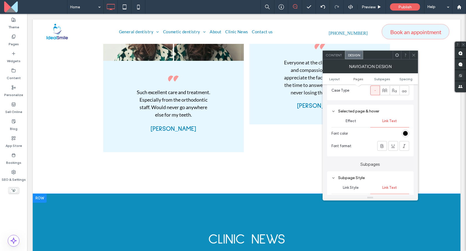
click at [357, 124] on div "Effect" at bounding box center [351, 121] width 39 height 12
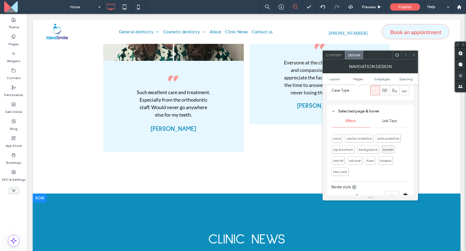
click at [381, 125] on div "Link Text" at bounding box center [389, 121] width 39 height 12
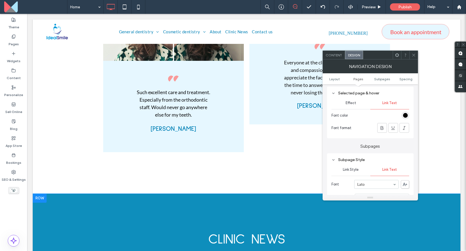
scroll to position [304, 0]
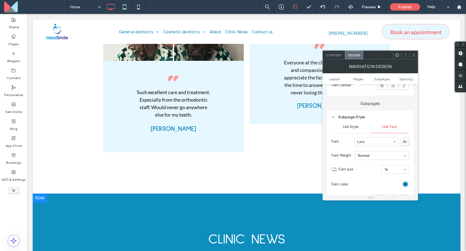
click at [354, 129] on span "Link Style" at bounding box center [351, 127] width 16 height 4
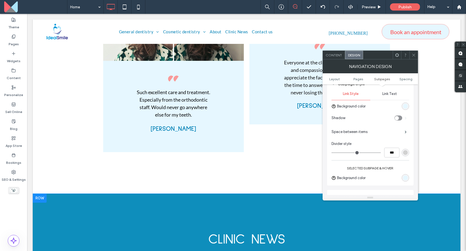
scroll to position [345, 0]
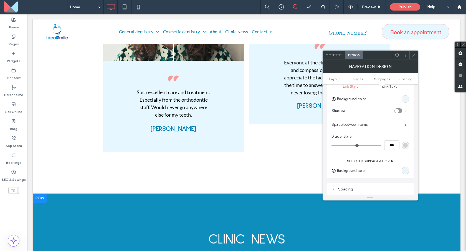
type input "*"
type input "***"
type input "*"
type input "***"
click at [337, 145] on input "range" at bounding box center [356, 145] width 49 height 1
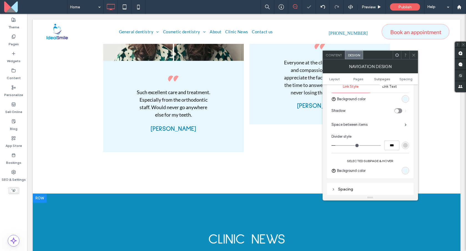
type input "*"
type input "***"
type input "*"
type input "***"
drag, startPoint x: 337, startPoint y: 146, endPoint x: 327, endPoint y: 145, distance: 10.3
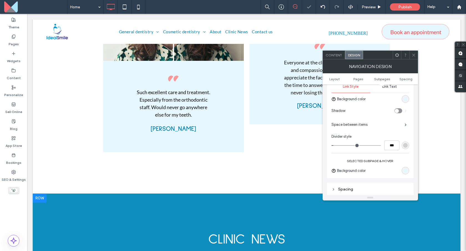
type input "*"
click at [332, 145] on input "range" at bounding box center [356, 145] width 49 height 1
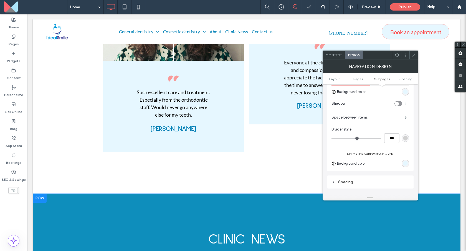
scroll to position [355, 0]
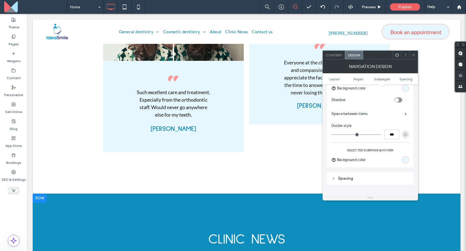
click at [405, 161] on div "rgb(230, 247, 255)" at bounding box center [405, 159] width 5 height 5
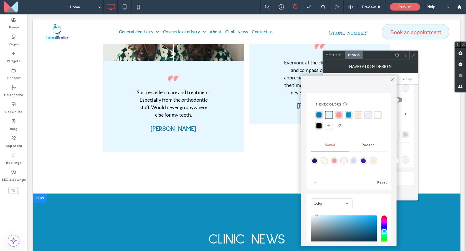
click at [380, 92] on div "Theme Colors Save time with Theme Colors Create a color palette to instantly ad…" at bounding box center [349, 165] width 85 height 153
click at [389, 79] on div at bounding box center [392, 80] width 9 height 8
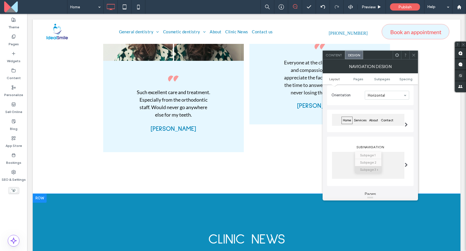
scroll to position [85, 0]
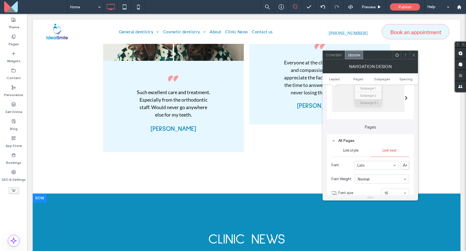
click at [355, 150] on span "Link style" at bounding box center [351, 150] width 16 height 4
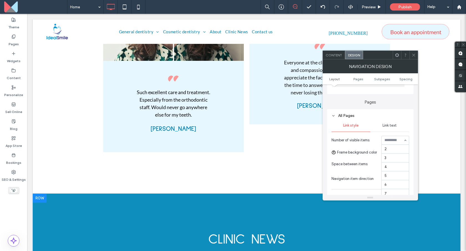
scroll to position [36, 0]
click at [386, 142] on input at bounding box center [394, 140] width 19 height 4
click at [372, 152] on span "Frame background color" at bounding box center [357, 153] width 40 height 6
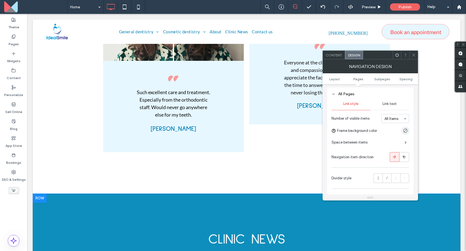
scroll to position [150, 0]
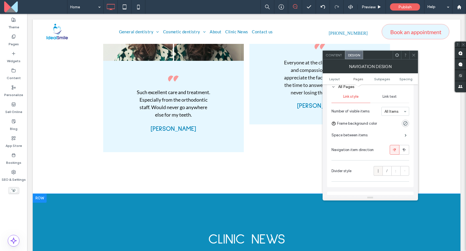
click at [379, 171] on div "|" at bounding box center [378, 170] width 2 height 9
click at [386, 171] on label "/" at bounding box center [387, 171] width 9 height 10
click at [394, 172] on label ":" at bounding box center [396, 171] width 9 height 10
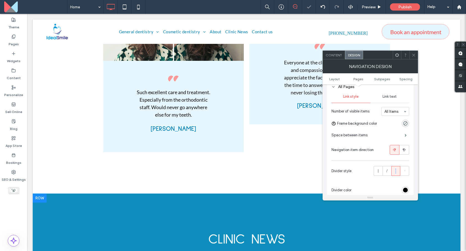
click at [395, 172] on label ":" at bounding box center [396, 171] width 9 height 10
click at [399, 172] on label ":" at bounding box center [396, 171] width 9 height 10
click at [398, 172] on label ":" at bounding box center [396, 171] width 9 height 10
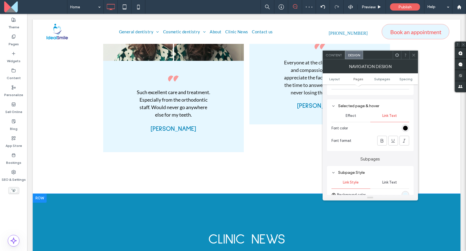
scroll to position [235, 0]
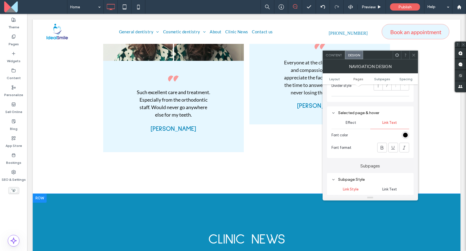
click at [352, 124] on span "Effect" at bounding box center [351, 122] width 11 height 4
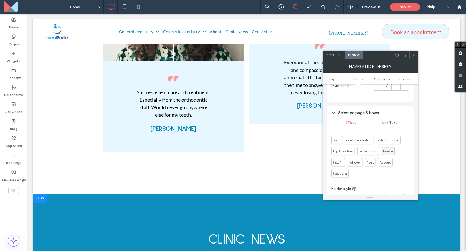
click at [363, 142] on span "center underline" at bounding box center [359, 140] width 26 height 4
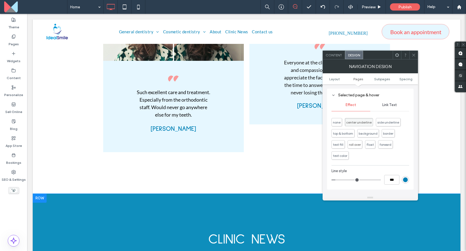
scroll to position [257, 0]
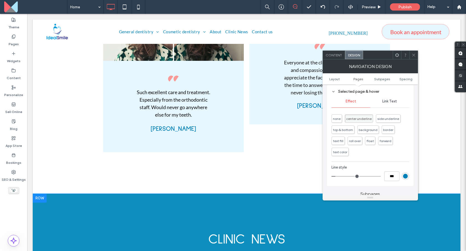
type input "*"
type input "***"
type input "*"
type input "***"
type input "*"
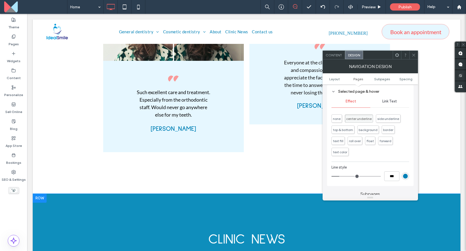
type input "***"
type input "**"
type input "****"
type input "**"
type input "****"
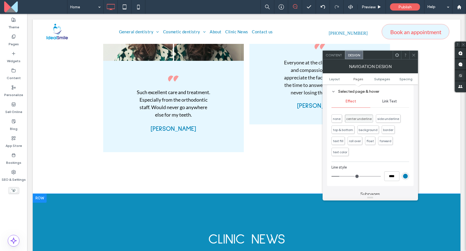
type input "**"
type input "****"
drag, startPoint x: 341, startPoint y: 176, endPoint x: 354, endPoint y: 178, distance: 13.2
click at [355, 176] on input "range" at bounding box center [356, 176] width 49 height 1
type input "*"
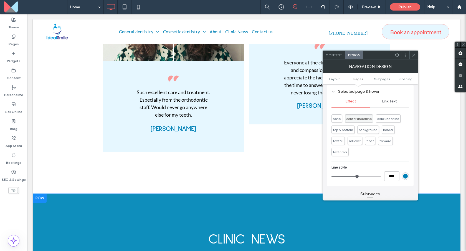
type input "***"
click at [335, 176] on input "range" at bounding box center [356, 176] width 49 height 1
type input "*"
type input "***"
type input "*"
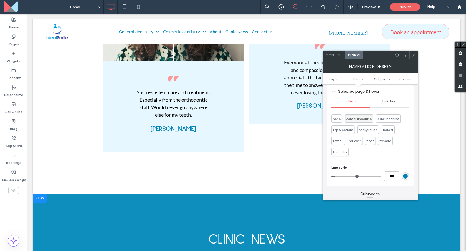
click at [338, 176] on input "range" at bounding box center [356, 176] width 49 height 1
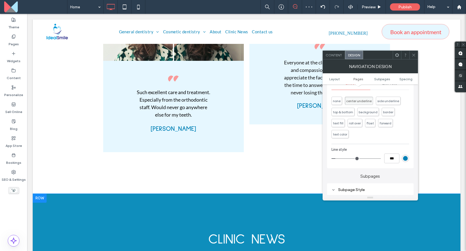
scroll to position [301, 0]
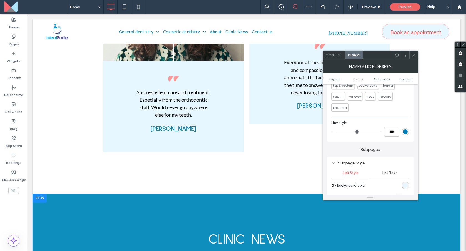
click at [413, 55] on icon at bounding box center [414, 55] width 4 height 4
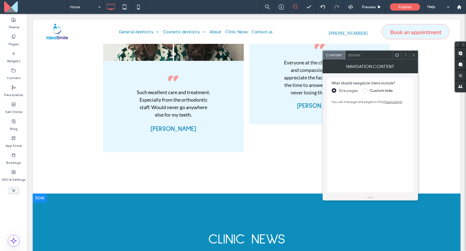
click at [413, 56] on icon at bounding box center [414, 55] width 4 height 4
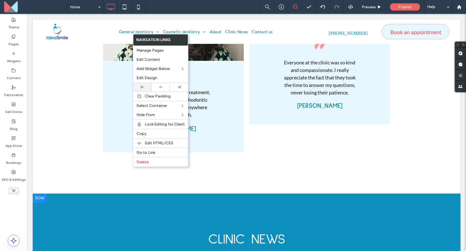
click at [144, 85] on div at bounding box center [142, 87] width 18 height 9
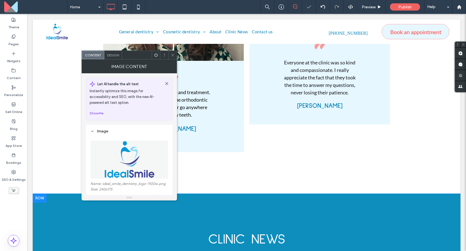
click at [172, 55] on icon at bounding box center [173, 55] width 4 height 4
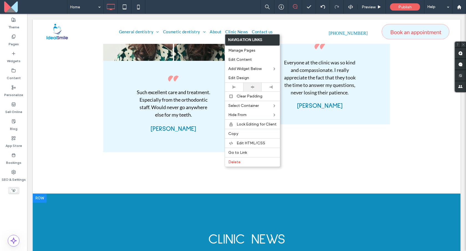
click at [254, 89] on div at bounding box center [252, 87] width 18 height 9
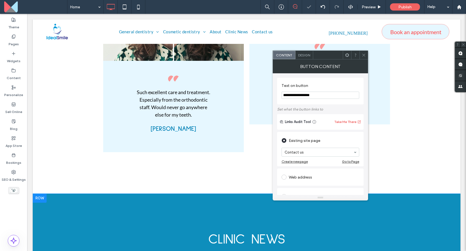
click at [304, 56] on span "Design" at bounding box center [304, 55] width 12 height 4
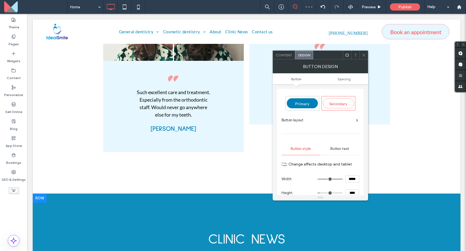
click at [307, 100] on div "Primary" at bounding box center [302, 103] width 31 height 10
click at [334, 105] on span "Secondary" at bounding box center [338, 103] width 18 height 5
click at [334, 122] on div "Button layout" at bounding box center [320, 120] width 77 height 6
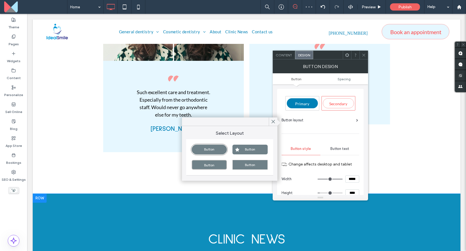
click at [221, 151] on div "Button" at bounding box center [209, 150] width 35 height 10
click at [272, 122] on icon at bounding box center [273, 121] width 5 height 5
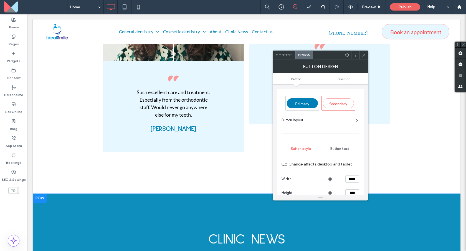
click at [364, 54] on icon at bounding box center [364, 55] width 4 height 4
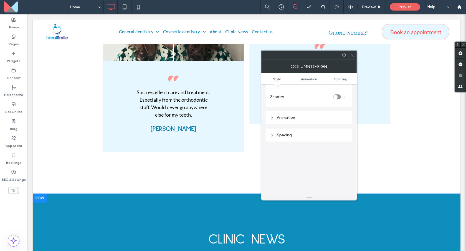
scroll to position [0, 0]
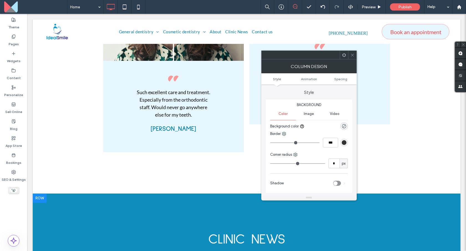
click at [355, 54] on div at bounding box center [352, 55] width 8 height 8
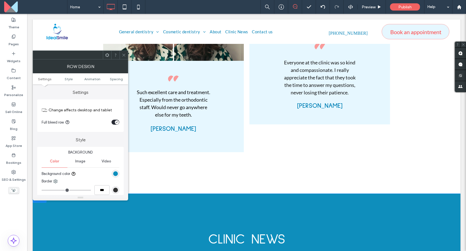
click at [117, 176] on div "rgb(14, 142, 188)" at bounding box center [115, 173] width 5 height 5
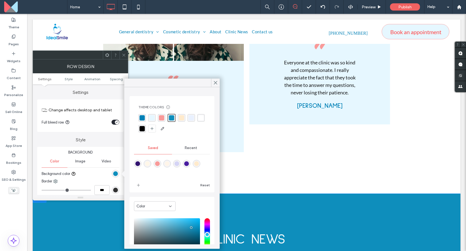
click at [155, 118] on div "rgba(230, 247, 255, 1)" at bounding box center [151, 117] width 7 height 7
click at [190, 117] on div "rgba(233, 241, 255, 1)" at bounding box center [191, 117] width 5 height 5
click at [213, 83] on icon at bounding box center [215, 82] width 5 height 5
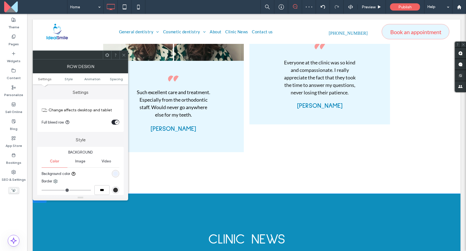
click at [126, 56] on div at bounding box center [124, 55] width 8 height 8
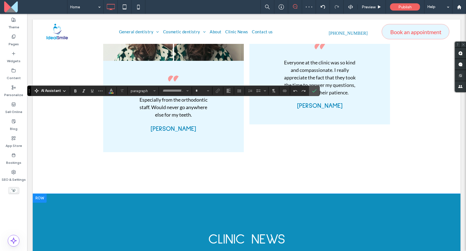
type input "**********"
type input "**"
click at [112, 91] on use "Color" at bounding box center [111, 90] width 3 height 3
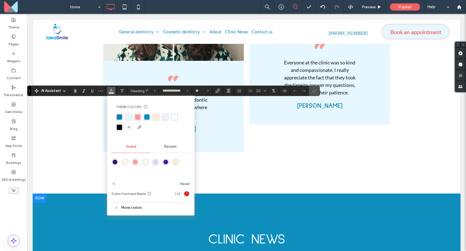
click at [119, 116] on div "rgba(0, 128, 182, 1)" at bounding box center [119, 116] width 5 height 5
click at [109, 147] on div "Theme Colors Save time with Theme Colors Create a color palette to instantly ad…" at bounding box center [150, 156] width 87 height 120
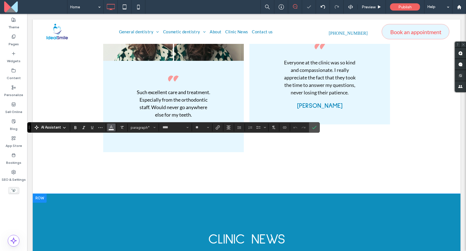
click at [113, 126] on icon "Color" at bounding box center [111, 127] width 4 height 4
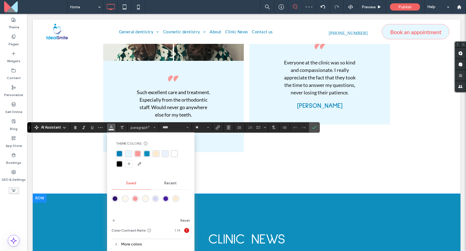
click at [129, 153] on div "rgba(230, 247, 255, 1)" at bounding box center [128, 153] width 5 height 5
click at [148, 154] on div "rgba(14, 142, 188, 1)" at bounding box center [146, 153] width 5 height 5
click at [316, 128] on icon "Confirm" at bounding box center [314, 127] width 4 height 4
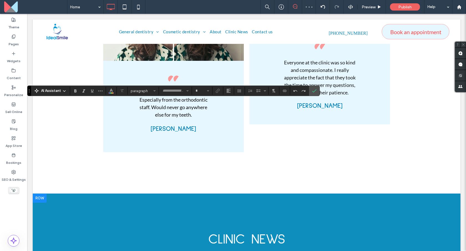
type input "**********"
type input "**"
click at [100, 91] on use "More" at bounding box center [101, 90] width 4 height 1
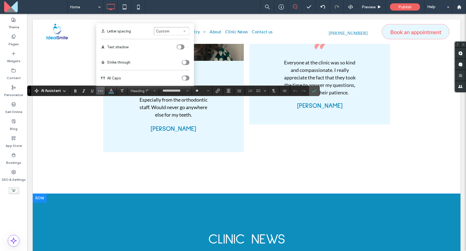
click at [182, 78] on div "toggle" at bounding box center [184, 78] width 4 height 4
click at [319, 90] on section at bounding box center [314, 91] width 11 height 10
click at [317, 91] on label "Confirm" at bounding box center [314, 91] width 8 height 10
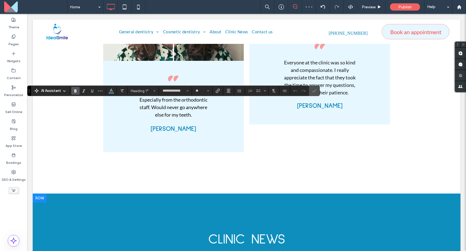
click at [77, 91] on icon "Bold" at bounding box center [75, 91] width 4 height 4
click at [312, 92] on label "Confirm" at bounding box center [314, 91] width 8 height 10
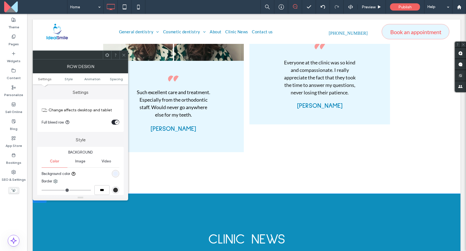
click at [118, 173] on div "rgb(233, 241, 255)" at bounding box center [115, 173] width 5 height 5
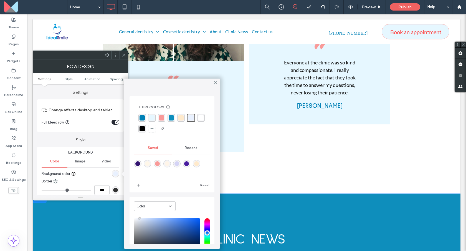
click at [198, 120] on div "rgba(255, 255, 255, 1)" at bounding box center [200, 117] width 5 height 5
click at [183, 118] on div "rgba(255,234,204,1)" at bounding box center [180, 117] width 5 height 5
click at [179, 165] on div "rgba(213,212,245,1)" at bounding box center [177, 163] width 5 height 5
type input "*******"
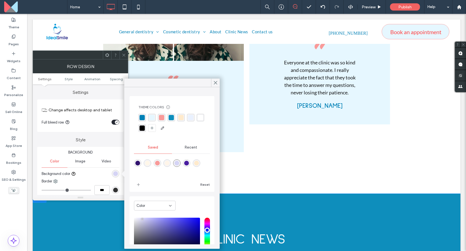
drag, startPoint x: 164, startPoint y: 129, endPoint x: 170, endPoint y: 135, distance: 7.9
click at [156, 129] on div at bounding box center [152, 128] width 8 height 8
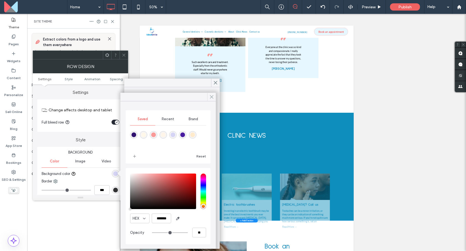
click at [209, 97] on div at bounding box center [211, 97] width 9 height 8
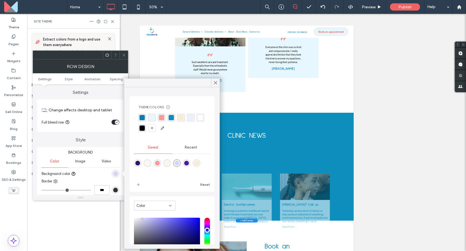
click at [122, 53] on div at bounding box center [124, 55] width 8 height 8
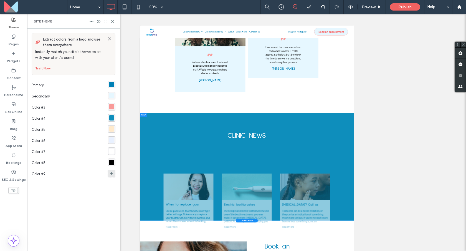
click at [110, 174] on icon at bounding box center [111, 173] width 4 height 4
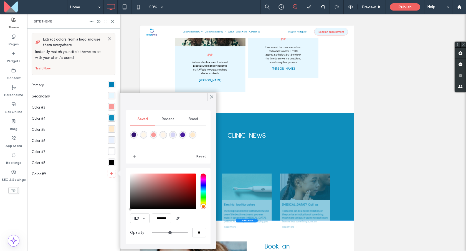
click at [174, 135] on div "rgba(213,212,245,1)" at bounding box center [173, 134] width 5 height 5
type input "*******"
type input "***"
type input "****"
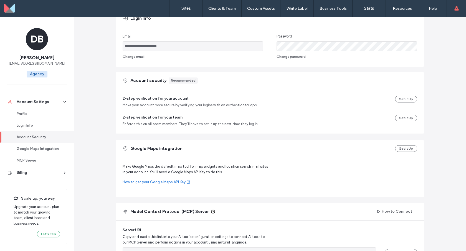
scroll to position [188, 0]
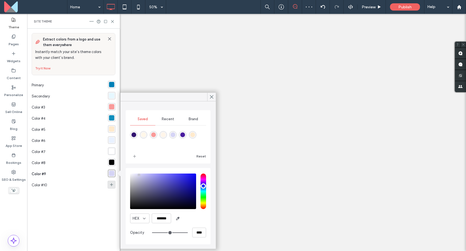
click at [105, 183] on div "Color #10" at bounding box center [70, 185] width 76 height 11
click at [111, 184] on icon at bounding box center [111, 184] width 4 height 4
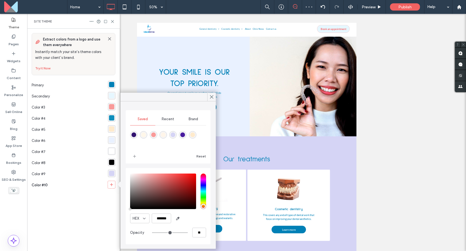
scroll to position [249, 0]
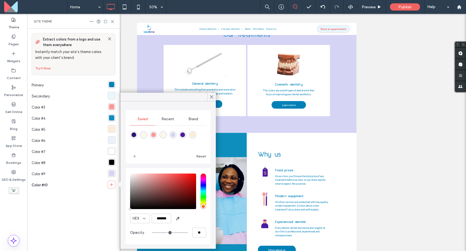
click at [186, 136] on div "rgba(73,29,159,1)" at bounding box center [182, 134] width 7 height 7
type input "*******"
type input "***"
type input "****"
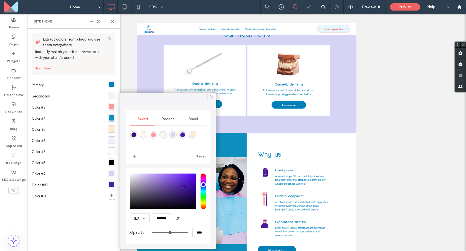
click at [215, 95] on div at bounding box center [211, 97] width 9 height 8
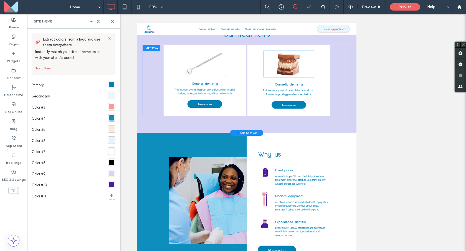
scroll to position [96, 0]
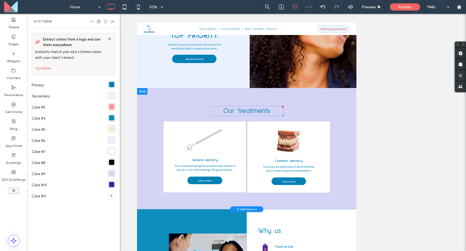
click at [390, 192] on span "Our treatments" at bounding box center [357, 199] width 94 height 14
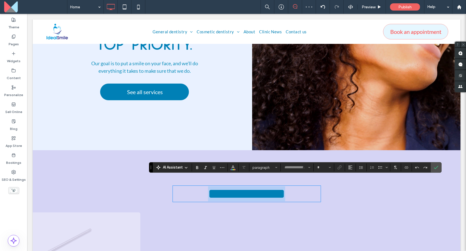
type input "**********"
type input "**"
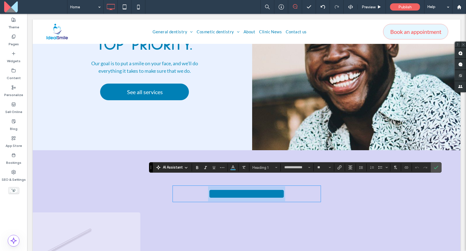
scroll to position [158, 0]
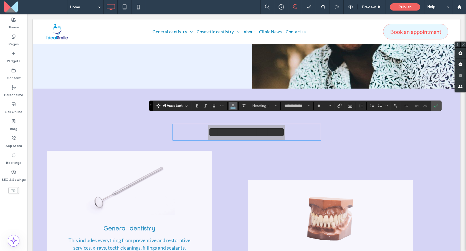
click at [231, 104] on icon "Color" at bounding box center [233, 105] width 4 height 4
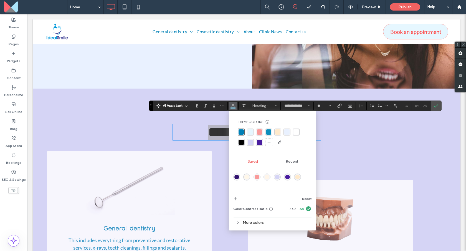
click at [294, 132] on div "rgba(255, 255, 255, 1)" at bounding box center [296, 131] width 5 height 5
click at [195, 105] on label "Bold" at bounding box center [197, 106] width 8 height 8
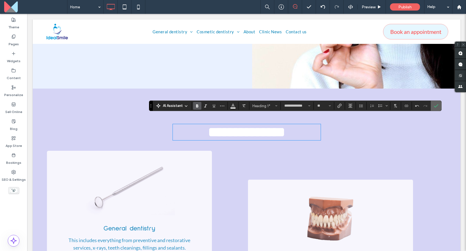
drag, startPoint x: 433, startPoint y: 107, endPoint x: 406, endPoint y: 93, distance: 30.7
click at [433, 107] on label "Confirm" at bounding box center [436, 106] width 8 height 10
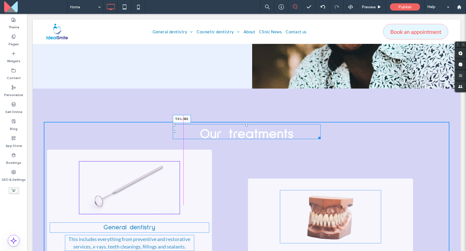
drag, startPoint x: 171, startPoint y: 112, endPoint x: 177, endPoint y: 111, distance: 6.3
click at [177, 122] on div "Our treatments T:0 L:482 General dentistry This includes everything from preven…" at bounding box center [247, 207] width 406 height 170
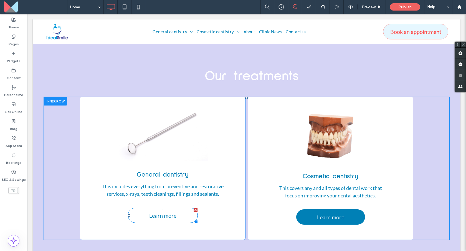
scroll to position [231, 0]
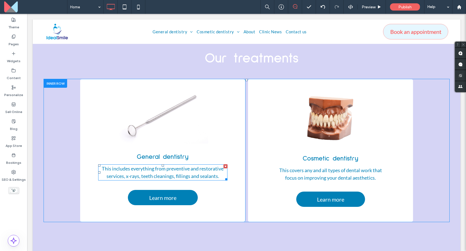
click at [182, 165] on span "This includes everything from preventive and restorative services, x-rays, teet…" at bounding box center [163, 172] width 122 height 14
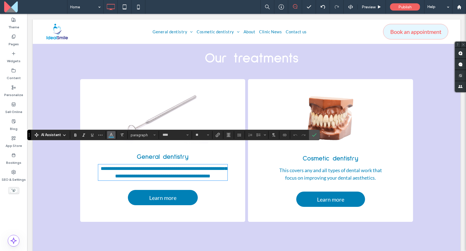
click at [107, 135] on button "Color" at bounding box center [111, 135] width 8 height 8
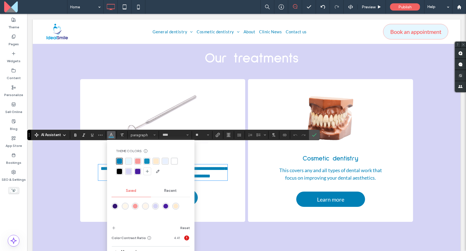
click at [121, 170] on div "rgba(0, 0, 0, 1)" at bounding box center [119, 171] width 5 height 5
click at [330, 167] on span "This covers any and all types of dental work that focus on improving your denta…" at bounding box center [330, 174] width 103 height 14
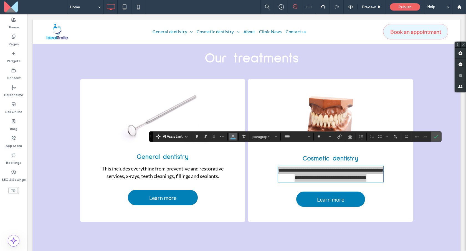
click at [233, 136] on icon "Color" at bounding box center [233, 136] width 4 height 4
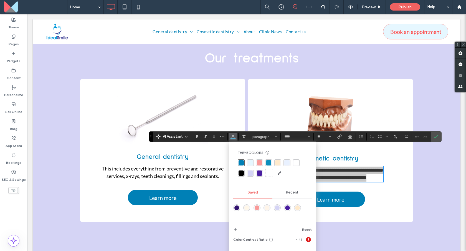
click at [242, 175] on div "rgba(0, 0, 0, 1)" at bounding box center [241, 172] width 5 height 5
click at [362, 115] on img at bounding box center [330, 117] width 101 height 53
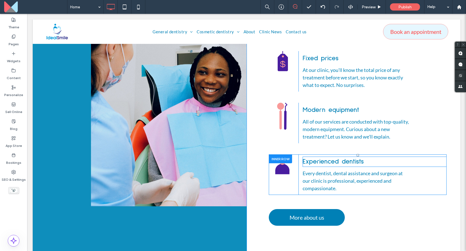
scroll to position [446, 0]
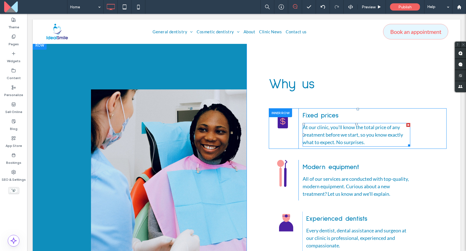
click at [332, 124] on span "At our clinic, you'll know the total price of any treatment before we start, so…" at bounding box center [353, 134] width 100 height 21
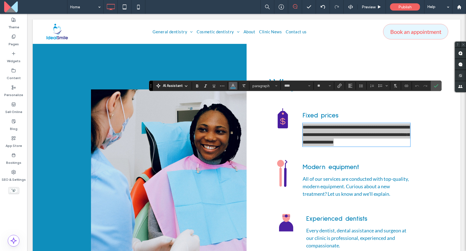
click at [230, 86] on button "Color" at bounding box center [233, 86] width 8 height 8
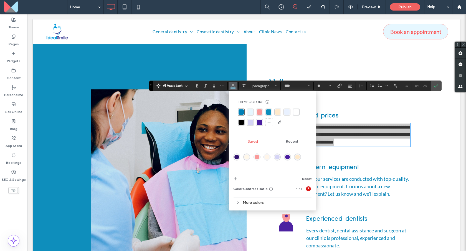
click at [241, 123] on div "rgba(0, 0, 0, 1)" at bounding box center [241, 122] width 5 height 5
click at [372, 176] on span "All of our services are conducted with top-quality, modern equipment. Curious a…" at bounding box center [356, 186] width 106 height 21
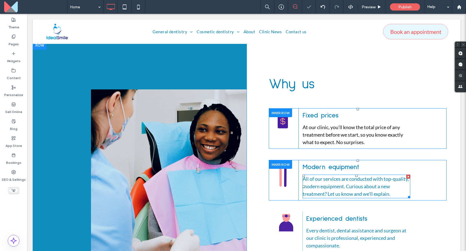
click at [372, 176] on span "All of our services are conducted with top-quality, modern equipment. Curious a…" at bounding box center [356, 186] width 106 height 21
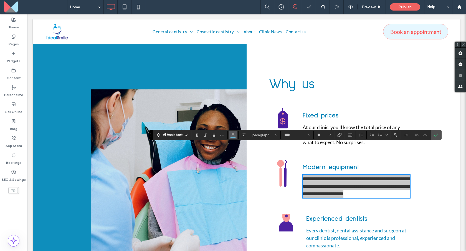
click at [234, 135] on icon "Color" at bounding box center [233, 134] width 4 height 4
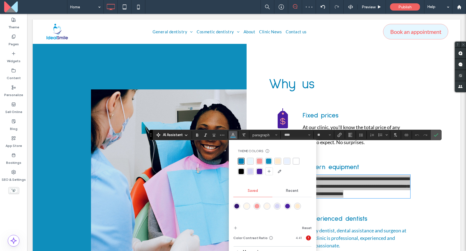
click at [239, 170] on div "rgba(0, 0, 0, 1)" at bounding box center [241, 171] width 5 height 5
click at [346, 227] on span "Every dentist, dental assistance and surgeon at our clinic is professional, exp…" at bounding box center [356, 237] width 100 height 21
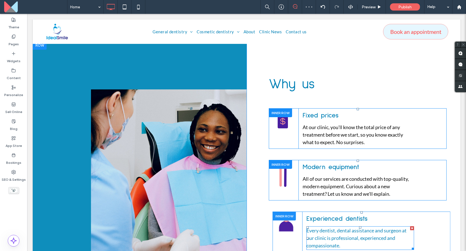
click at [346, 227] on span "Every dentist, dental assistance and surgeon at our clinic is professional, exp…" at bounding box center [356, 237] width 100 height 21
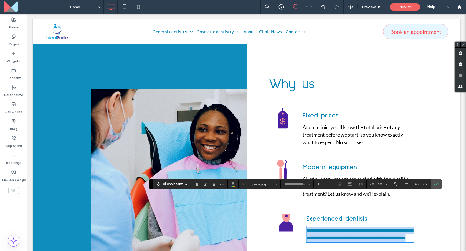
type input "****"
type input "**"
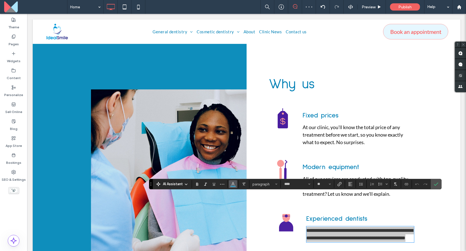
click at [232, 185] on use "Color" at bounding box center [232, 183] width 3 height 3
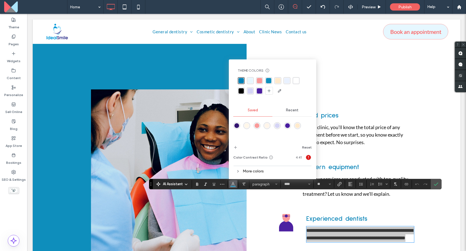
click at [242, 91] on div "rgba(0, 0, 0, 1)" at bounding box center [241, 90] width 5 height 5
click at [386, 123] on p "At our clinic, you'll know the total price of any treatment before we start, so…" at bounding box center [357, 134] width 108 height 22
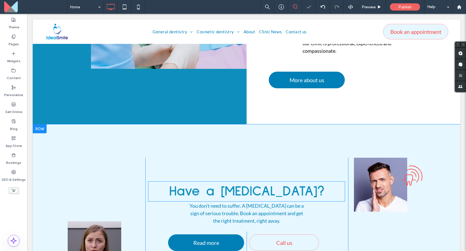
scroll to position [651, 0]
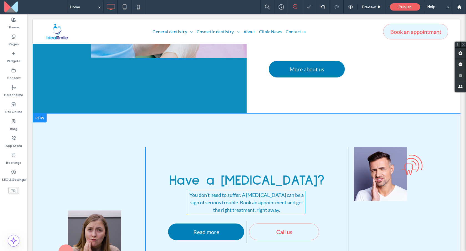
click at [254, 192] on span "You don't need to suffer. A [MEDICAL_DATA] can be a sign of serious trouble. Bo…" at bounding box center [247, 202] width 114 height 21
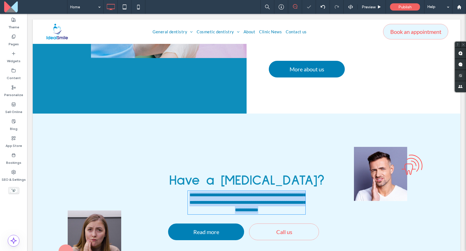
type input "****"
type input "**"
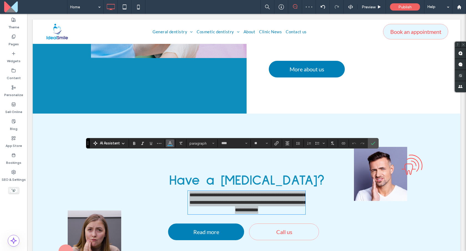
click at [171, 141] on icon "Color" at bounding box center [170, 142] width 4 height 4
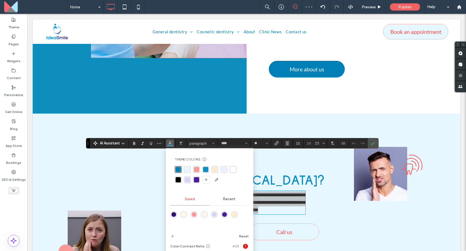
click at [178, 178] on div "rgba(0, 0, 0, 1)" at bounding box center [178, 179] width 5 height 5
click at [272, 191] on p "**********" at bounding box center [246, 202] width 117 height 22
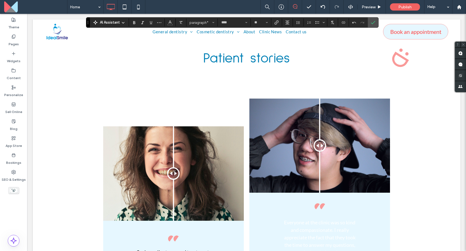
scroll to position [1009, 0]
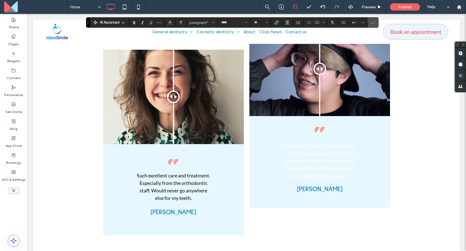
click at [308, 143] on span "Everyone at the clinic was so kind and compassionate. I really appreciate the f…" at bounding box center [320, 161] width 72 height 36
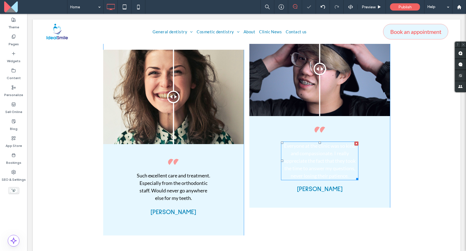
click at [308, 143] on span "Everyone at the clinic was so kind and compassionate. I really appreciate the f…" at bounding box center [320, 161] width 72 height 36
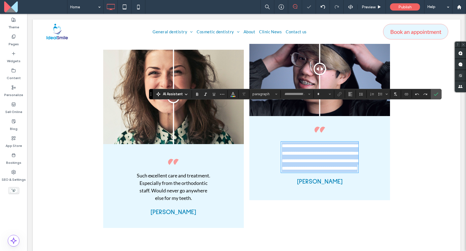
type input "****"
type input "**"
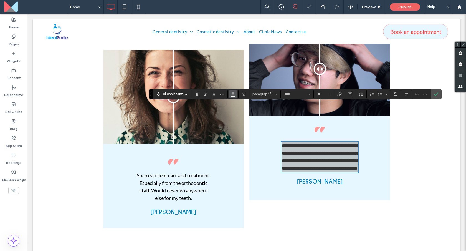
click at [234, 96] on span "Color" at bounding box center [233, 93] width 4 height 7
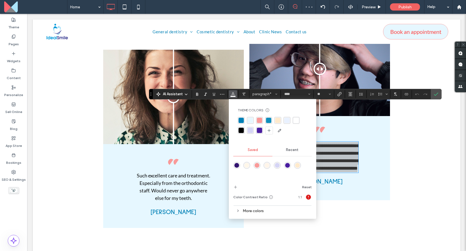
click at [242, 129] on div "rgba(0, 0, 0, 1)" at bounding box center [241, 130] width 5 height 5
click at [375, 172] on div "**********" at bounding box center [247, 125] width 428 height 206
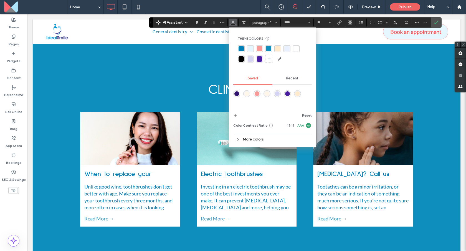
click at [237, 183] on div "Investing in an electric toothbrush may be one of the best investments you ever…" at bounding box center [247, 196] width 92 height 27
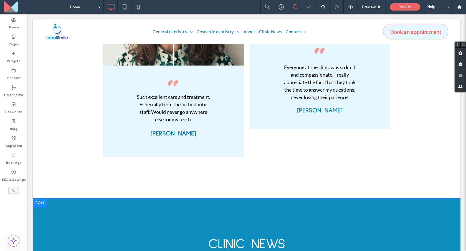
scroll to position [1184, 0]
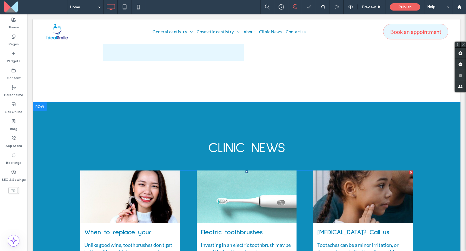
click at [222, 223] on div "Electric toothbrushes By Daniel Boginski • January 31, 2021 Investing in an ele…" at bounding box center [247, 248] width 100 height 50
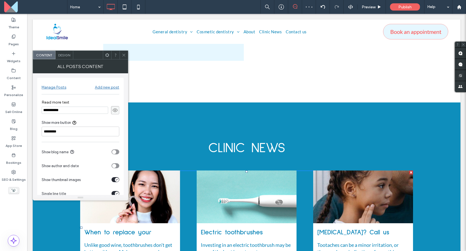
click at [59, 51] on div "Design" at bounding box center [64, 55] width 18 height 8
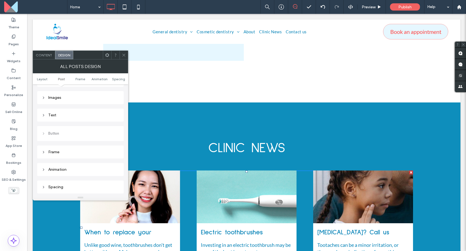
scroll to position [186, 0]
click at [65, 112] on div "Text" at bounding box center [81, 111] width 78 height 5
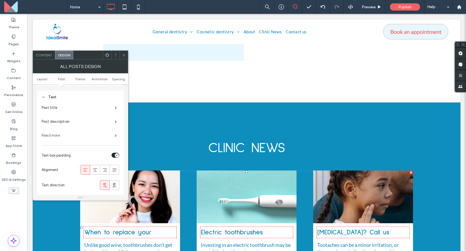
scroll to position [213, 0]
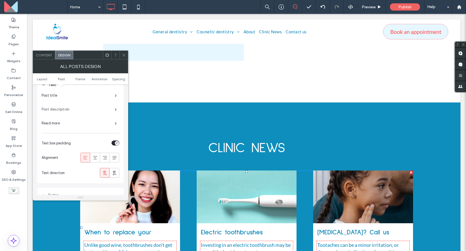
click at [99, 105] on label "Post description" at bounding box center [78, 109] width 73 height 11
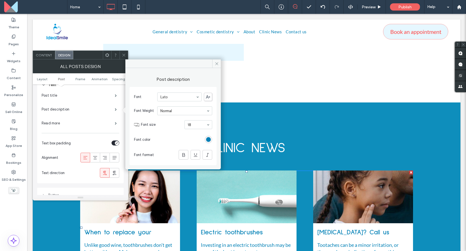
click at [206, 139] on div "rgb(0, 128, 182)" at bounding box center [208, 139] width 5 height 5
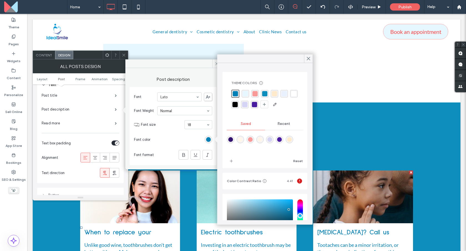
click at [249, 104] on div at bounding box center [264, 99] width 67 height 19
click at [238, 105] on div "rgba(0, 0, 0, 1)" at bounding box center [235, 104] width 5 height 5
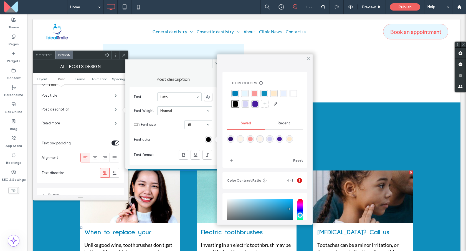
drag, startPoint x: 309, startPoint y: 57, endPoint x: 274, endPoint y: 47, distance: 36.0
click at [309, 57] on icon at bounding box center [308, 58] width 5 height 5
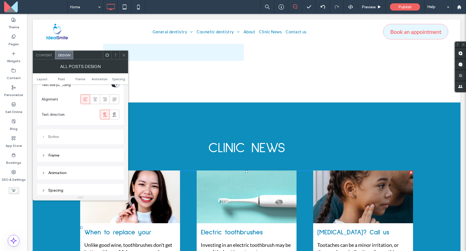
click at [62, 155] on div "Frame" at bounding box center [81, 155] width 78 height 5
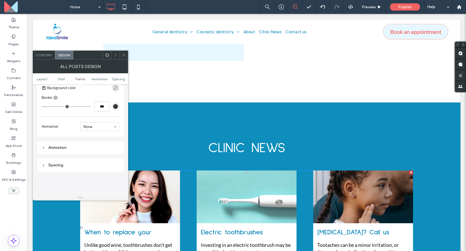
click at [59, 160] on div "Spacing" at bounding box center [80, 164] width 87 height 13
click at [59, 161] on div "Spacing" at bounding box center [81, 161] width 78 height 5
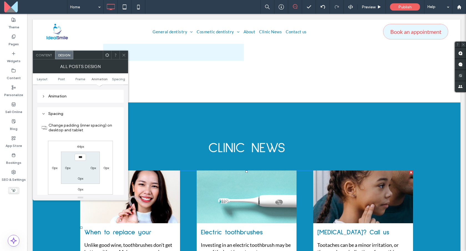
scroll to position [420, 0]
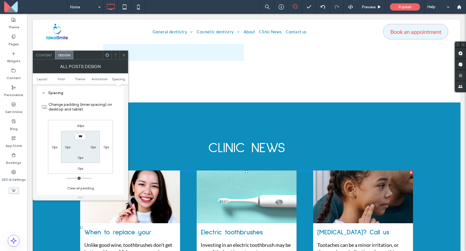
click at [125, 54] on icon at bounding box center [124, 55] width 4 height 4
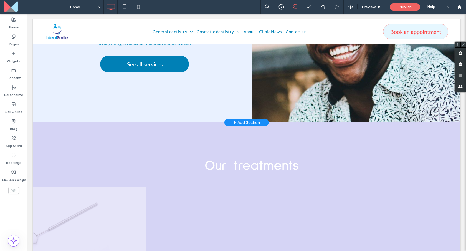
scroll to position [0, 0]
